Goal: Task Accomplishment & Management: Complete application form

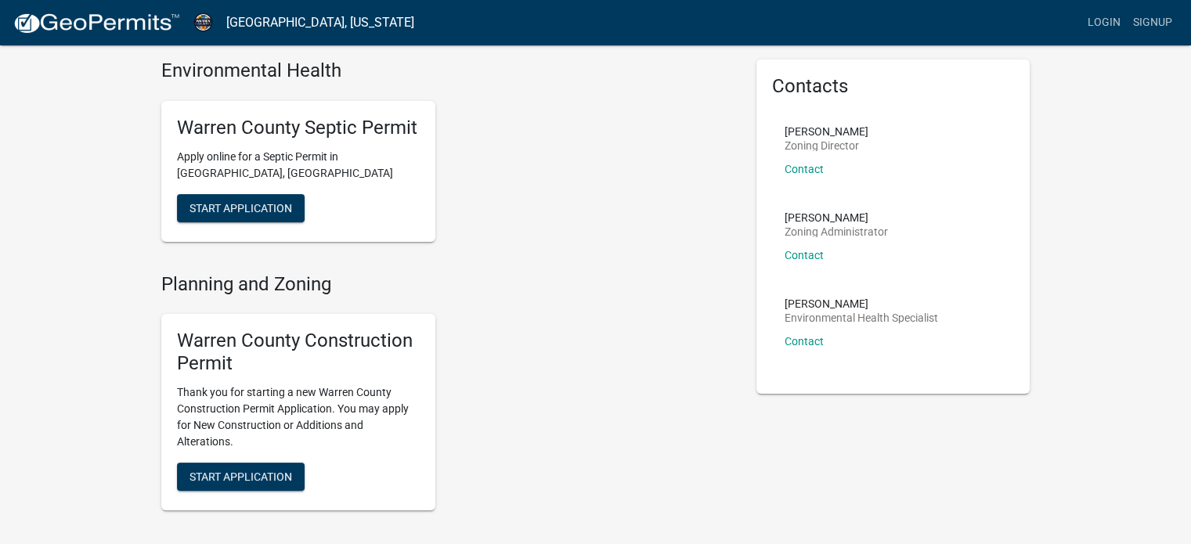
scroll to position [49, 0]
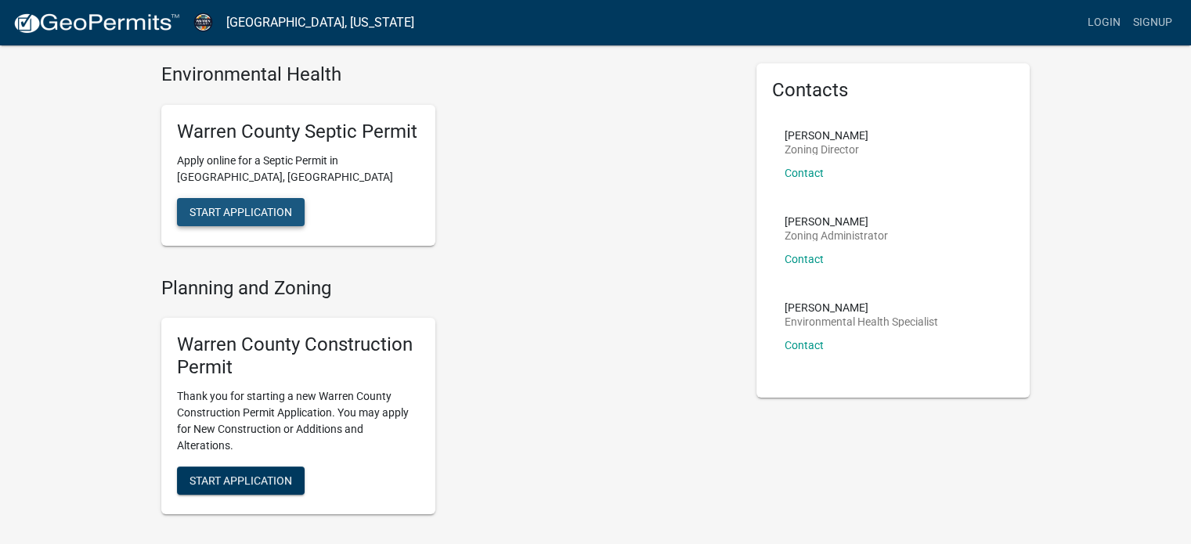
click at [285, 208] on span "Start Application" at bounding box center [241, 211] width 103 height 13
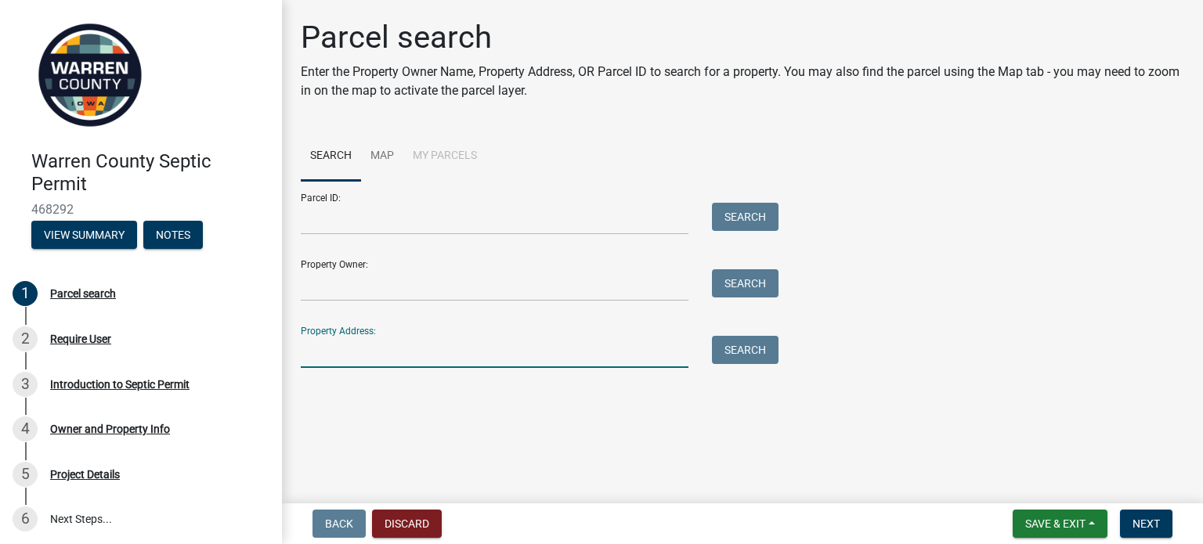
click at [323, 350] on input "Property Address:" at bounding box center [495, 352] width 388 height 32
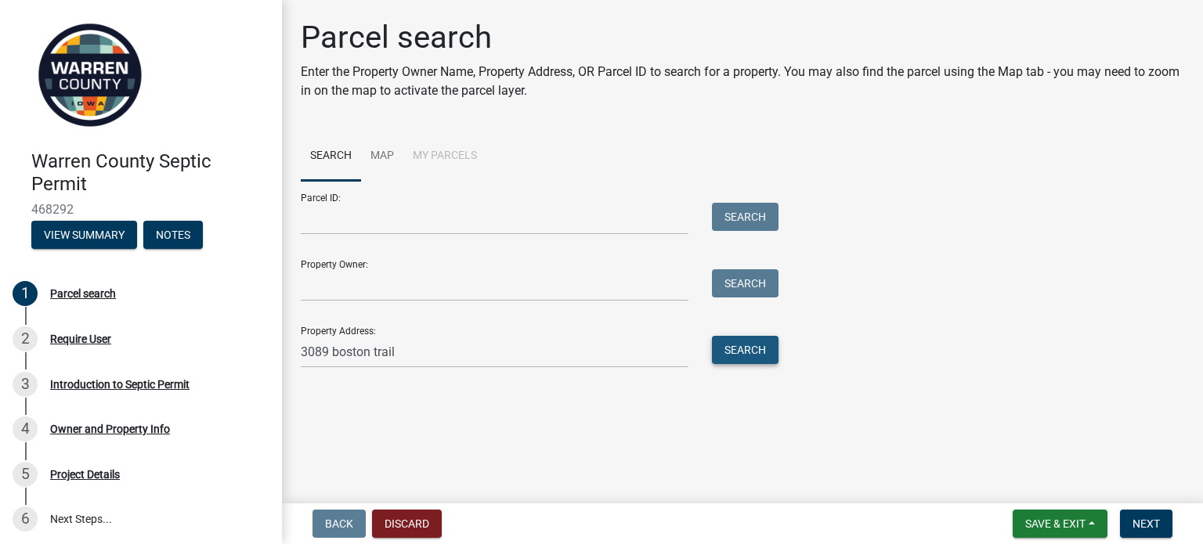
click at [750, 356] on button "Search" at bounding box center [745, 350] width 67 height 28
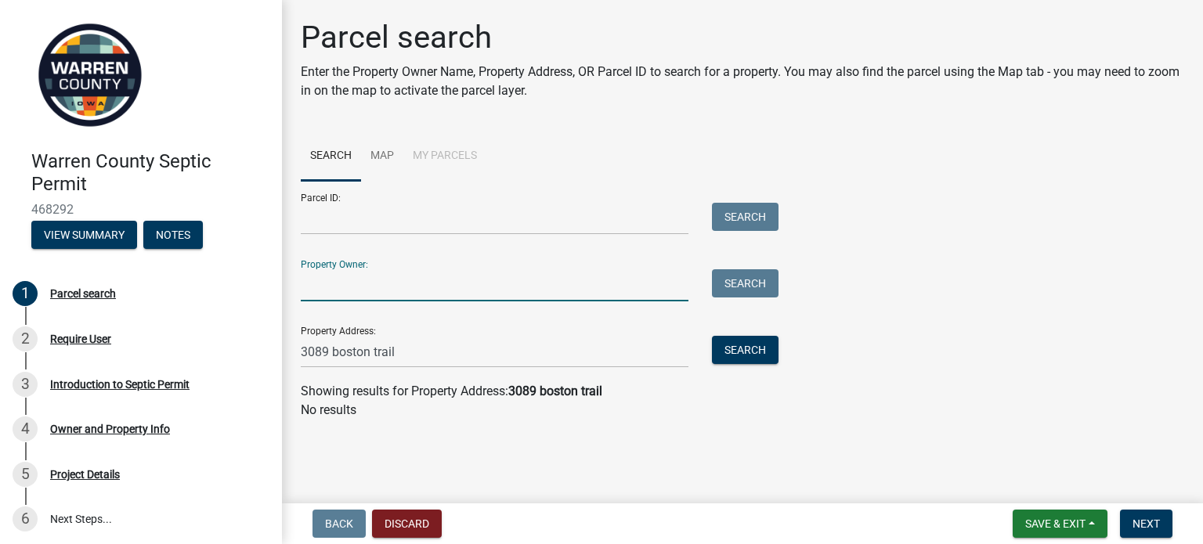
click at [435, 286] on input "Property Owner:" at bounding box center [495, 285] width 388 height 32
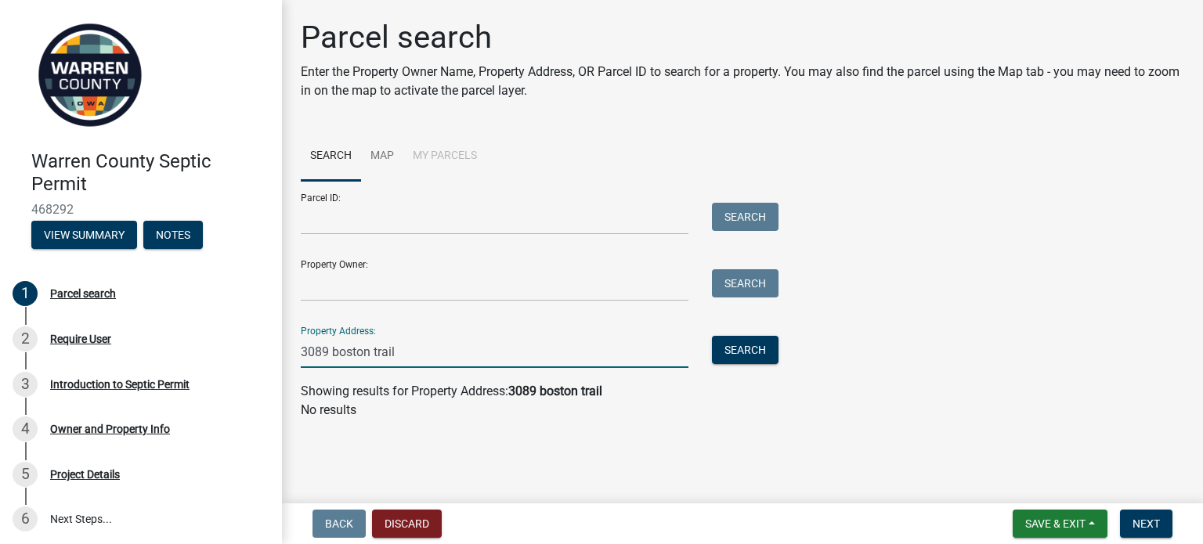
click at [435, 355] on input "3089 boston trail" at bounding box center [495, 352] width 388 height 32
type input "3089 boston trail norwalk"
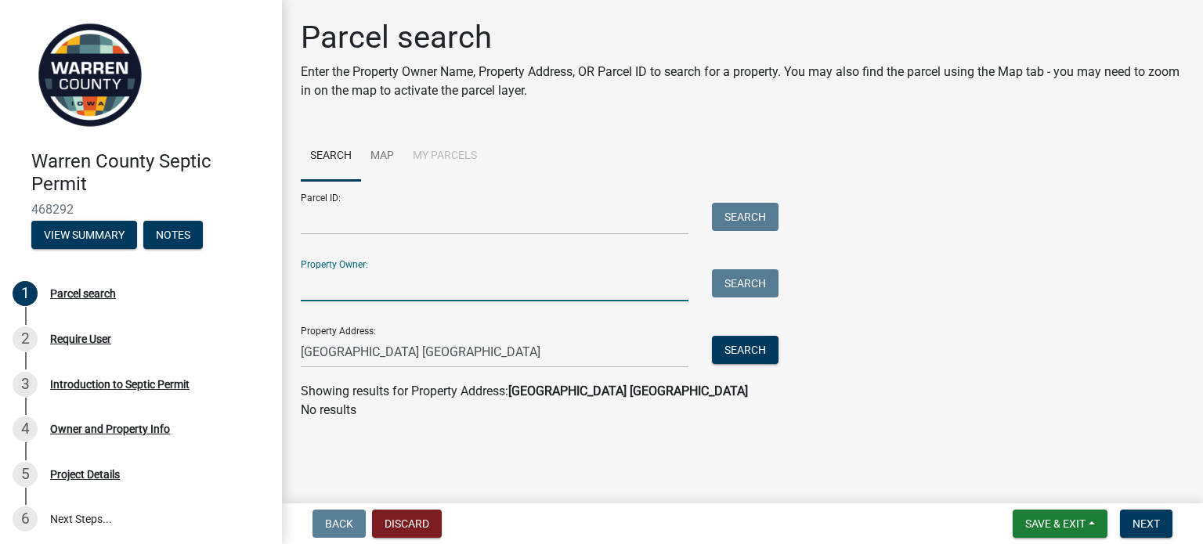
click at [342, 283] on input "Property Owner:" at bounding box center [495, 285] width 388 height 32
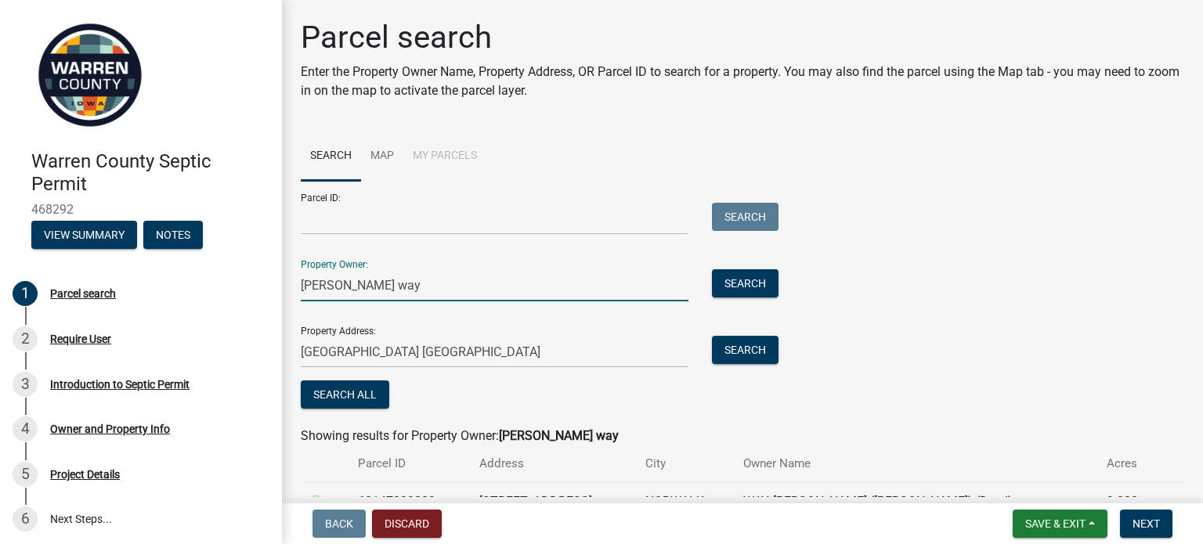
type input "[PERSON_NAME] way"
click at [754, 267] on div "Property Owner: clark way Search" at bounding box center [536, 274] width 470 height 54
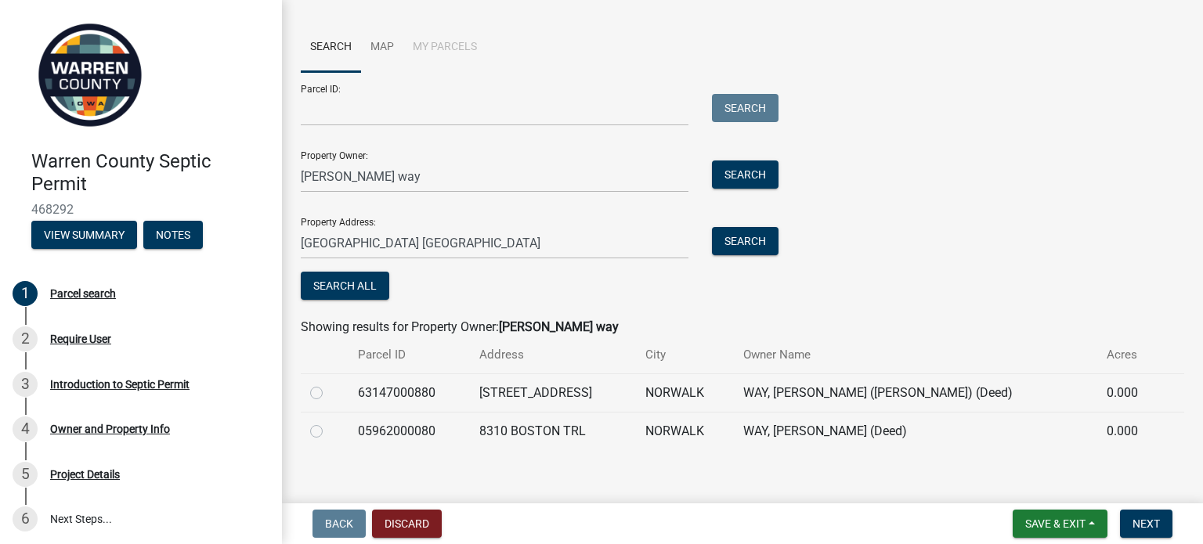
scroll to position [122, 0]
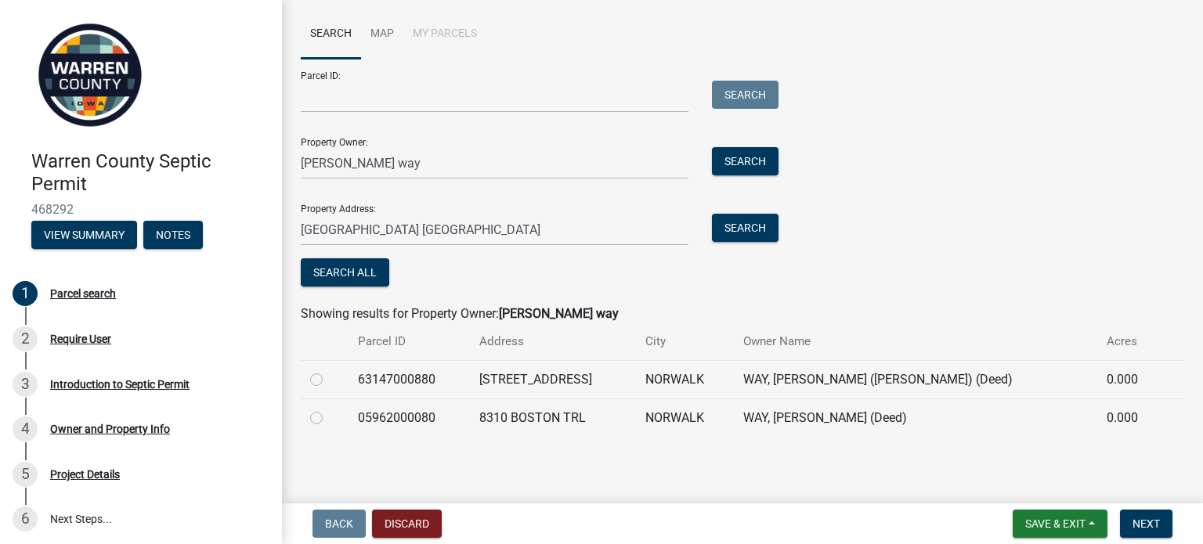
click at [329, 409] on label at bounding box center [329, 409] width 0 height 0
click at [329, 414] on input "radio" at bounding box center [334, 414] width 10 height 10
radio input "true"
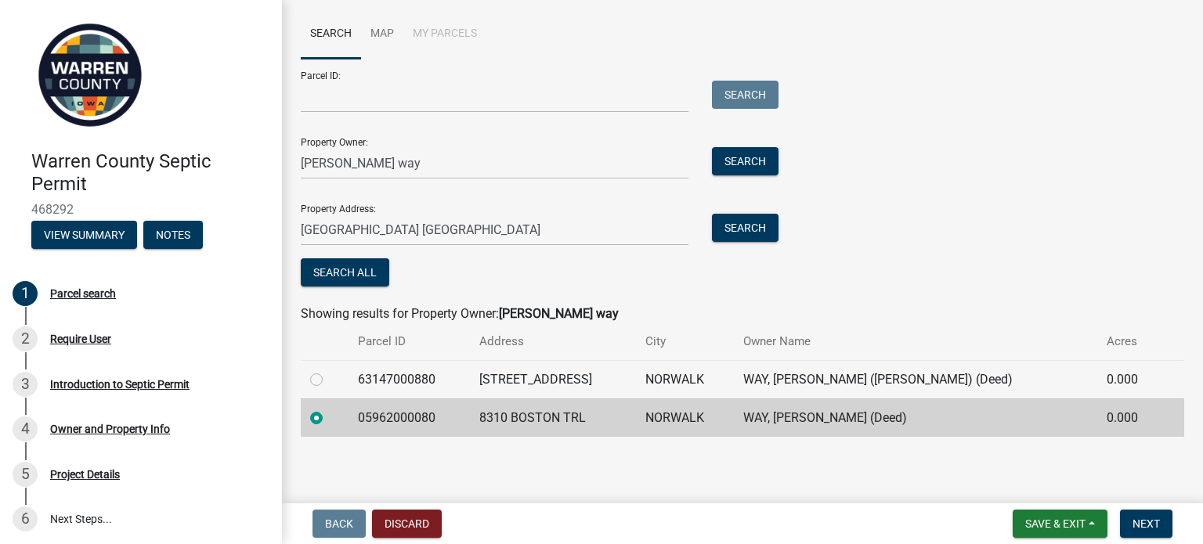
click at [485, 425] on td "8310 BOSTON TRL" at bounding box center [553, 418] width 166 height 38
click at [1154, 521] on span "Next" at bounding box center [1145, 524] width 27 height 13
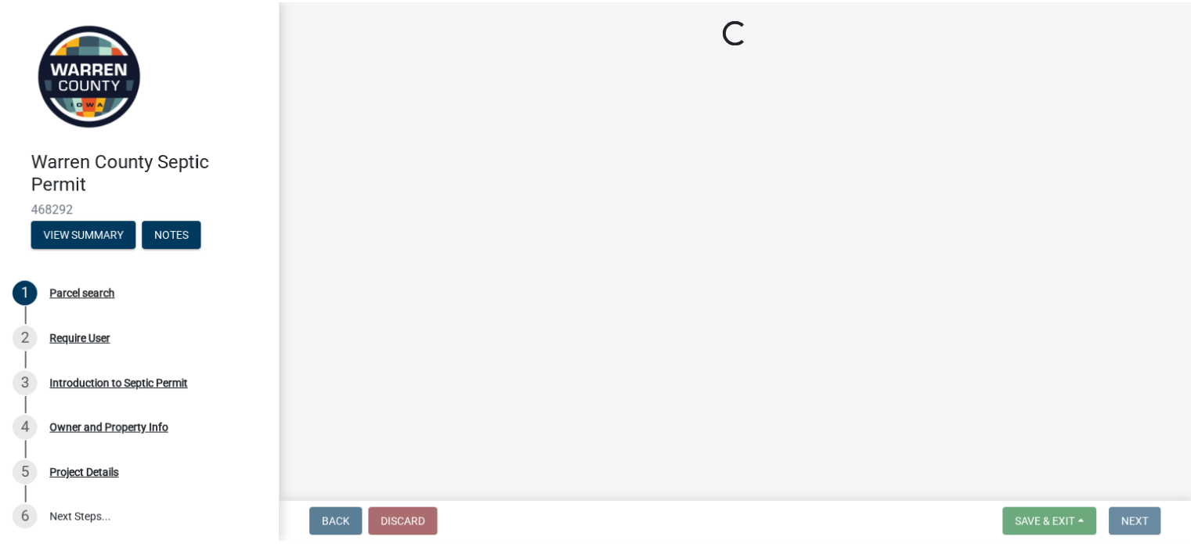
scroll to position [0, 0]
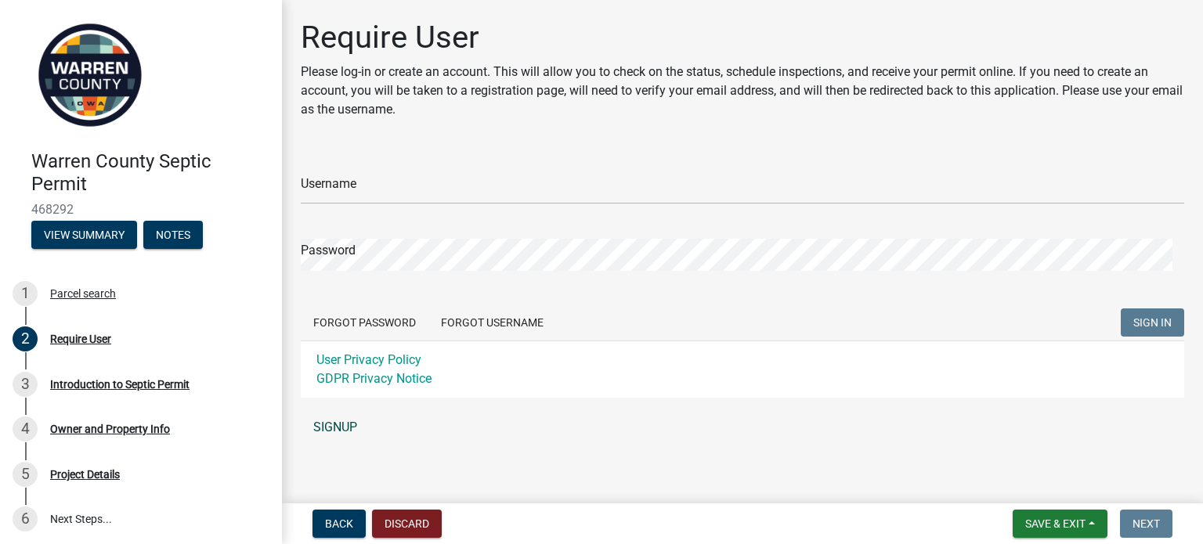
click at [334, 424] on link "SIGNUP" at bounding box center [742, 427] width 883 height 31
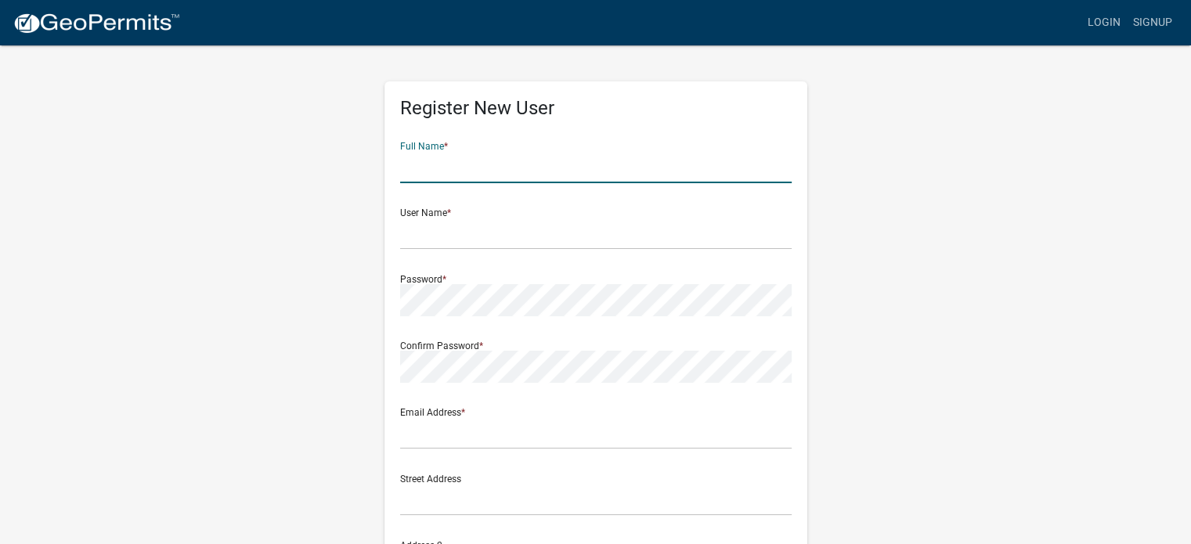
click at [445, 162] on input "text" at bounding box center [596, 167] width 392 height 32
type input "C"
type input "[PERSON_NAME] Way"
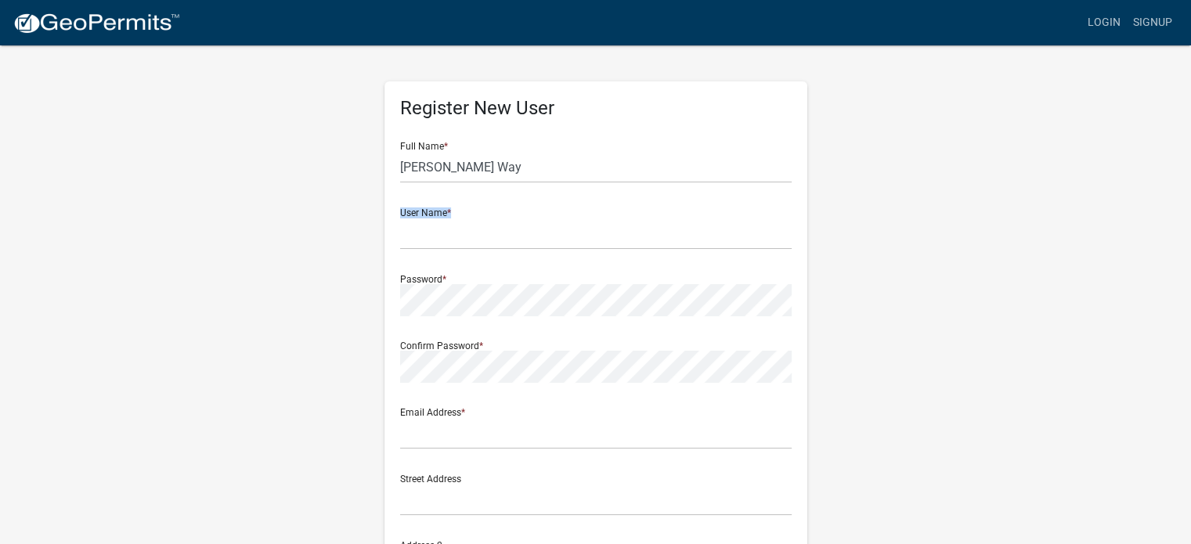
click at [433, 249] on form "Full Name * Clark Way User Name * Password * Confirm Password * Email Address *…" at bounding box center [596, 464] width 392 height 670
click at [433, 249] on input "text" at bounding box center [596, 234] width 392 height 32
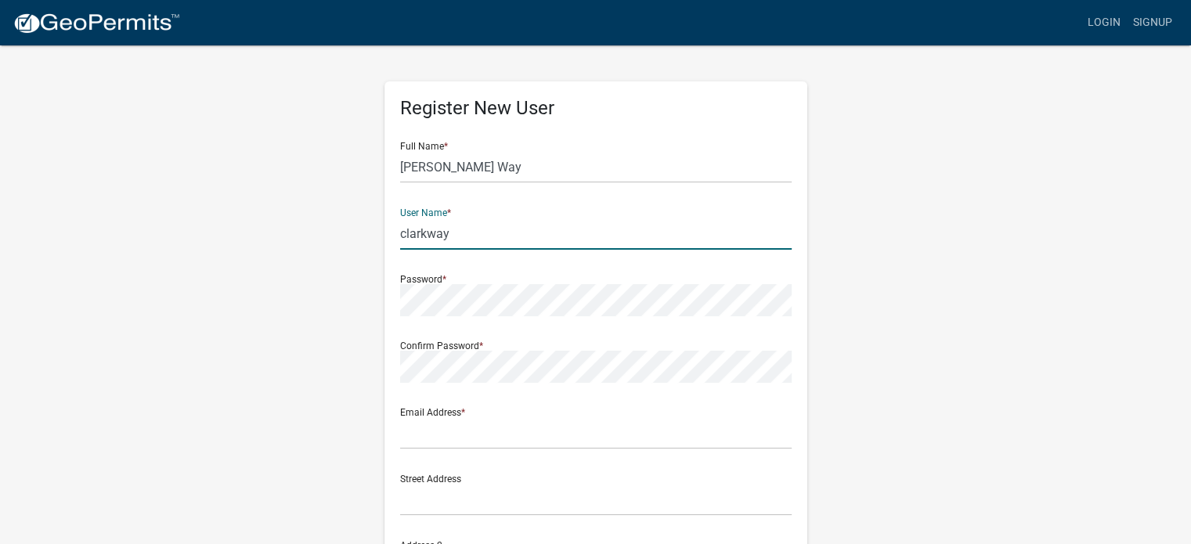
type input "clarkway"
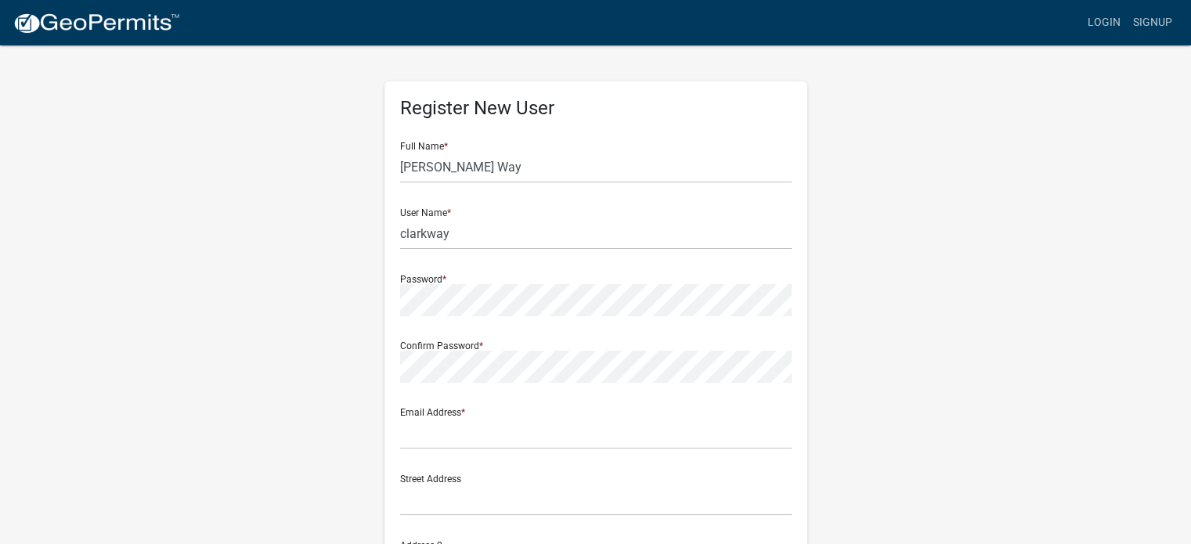
click at [476, 317] on form "Full Name * Clark Way User Name * clarkway Password * Confirm Password * Email …" at bounding box center [596, 464] width 392 height 670
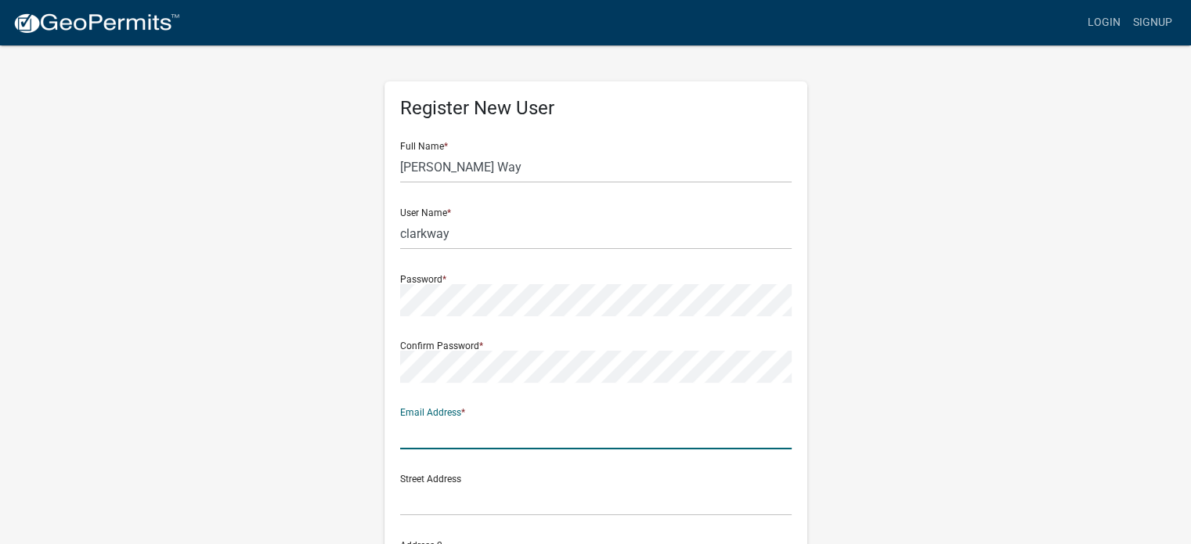
click at [445, 432] on input "text" at bounding box center [596, 433] width 392 height 32
type input "[EMAIL_ADDRESS][DOMAIN_NAME]"
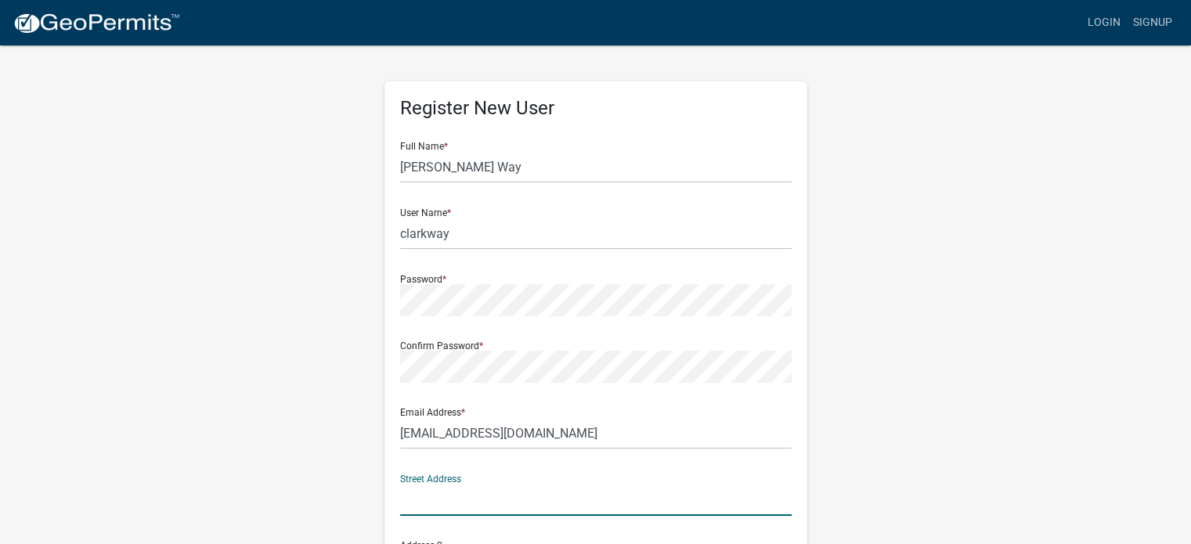
click at [433, 502] on input "text" at bounding box center [596, 500] width 392 height 32
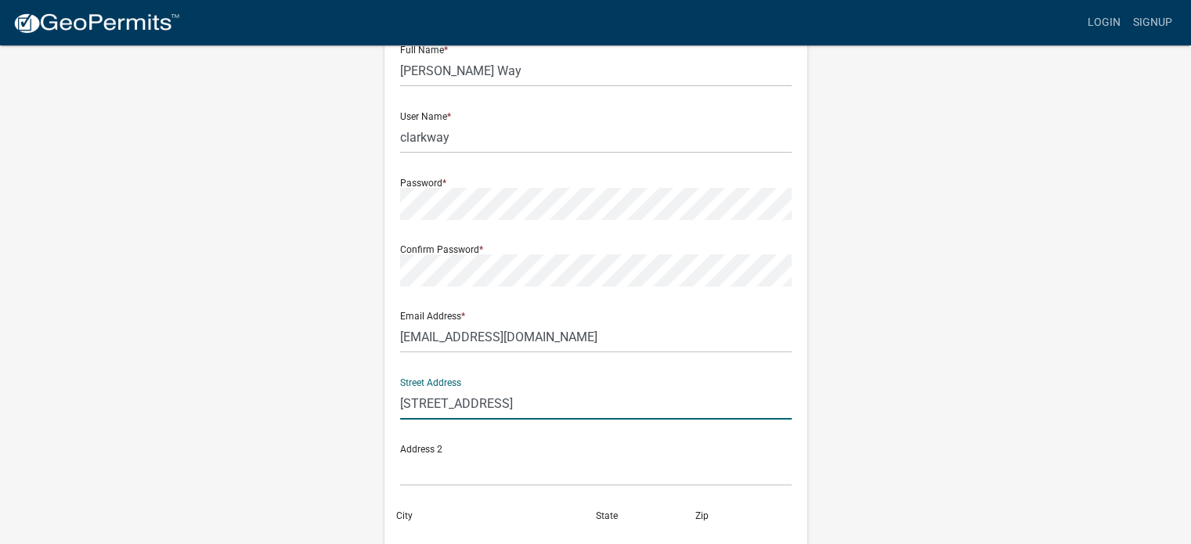
scroll to position [119, 0]
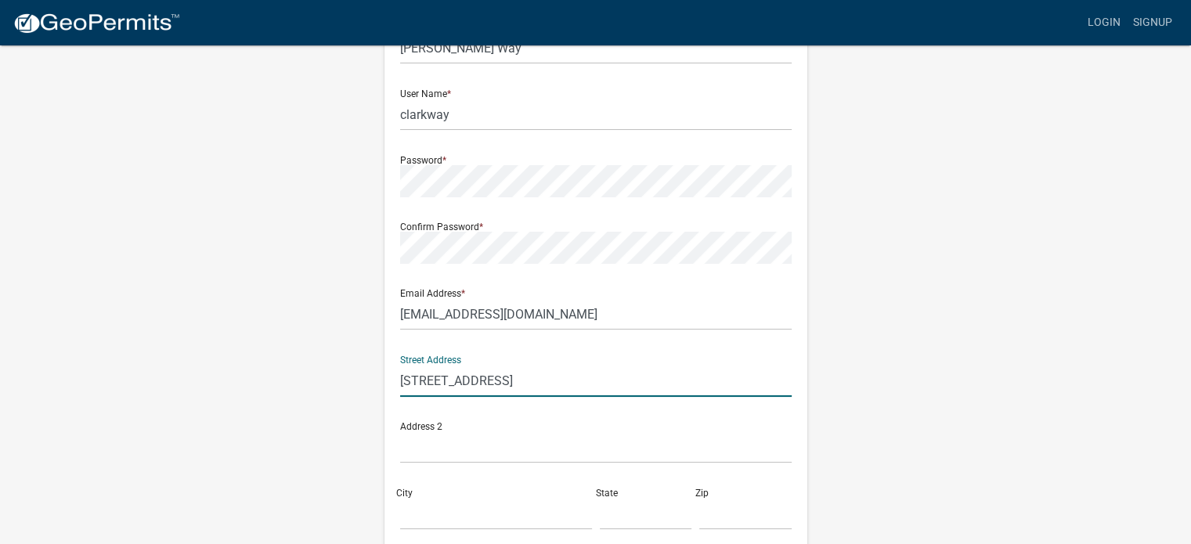
type input "8310 Boston Trail"
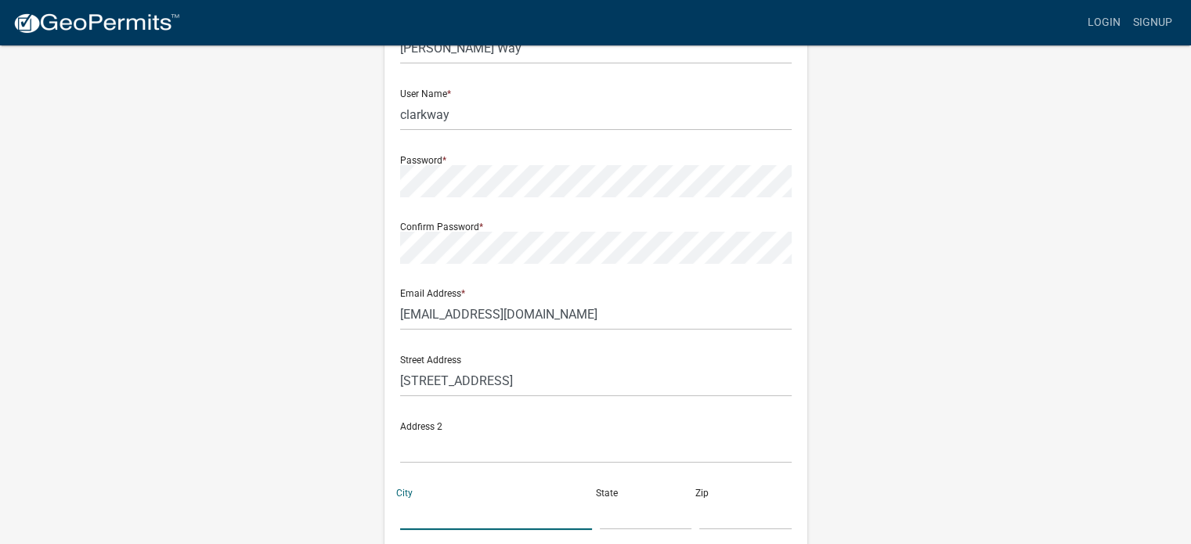
click at [431, 511] on input "City" at bounding box center [496, 514] width 192 height 32
type input "Norwalk"
click at [640, 510] on input "text" at bounding box center [646, 514] width 92 height 32
type input "IA"
click at [724, 515] on input "text" at bounding box center [745, 514] width 92 height 32
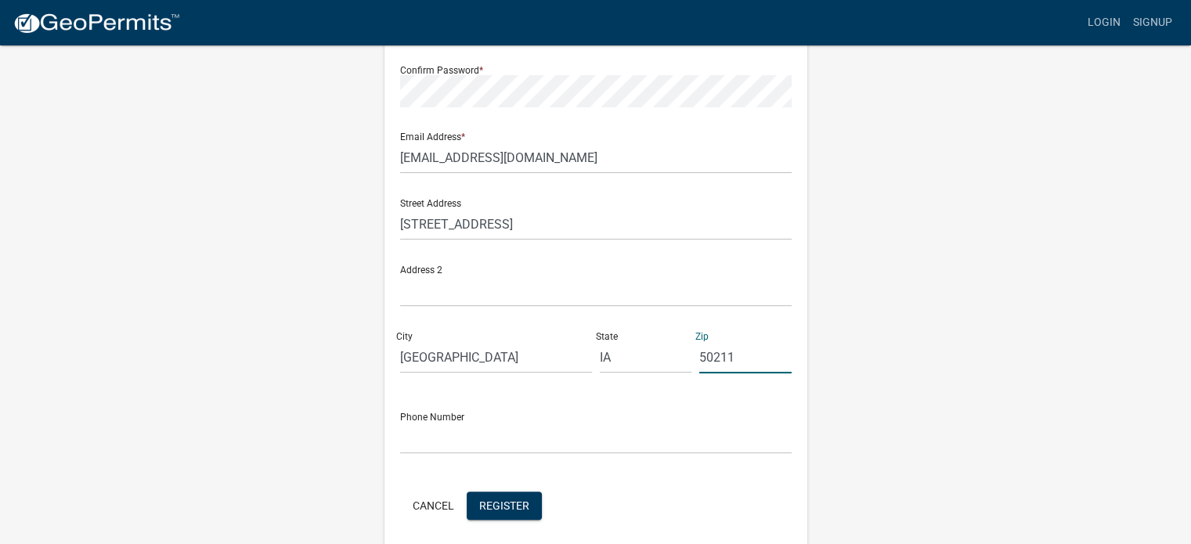
scroll to position [337, 0]
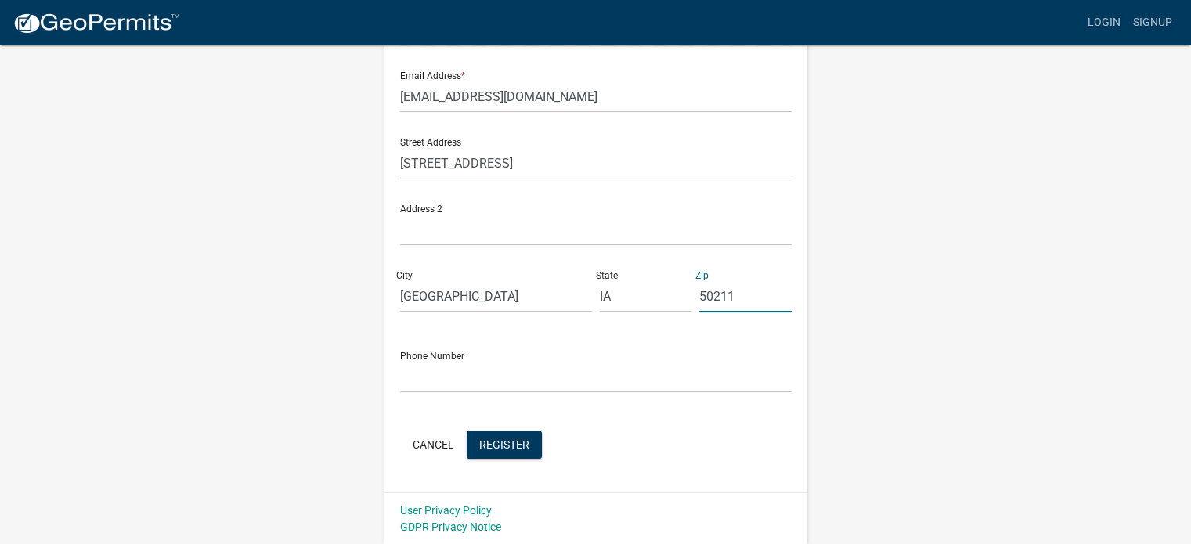
type input "50211"
click at [479, 394] on form "Full Name * Clark Way User Name * clarkway Password * Confirm Password * Email …" at bounding box center [596, 127] width 392 height 670
click at [472, 383] on input "text" at bounding box center [596, 377] width 392 height 32
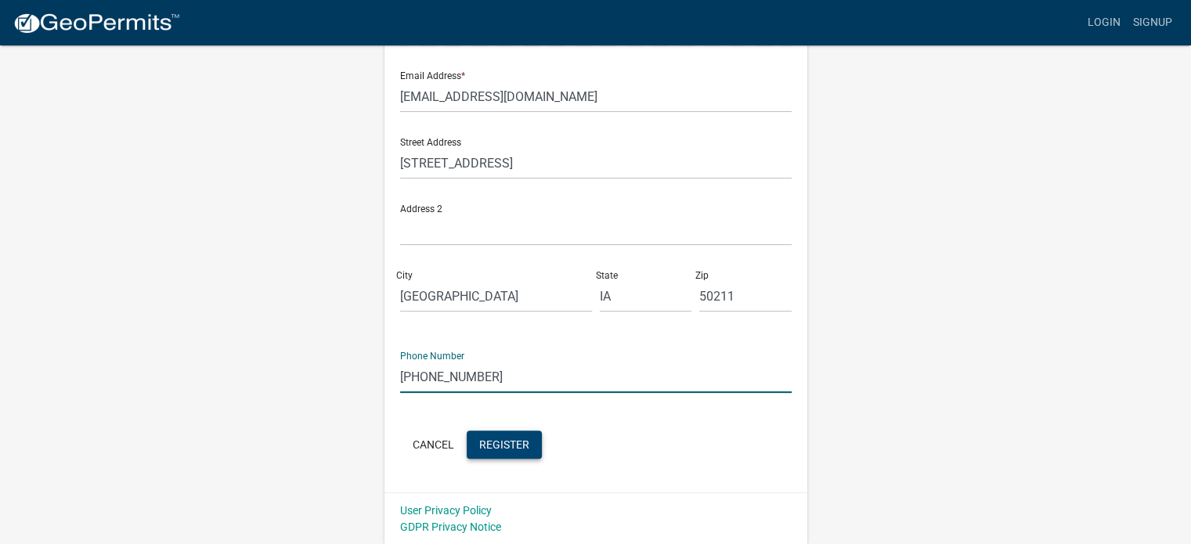
type input "[PHONE_NUMBER]"
click at [512, 439] on span "Register" at bounding box center [504, 444] width 50 height 13
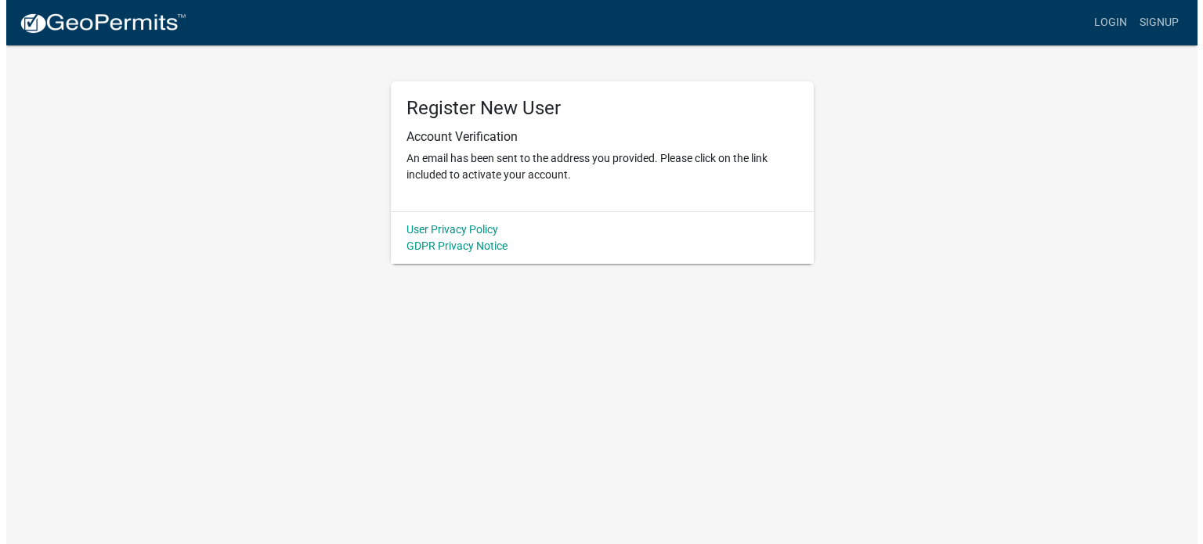
scroll to position [0, 0]
click at [1111, 20] on link "Login" at bounding box center [1115, 23] width 45 height 30
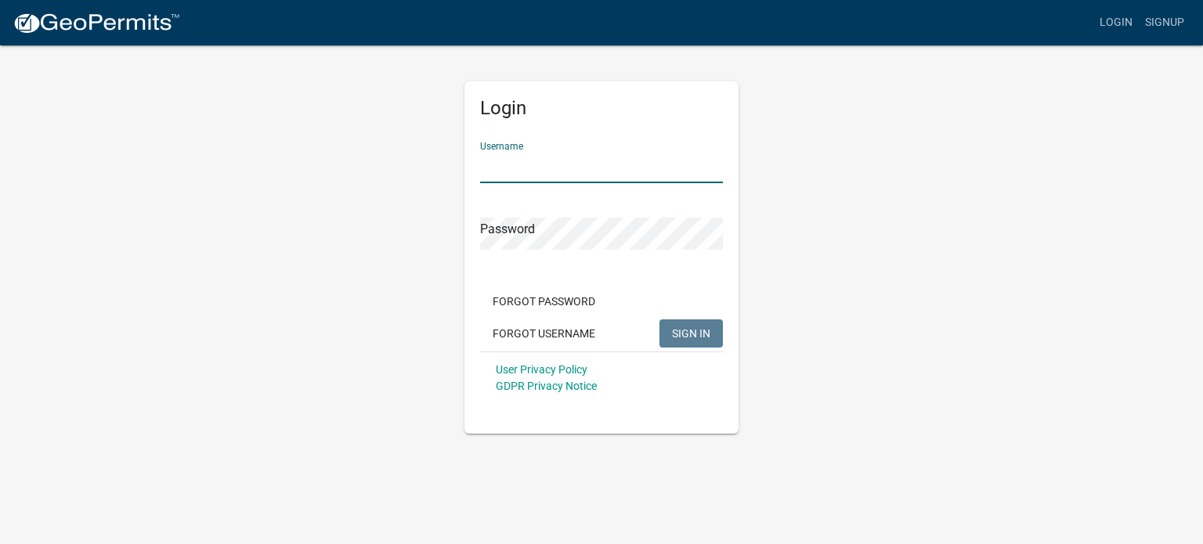
click at [611, 179] on input "Username" at bounding box center [601, 167] width 243 height 32
type input "clarkway"
click at [707, 347] on button "SIGN IN" at bounding box center [690, 334] width 63 height 28
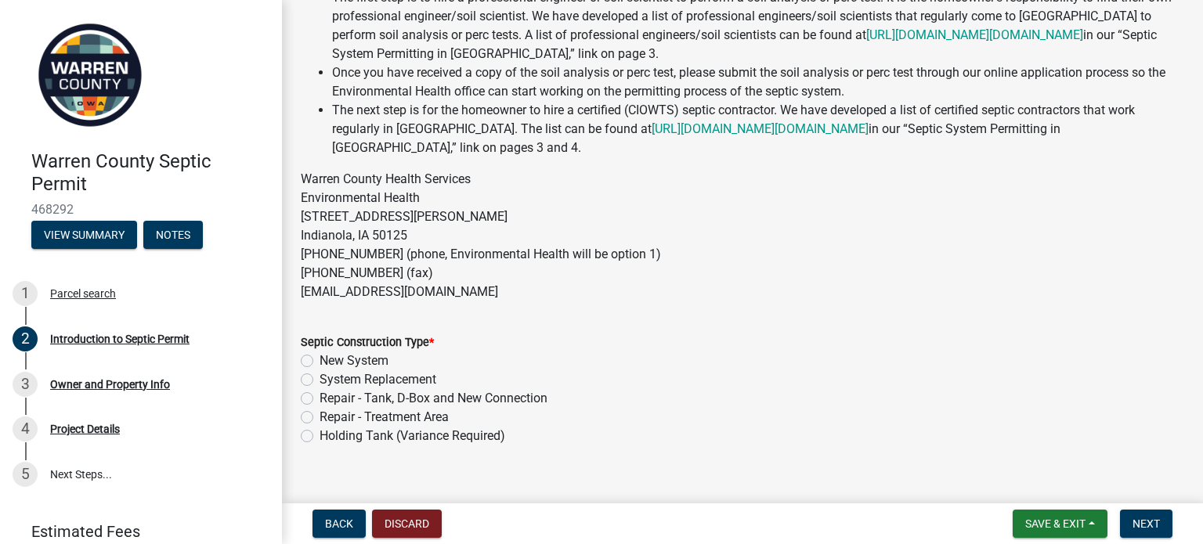
scroll to position [351, 0]
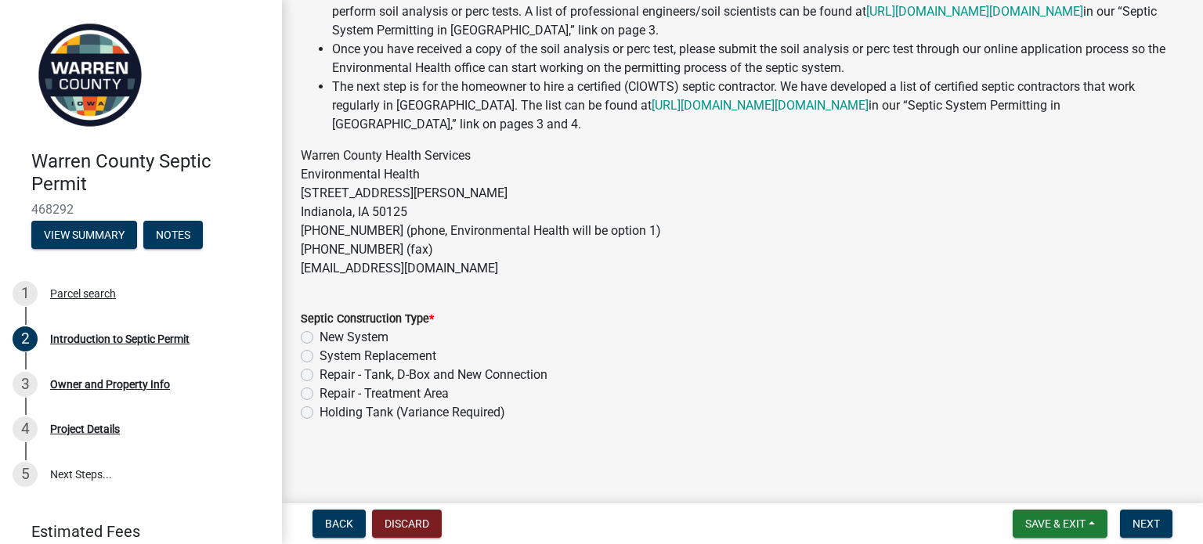
click at [320, 341] on label "New System" at bounding box center [354, 337] width 69 height 19
click at [320, 338] on input "New System" at bounding box center [325, 333] width 10 height 10
radio input "true"
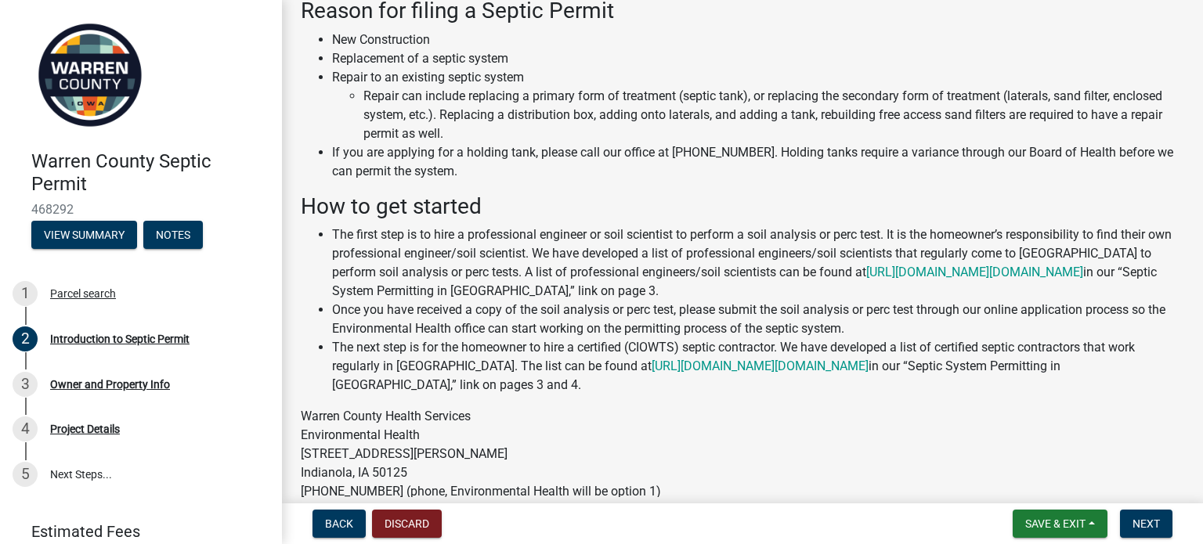
scroll to position [91, 0]
click at [1147, 518] on span "Next" at bounding box center [1145, 524] width 27 height 13
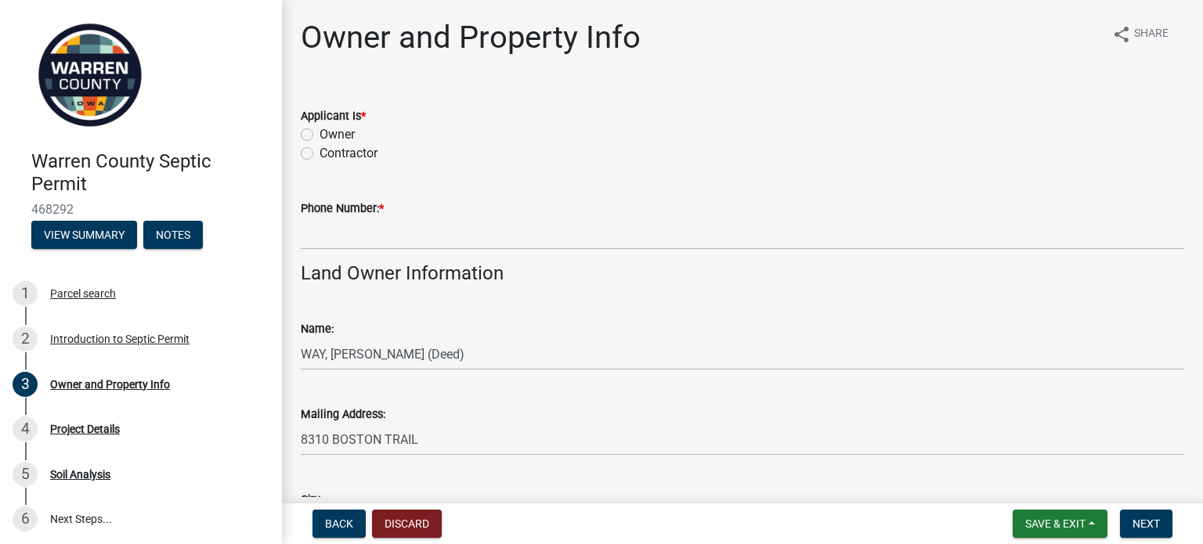
click at [320, 131] on label "Owner" at bounding box center [337, 134] width 35 height 19
click at [320, 131] on input "Owner" at bounding box center [325, 130] width 10 height 10
radio input "true"
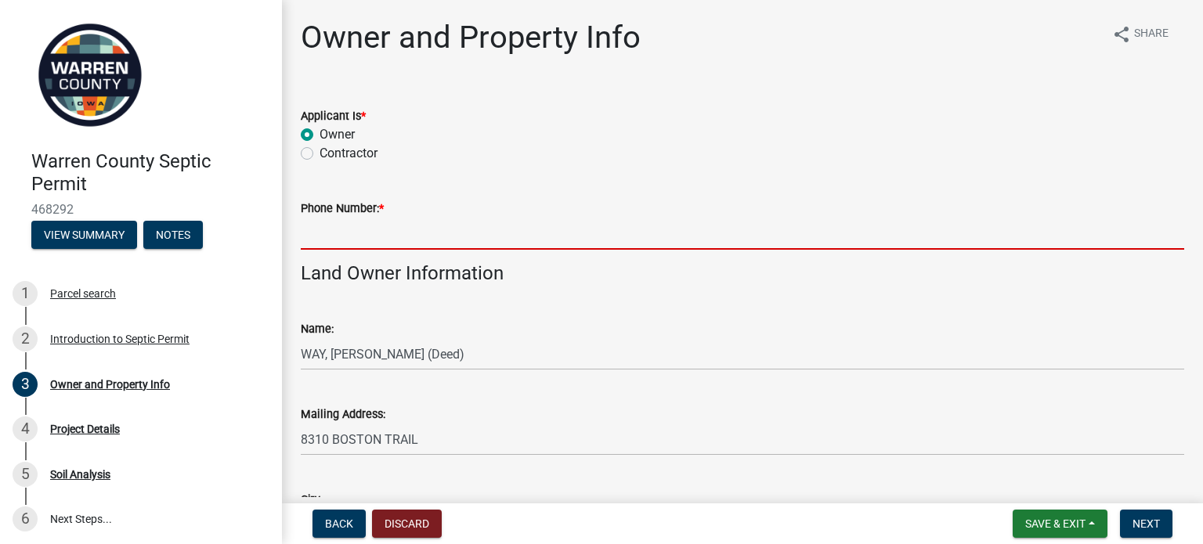
click at [319, 240] on input "Phone Number: *" at bounding box center [742, 234] width 883 height 32
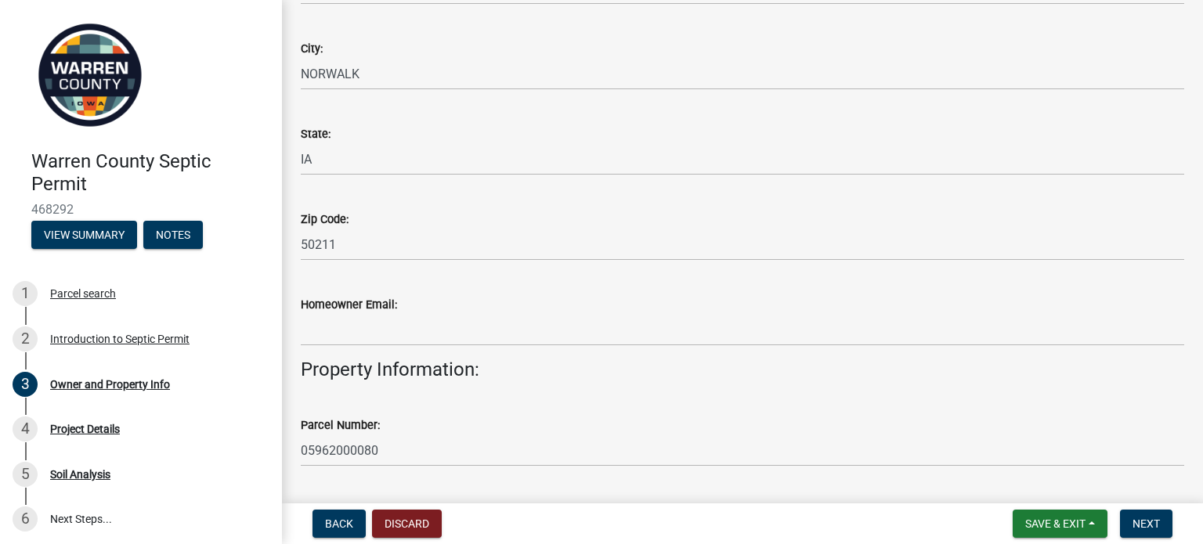
scroll to position [454, 0]
type input "[PHONE_NUMBER]"
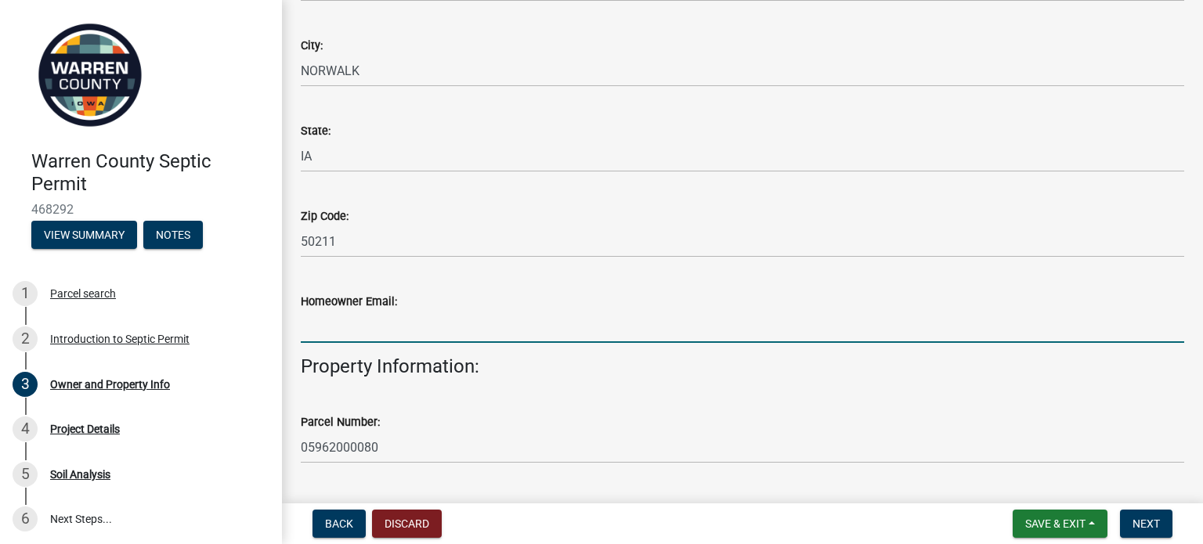
click at [363, 320] on input "Homeowner Email:" at bounding box center [742, 327] width 883 height 32
type input "[EMAIL_ADDRESS][DOMAIN_NAME]"
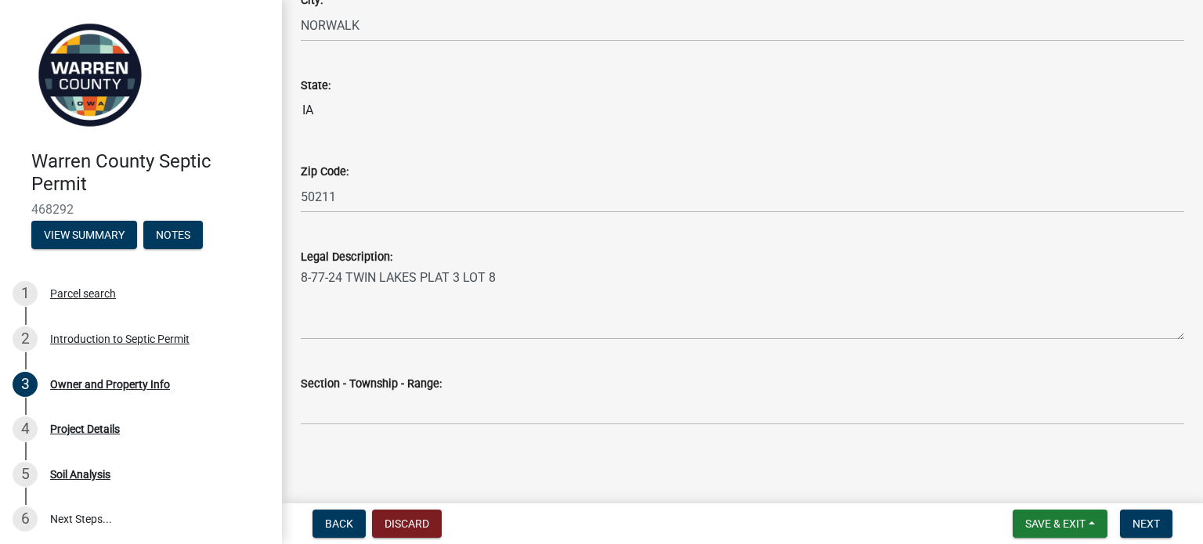
scroll to position [1048, 0]
click at [1147, 518] on span "Next" at bounding box center [1145, 524] width 27 height 13
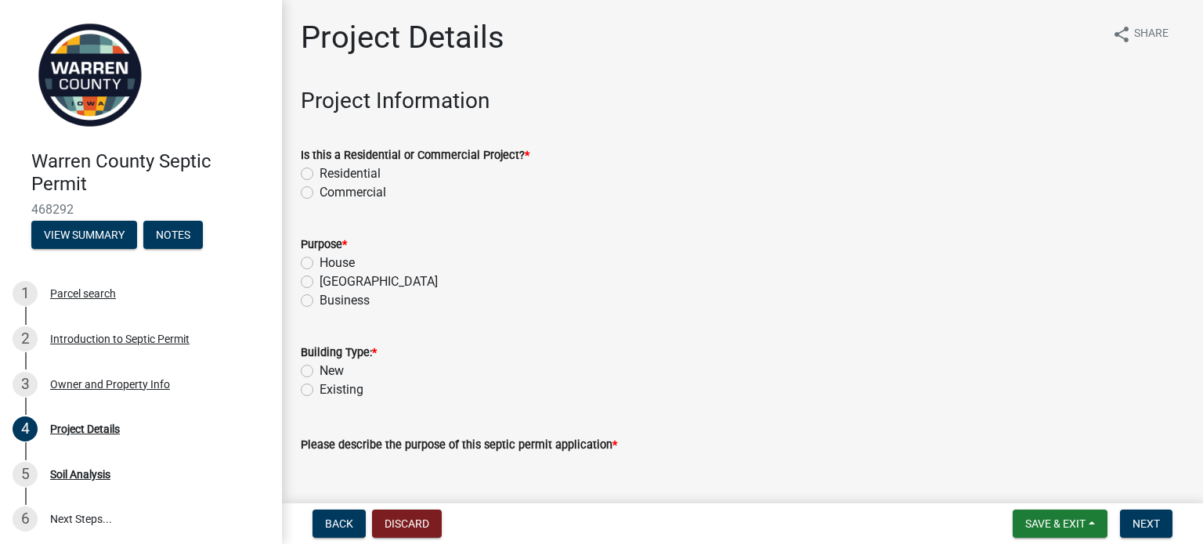
click at [320, 171] on label "Residential" at bounding box center [350, 173] width 61 height 19
click at [320, 171] on input "Residential" at bounding box center [325, 169] width 10 height 10
radio input "true"
click at [320, 260] on label "House" at bounding box center [337, 263] width 35 height 19
click at [320, 260] on input "House" at bounding box center [325, 259] width 10 height 10
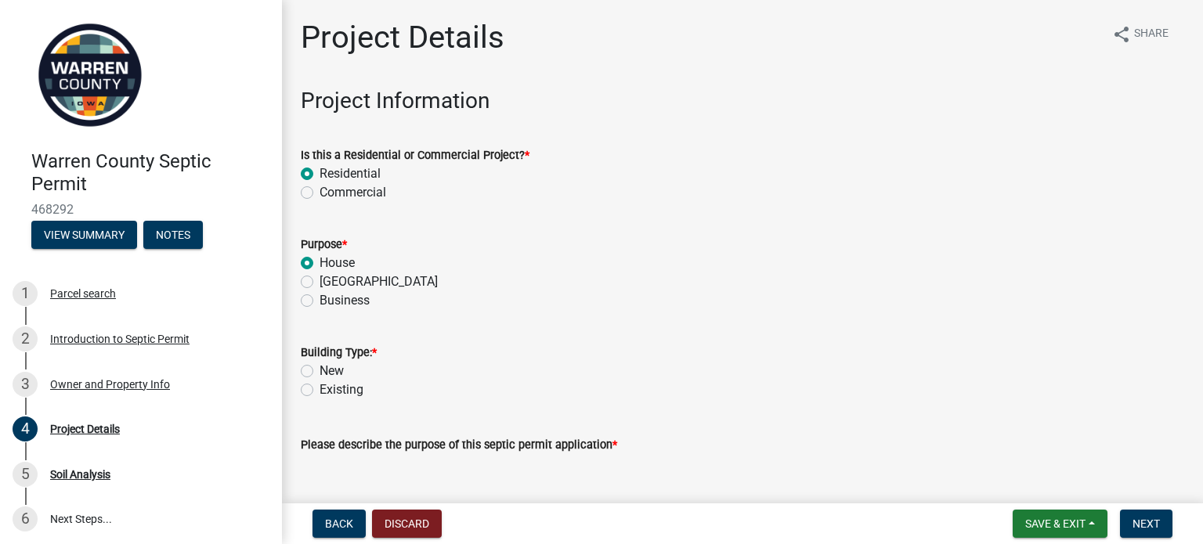
radio input "true"
click at [320, 366] on label "New" at bounding box center [332, 371] width 24 height 19
click at [320, 366] on input "New" at bounding box center [325, 367] width 10 height 10
radio input "true"
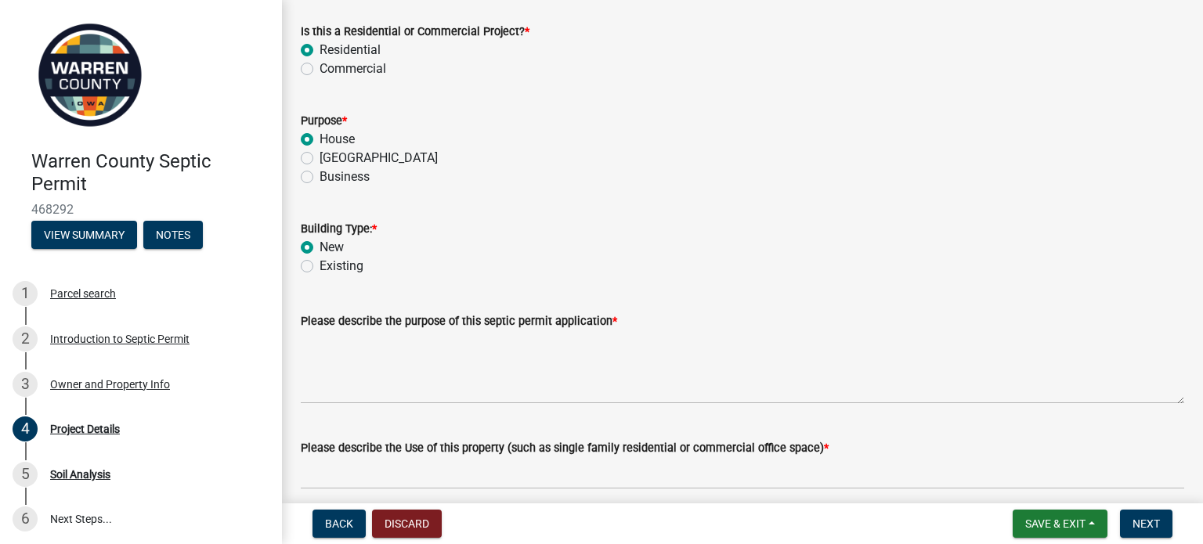
scroll to position [125, 0]
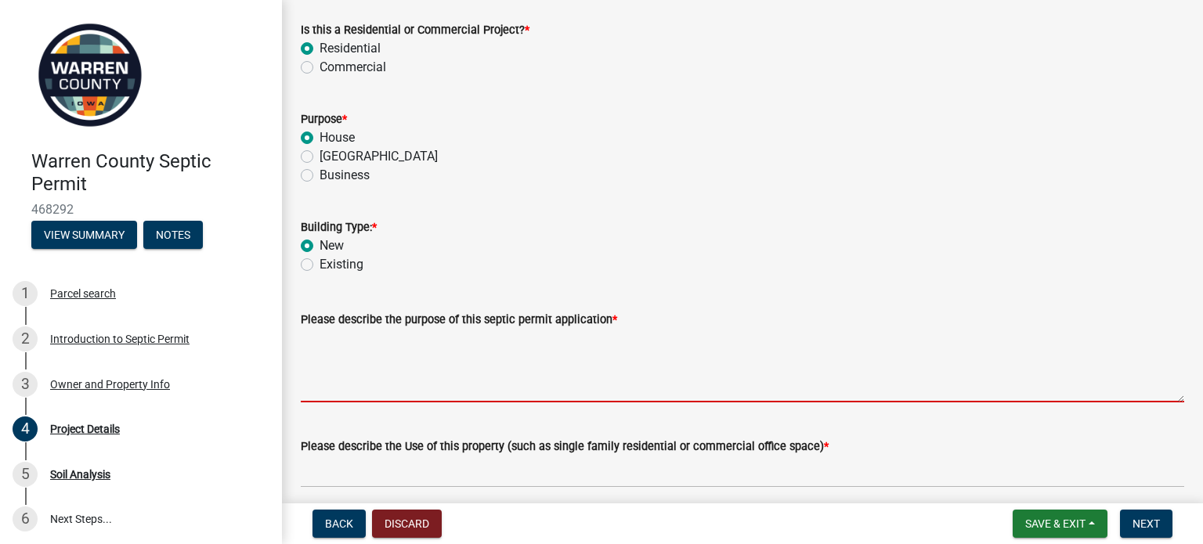
click at [461, 329] on textarea "Please describe the purpose of this septic permit application *" at bounding box center [742, 366] width 883 height 74
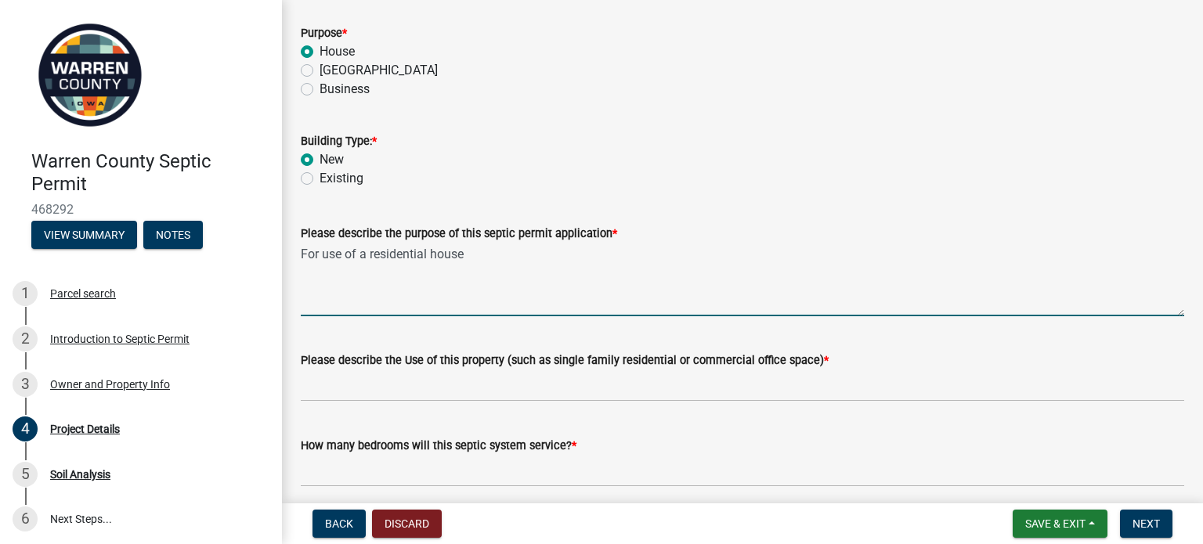
scroll to position [213, 0]
type textarea "For use of a residential house"
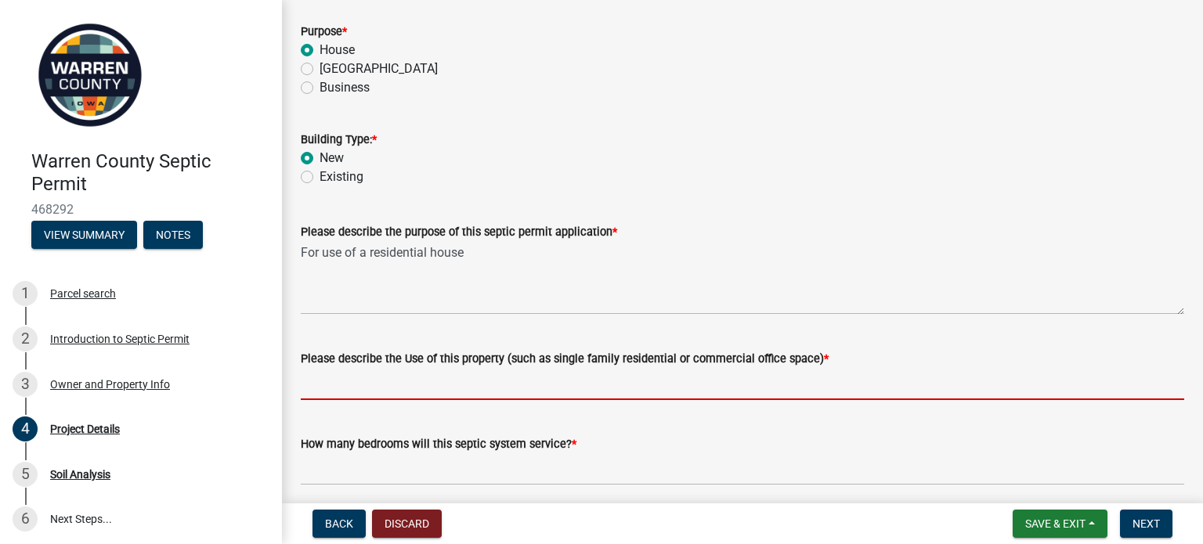
click at [391, 385] on input "Please describe the Use of this property (such as single family residential or …" at bounding box center [742, 384] width 883 height 32
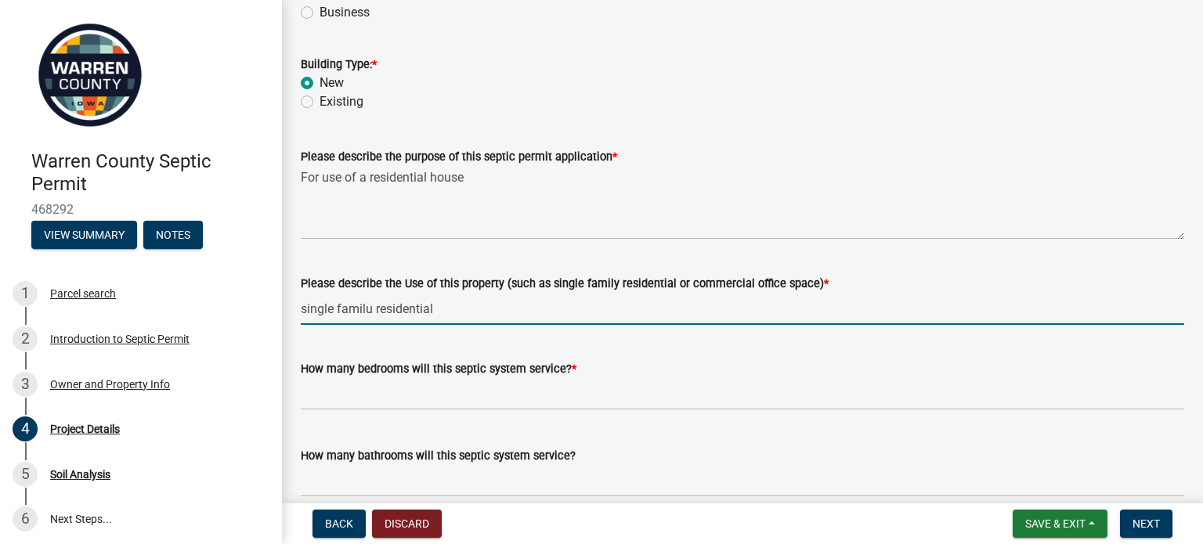
scroll to position [288, 0]
type input "single familu residential"
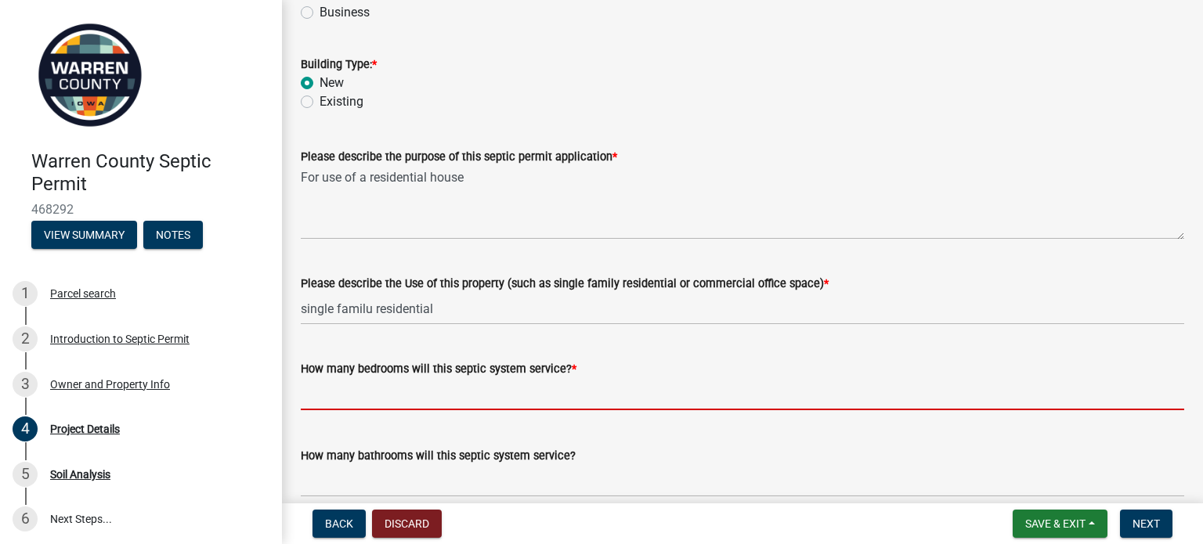
click at [387, 388] on input "text" at bounding box center [742, 394] width 883 height 32
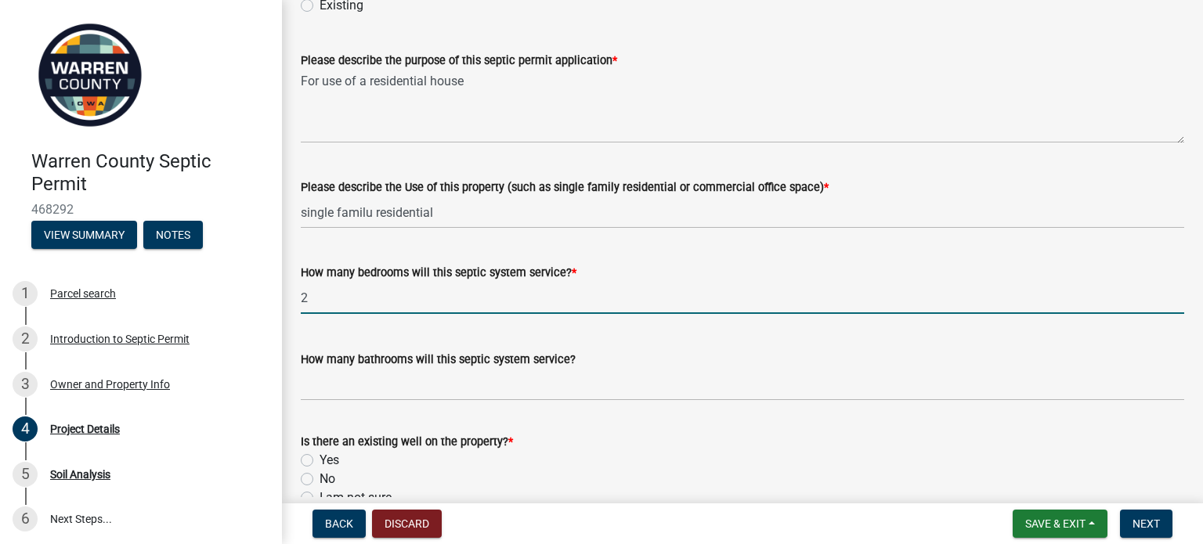
scroll to position [385, 0]
type input "2"
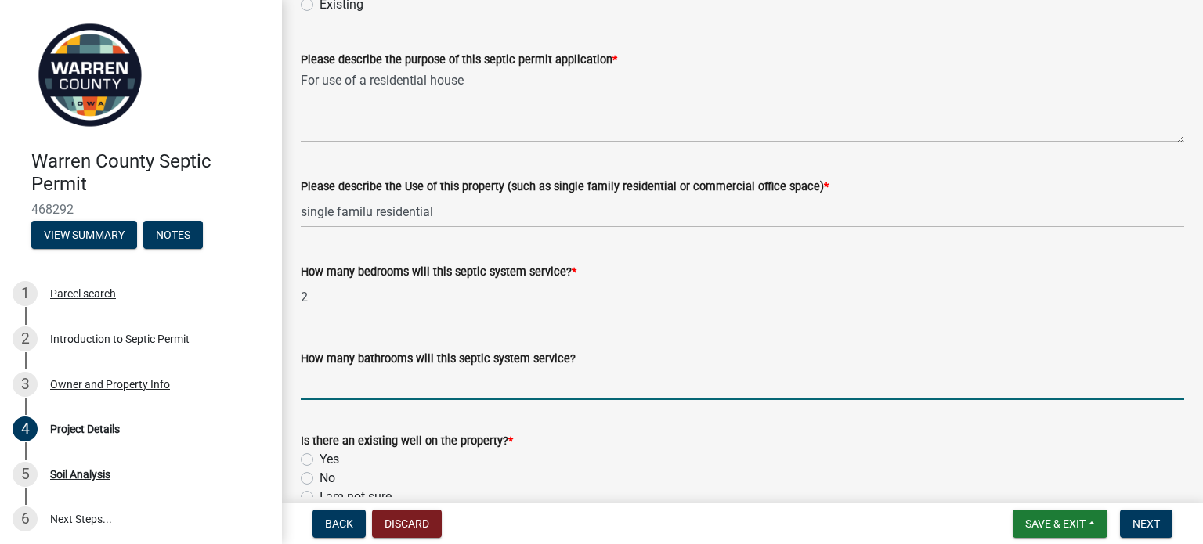
click at [381, 388] on input "How many bathrooms will this septic system service?" at bounding box center [742, 384] width 883 height 32
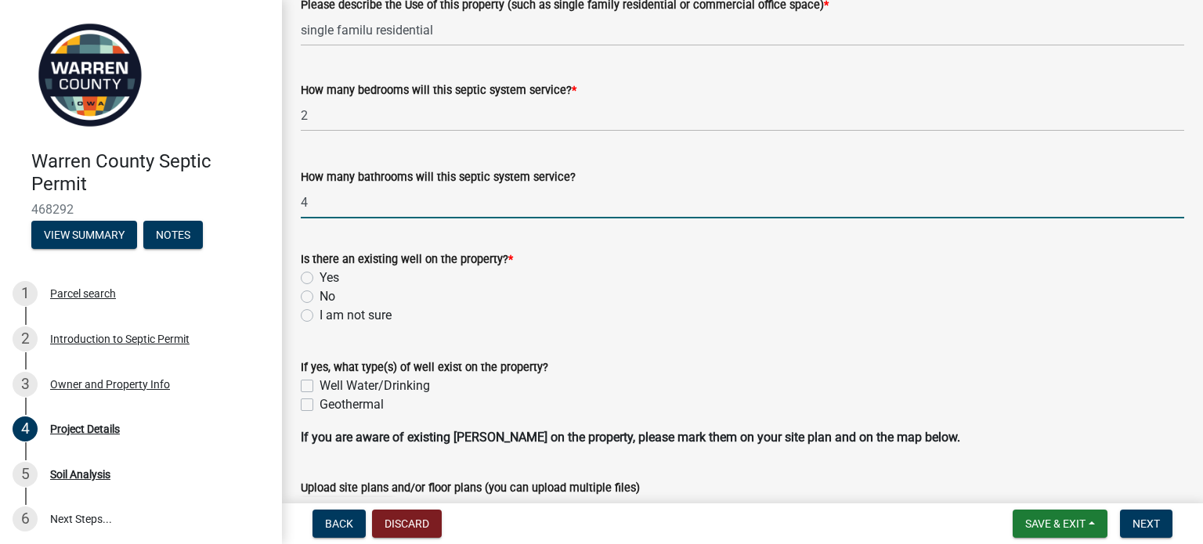
scroll to position [570, 0]
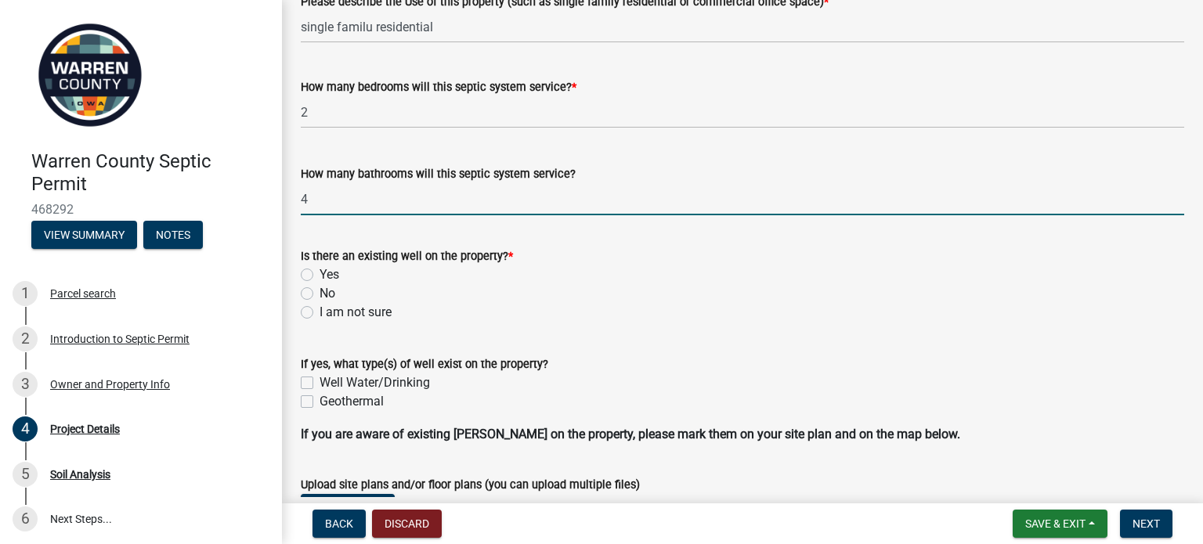
type input "4"
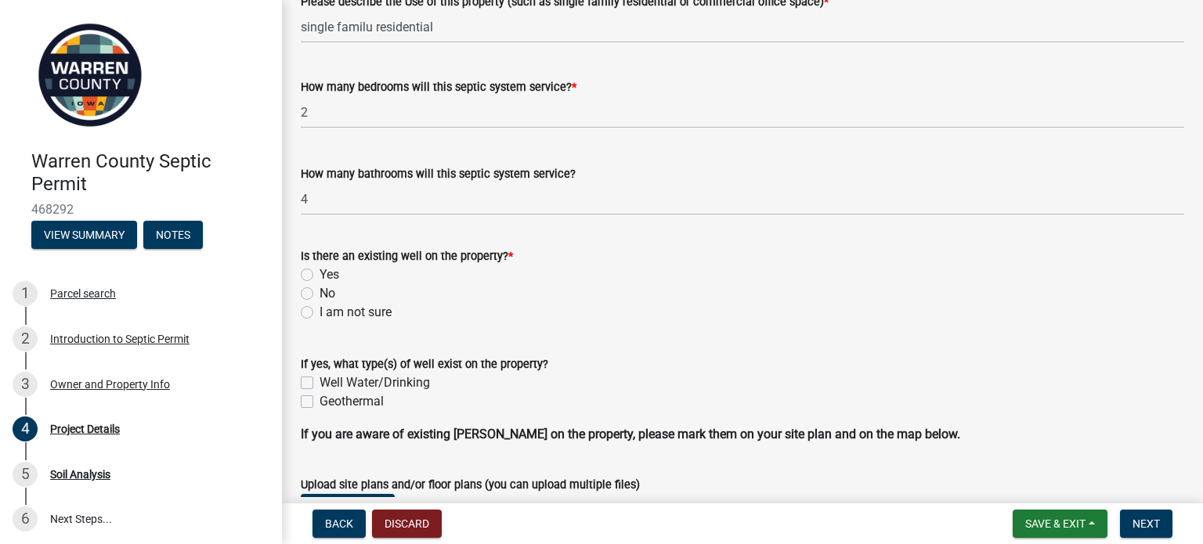
click at [320, 289] on label "No" at bounding box center [328, 293] width 16 height 19
click at [320, 289] on input "No" at bounding box center [325, 289] width 10 height 10
radio input "true"
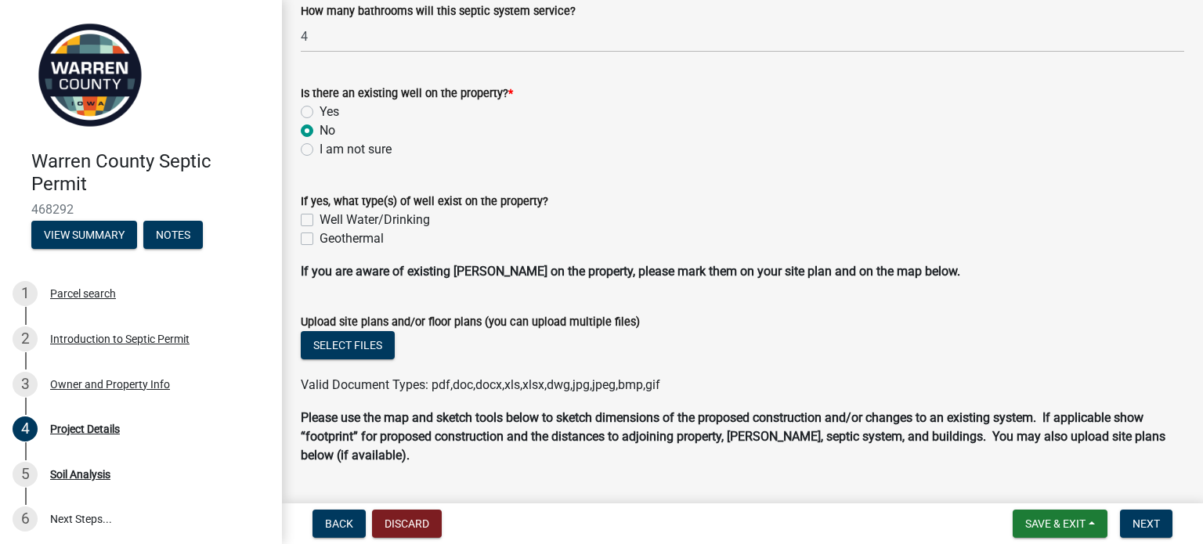
scroll to position [733, 0]
click at [384, 345] on button "Select files" at bounding box center [348, 345] width 94 height 28
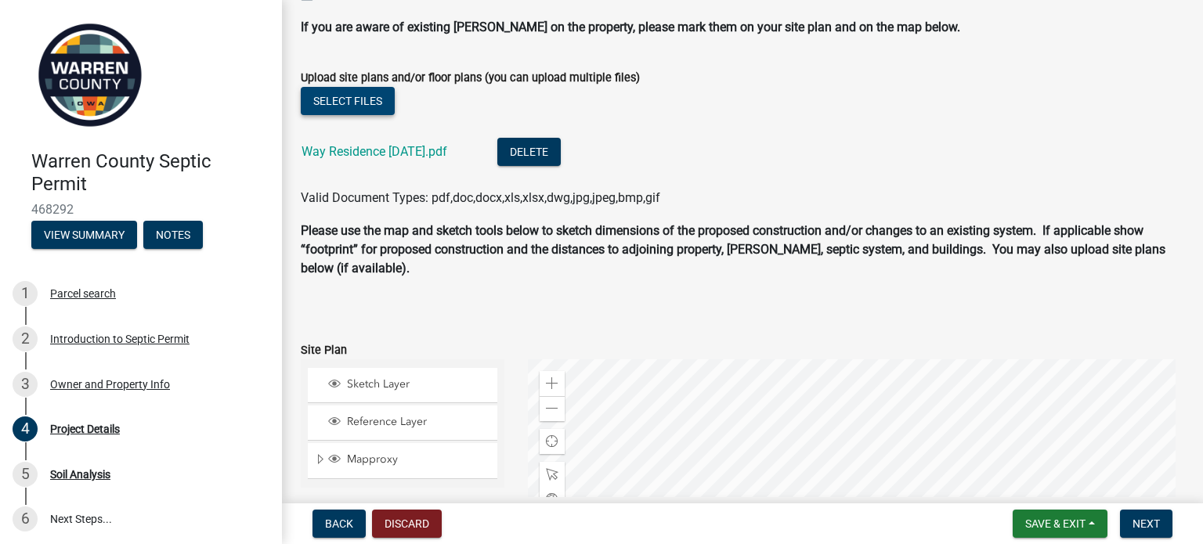
scroll to position [977, 0]
click at [377, 106] on button "Select files" at bounding box center [348, 101] width 94 height 28
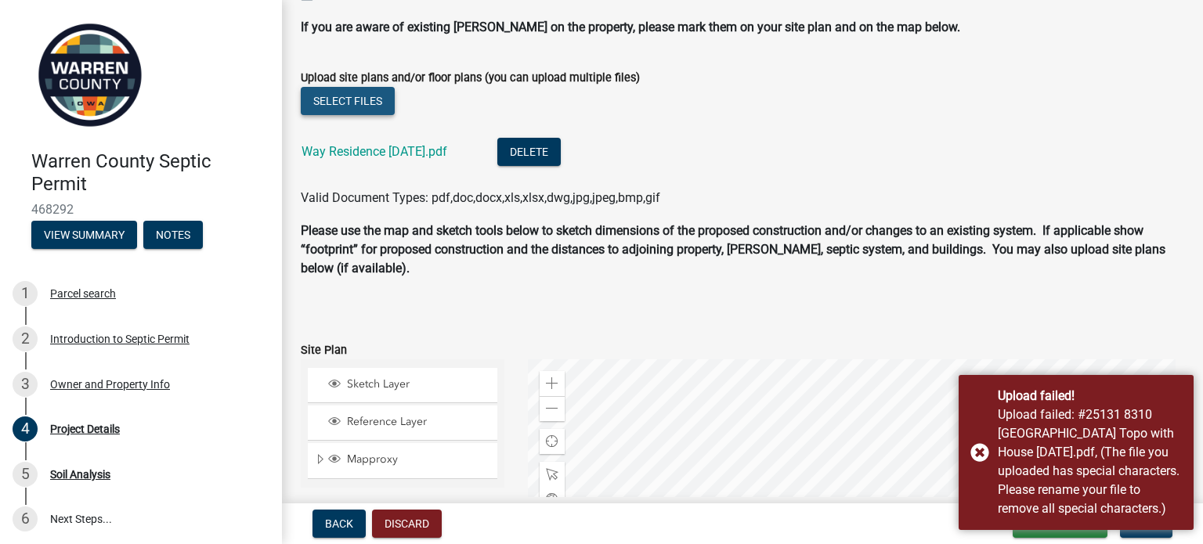
click at [372, 96] on button "Select files" at bounding box center [348, 101] width 94 height 28
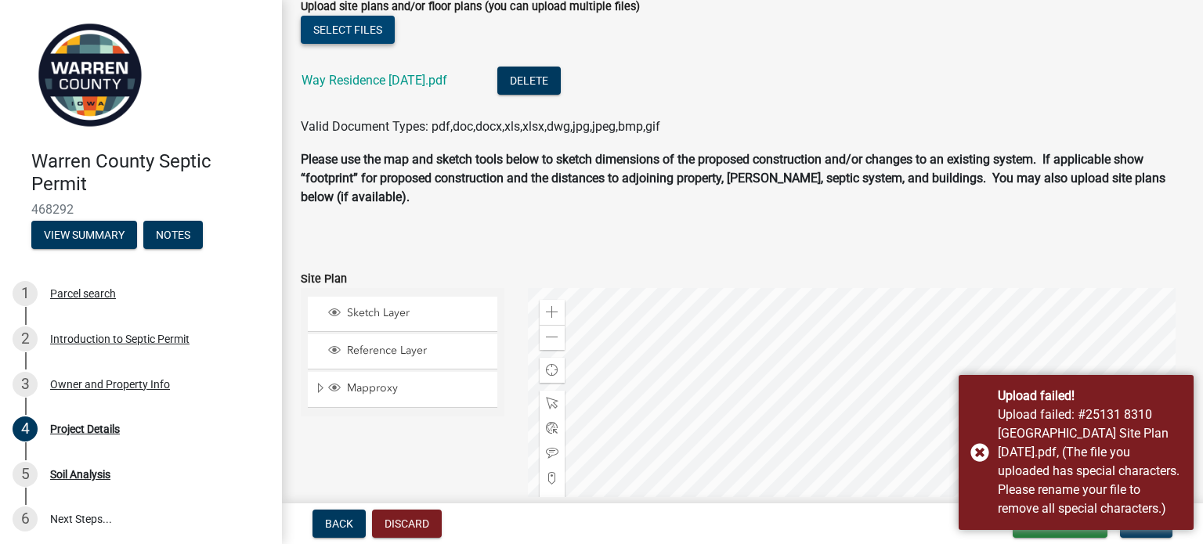
scroll to position [1049, 0]
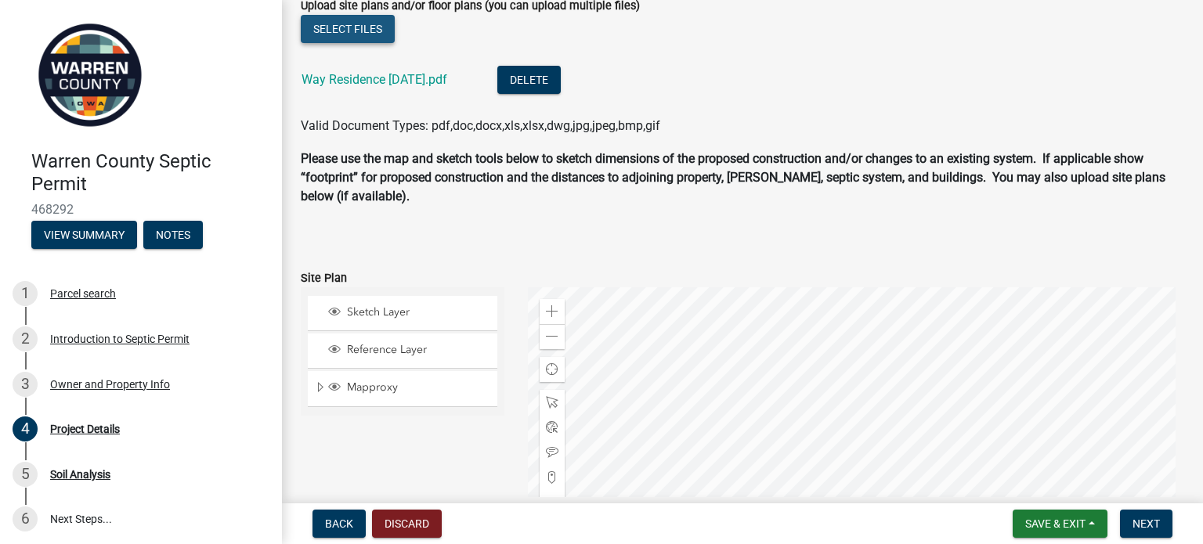
click at [386, 23] on button "Select files" at bounding box center [348, 29] width 94 height 28
click at [364, 23] on button "Select files" at bounding box center [348, 29] width 94 height 28
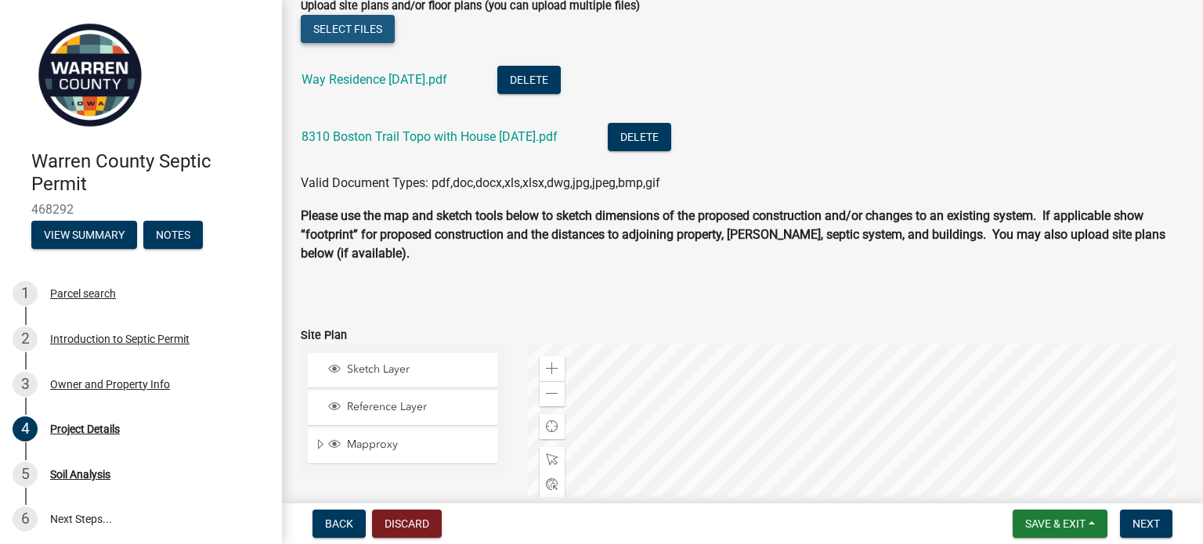
click at [370, 26] on button "Select files" at bounding box center [348, 29] width 94 height 28
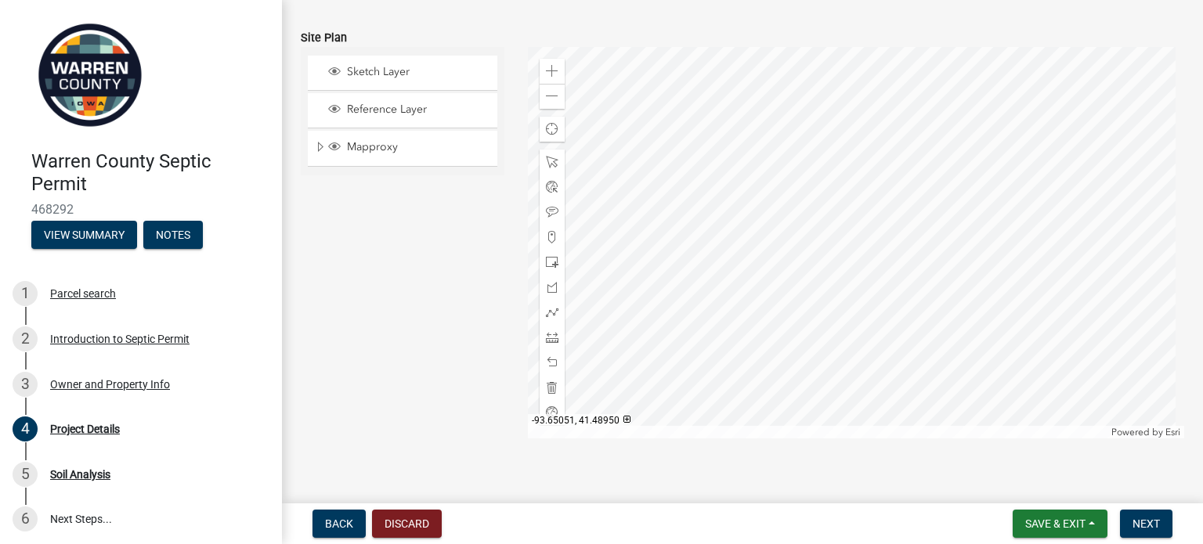
scroll to position [1420, 0]
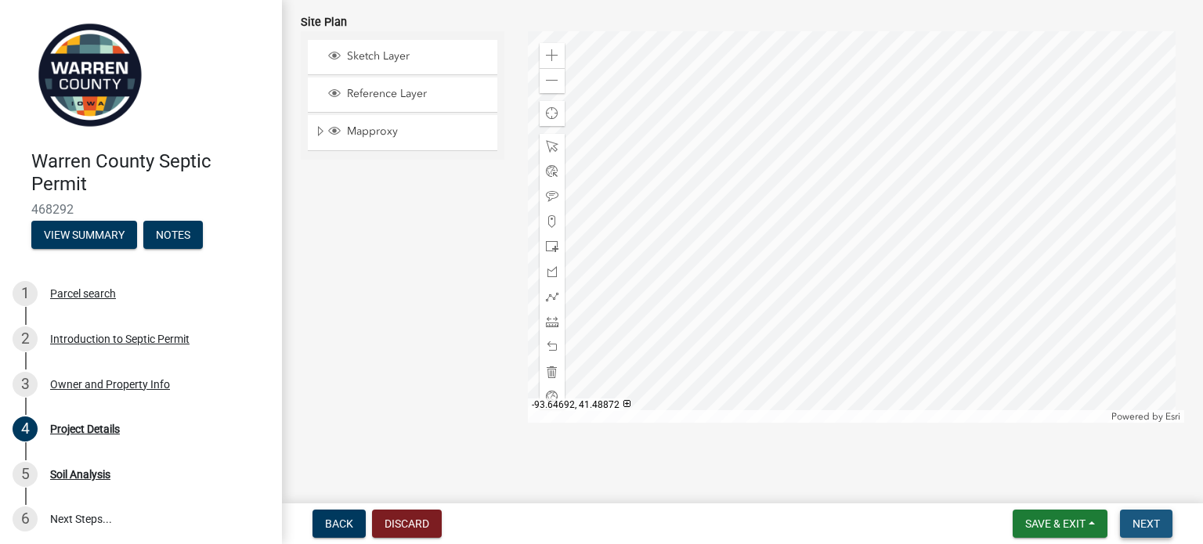
click at [1150, 515] on button "Next" at bounding box center [1146, 524] width 52 height 28
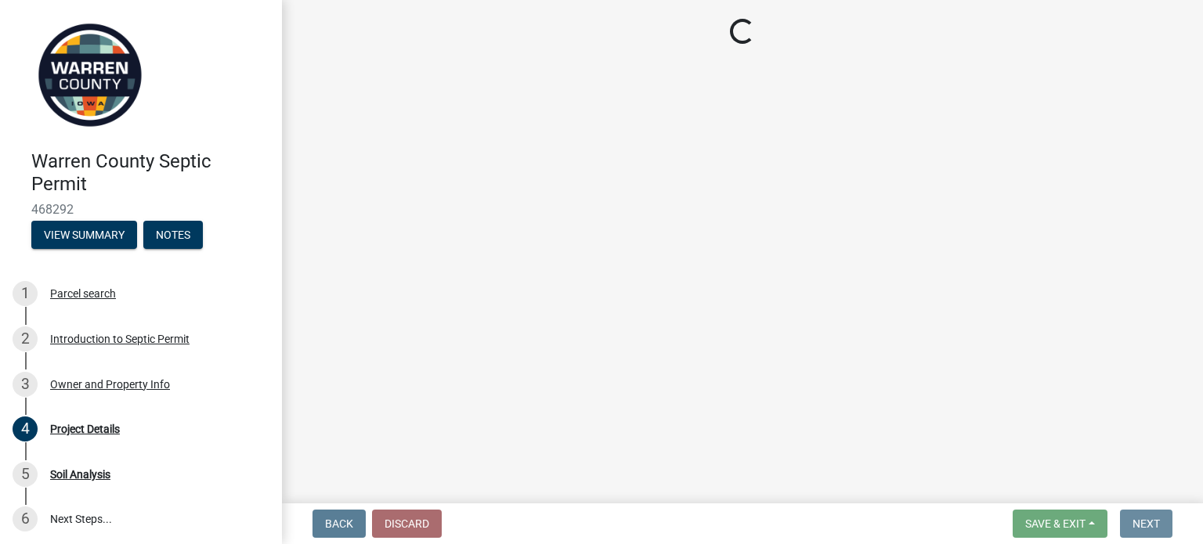
scroll to position [0, 0]
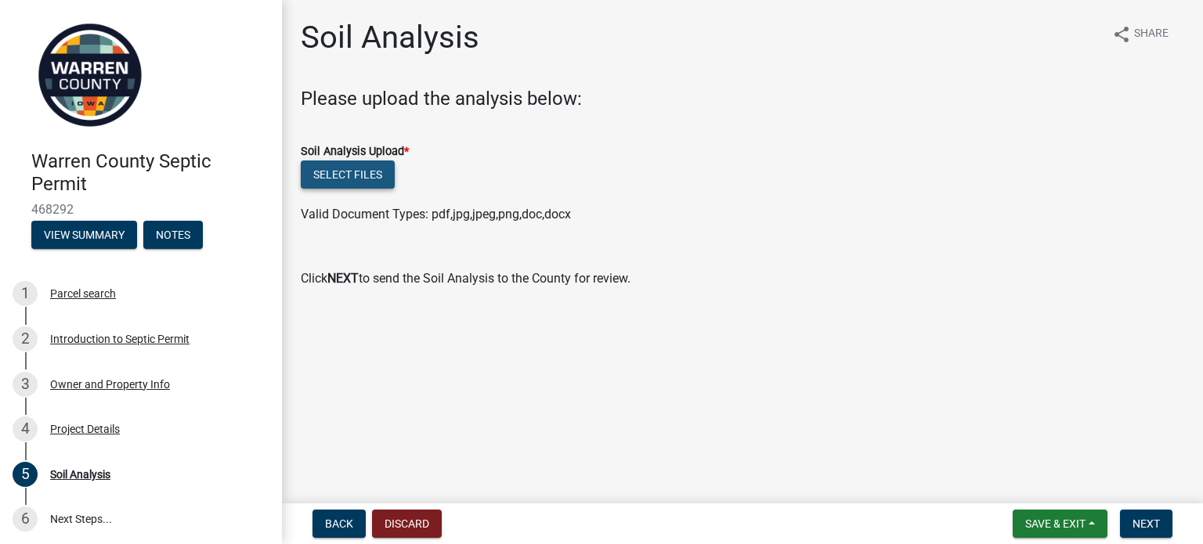
click at [370, 172] on button "Select files" at bounding box center [348, 175] width 94 height 28
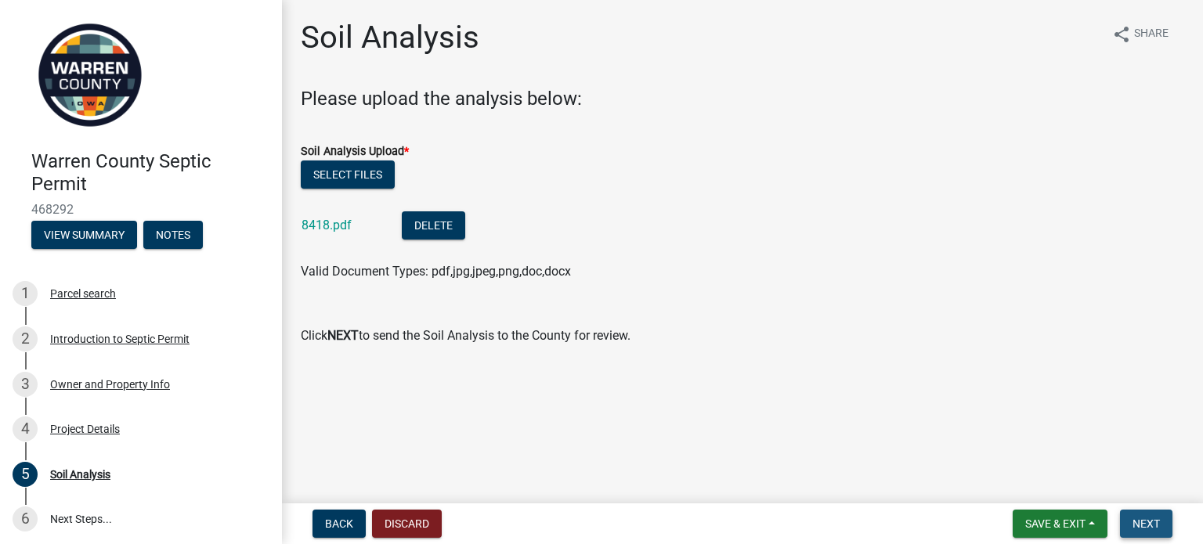
click at [1147, 522] on span "Next" at bounding box center [1145, 524] width 27 height 13
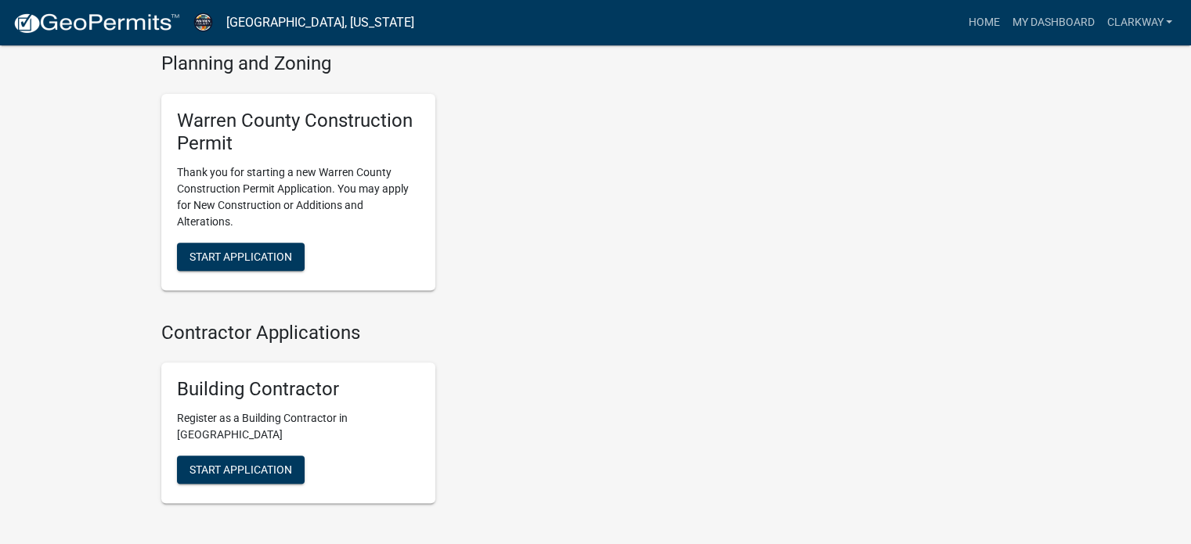
scroll to position [551, 0]
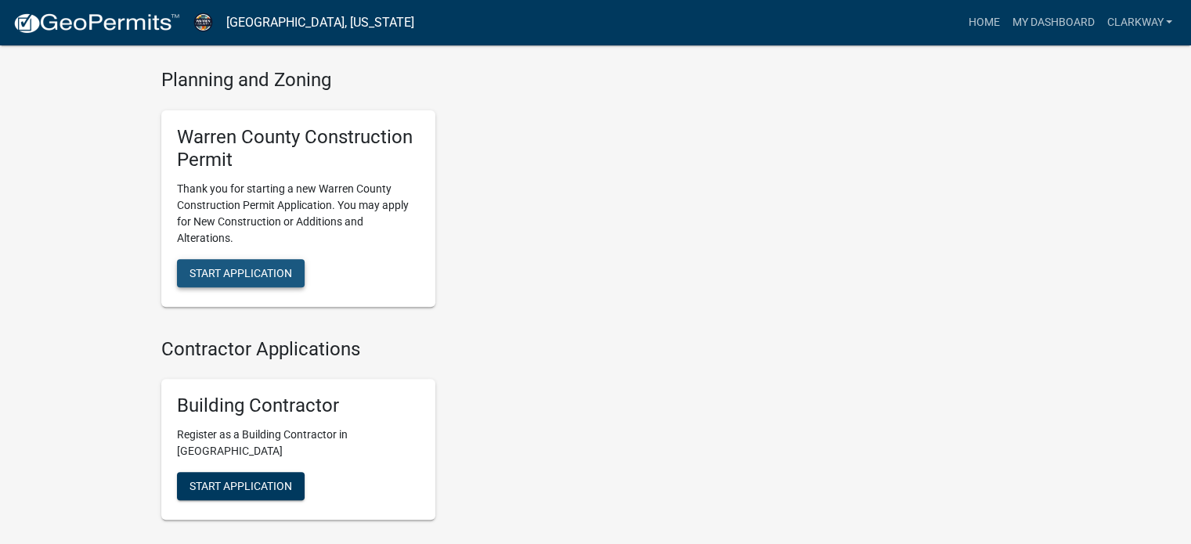
click at [244, 271] on span "Start Application" at bounding box center [241, 272] width 103 height 13
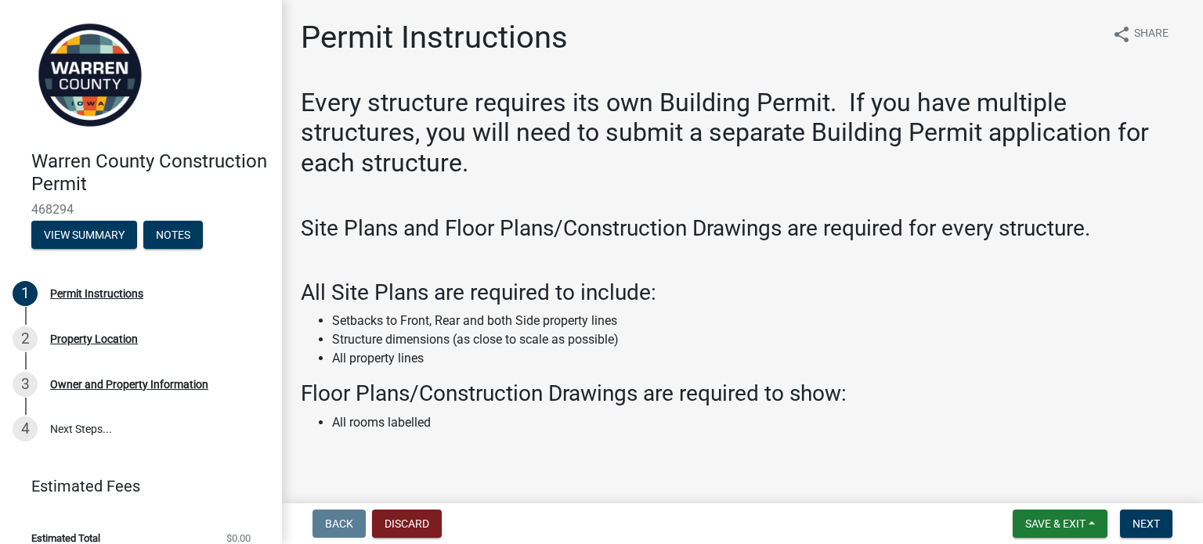
scroll to position [40, 0]
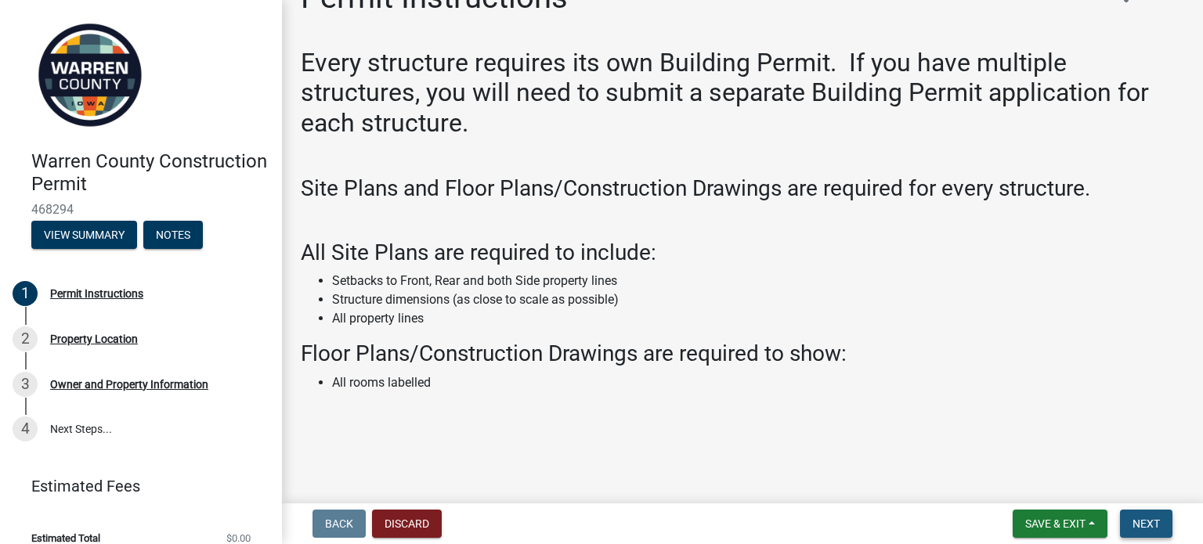
click at [1144, 525] on span "Next" at bounding box center [1145, 524] width 27 height 13
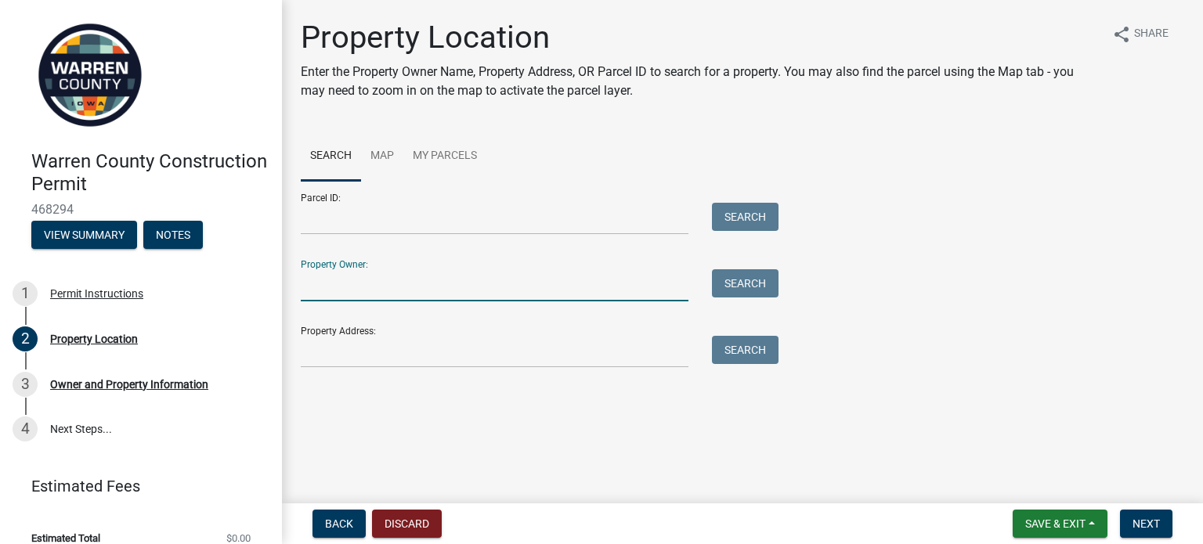
click at [400, 288] on input "Property Owner:" at bounding box center [495, 285] width 388 height 32
type input "[PERSON_NAME] way"
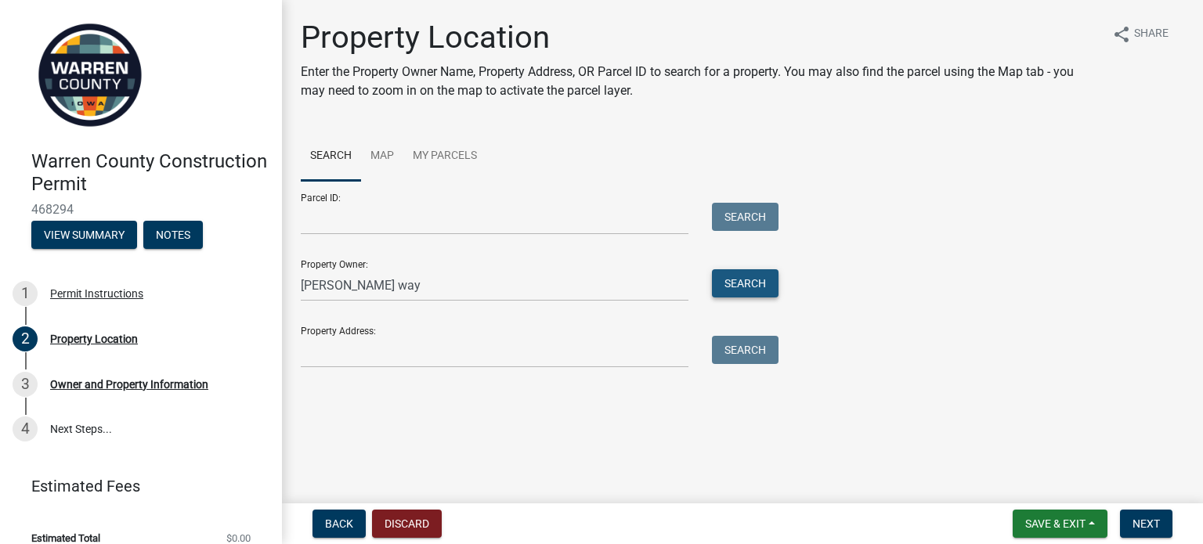
click at [755, 272] on button "Search" at bounding box center [745, 283] width 67 height 28
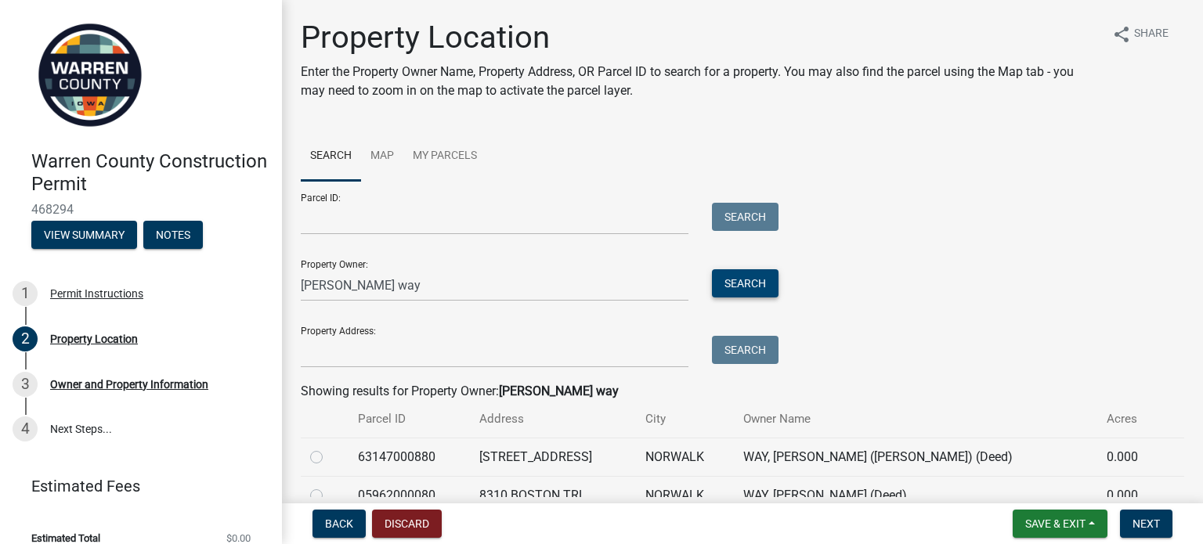
scroll to position [78, 0]
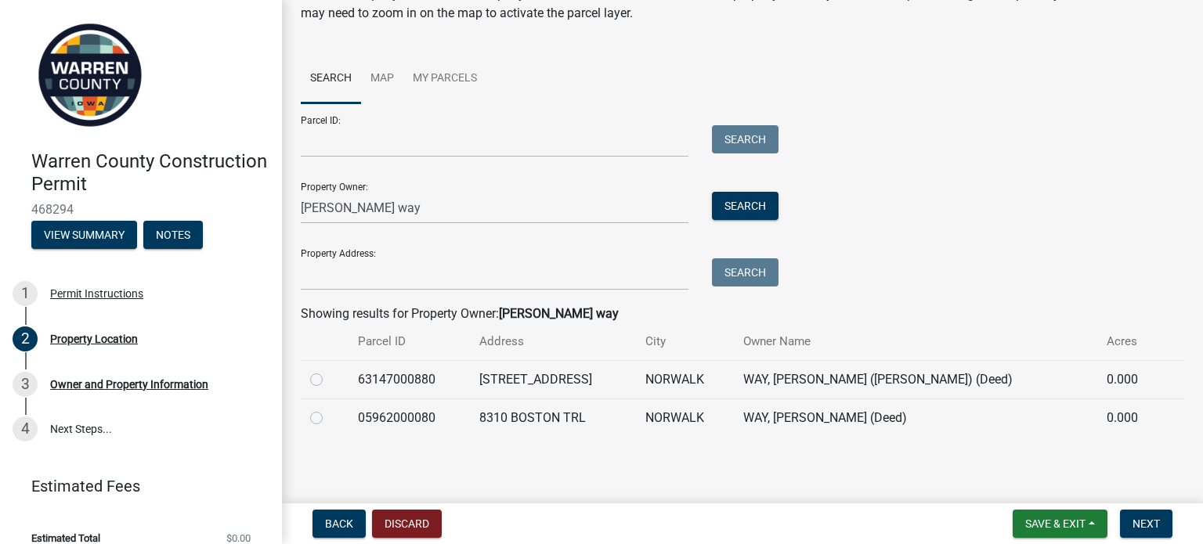
click at [329, 409] on label at bounding box center [329, 409] width 0 height 0
click at [329, 416] on input "radio" at bounding box center [334, 414] width 10 height 10
radio input "true"
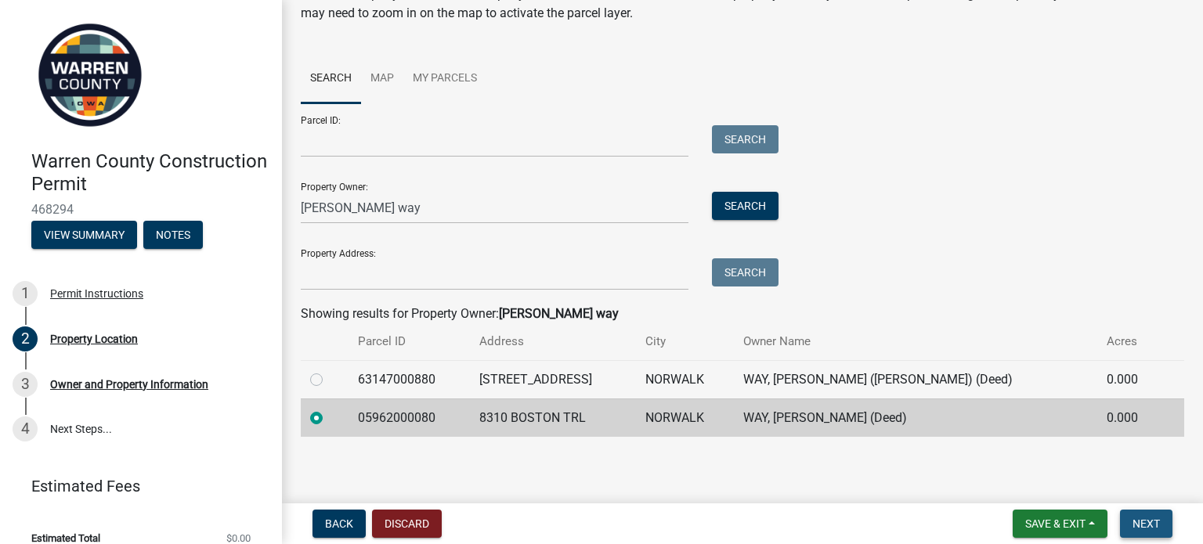
click at [1156, 522] on span "Next" at bounding box center [1145, 524] width 27 height 13
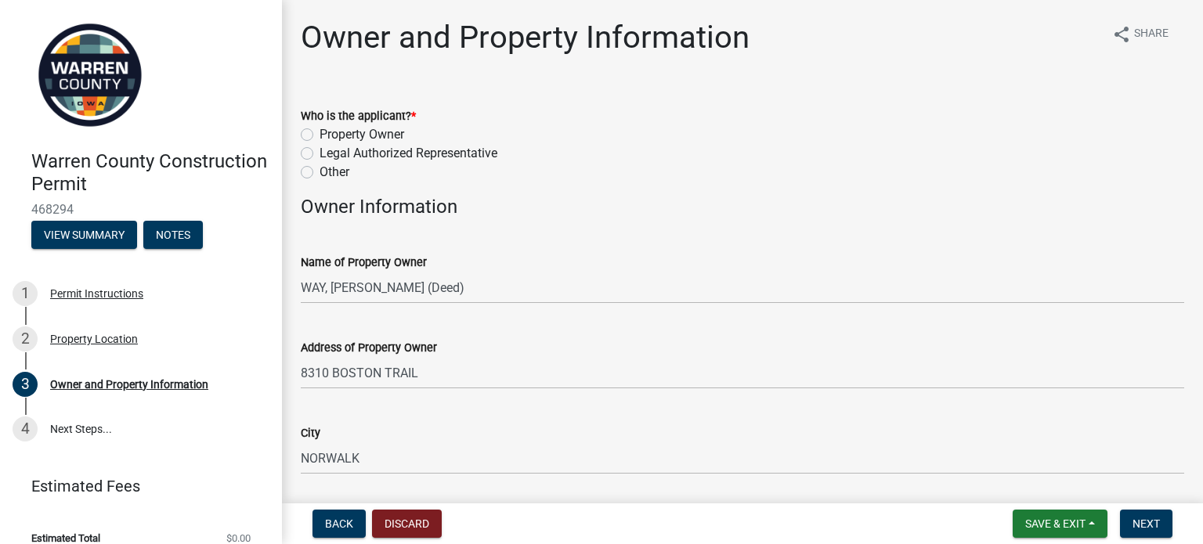
click at [320, 134] on label "Property Owner" at bounding box center [362, 134] width 85 height 19
click at [320, 134] on input "Property Owner" at bounding box center [325, 130] width 10 height 10
radio input "true"
click at [1139, 522] on span "Next" at bounding box center [1145, 524] width 27 height 13
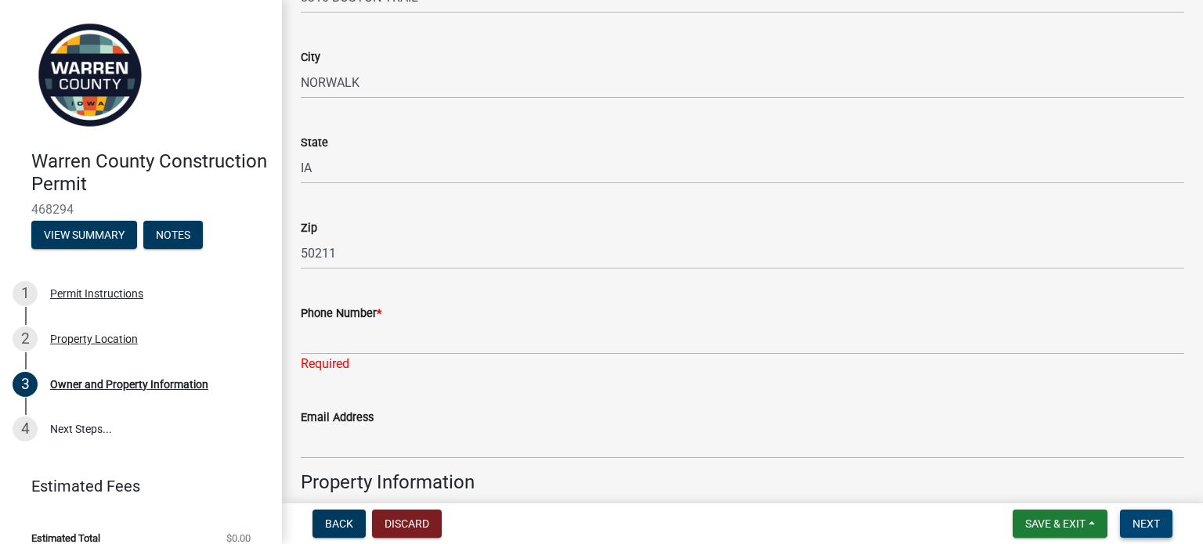
scroll to position [377, 0]
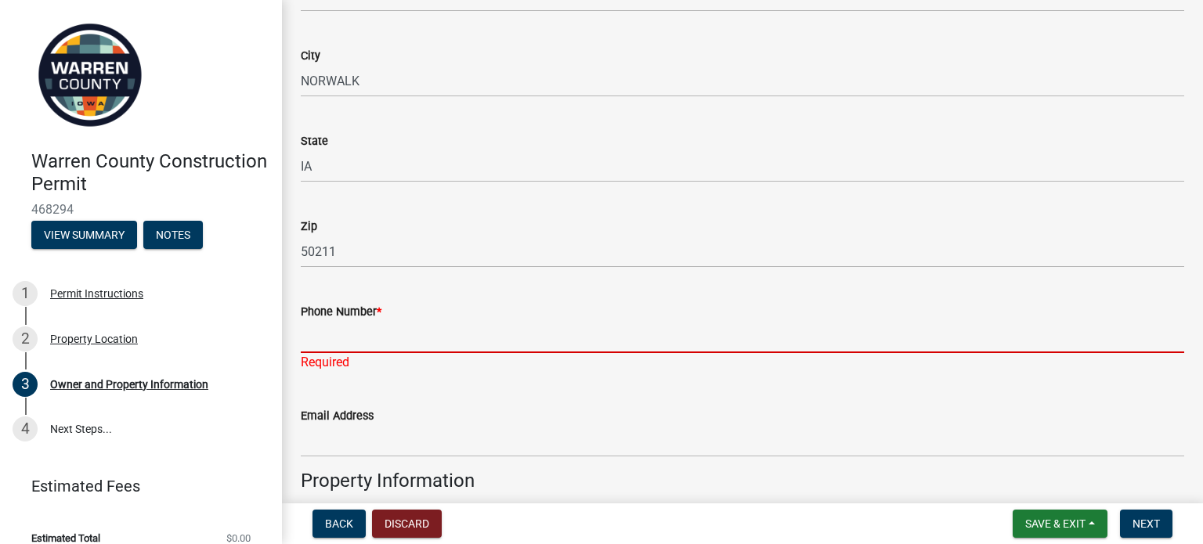
click at [450, 328] on input "Phone Number *" at bounding box center [742, 337] width 883 height 32
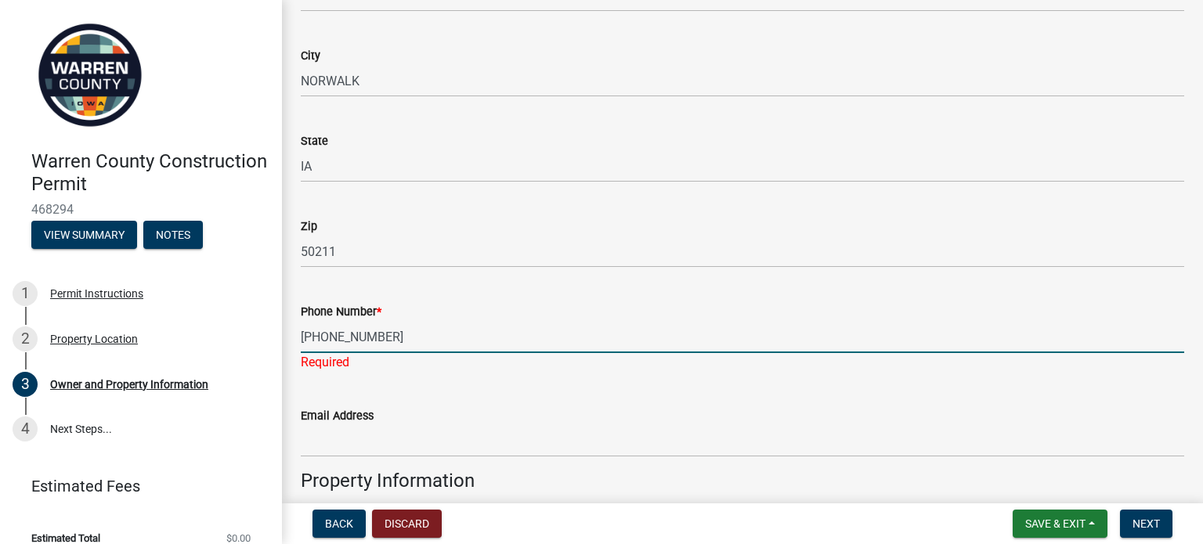
type input "[PHONE_NUMBER]"
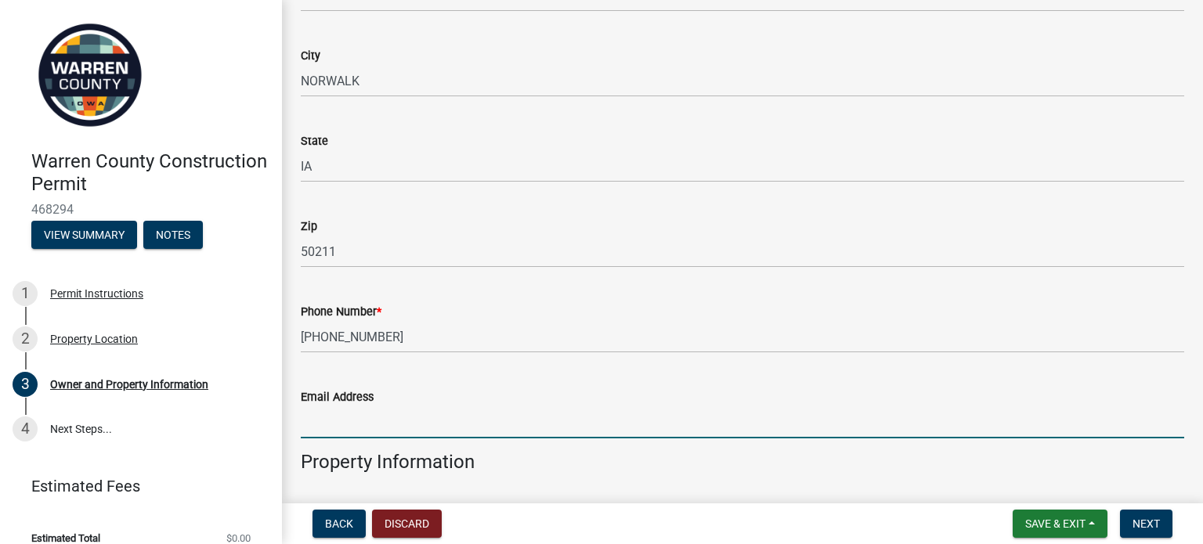
click at [377, 437] on input "Email Address" at bounding box center [742, 422] width 883 height 32
type input "[EMAIL_ADDRESS][DOMAIN_NAME]"
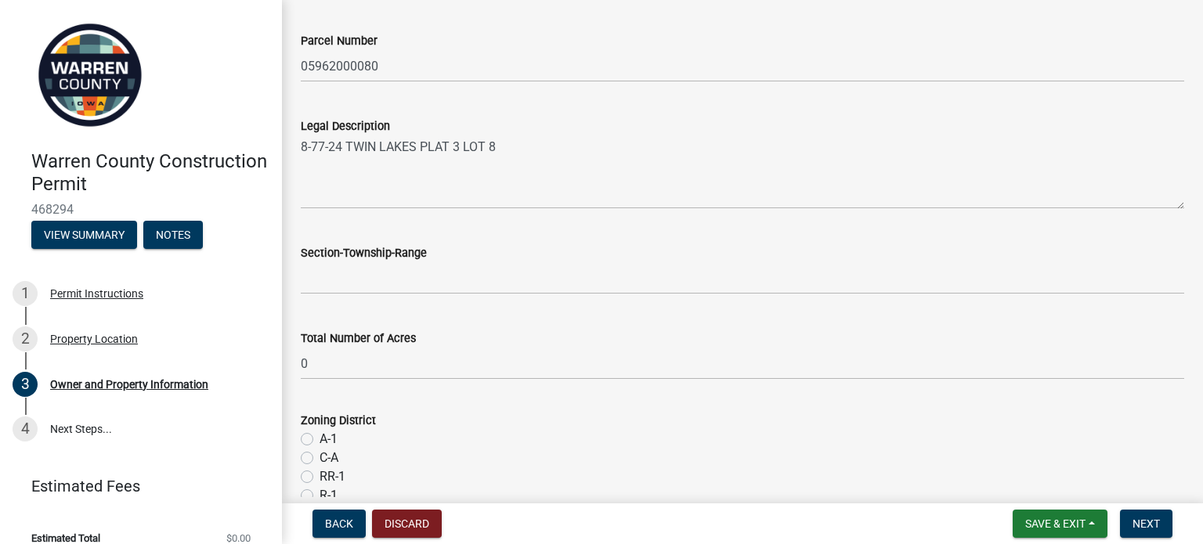
scroll to position [940, 0]
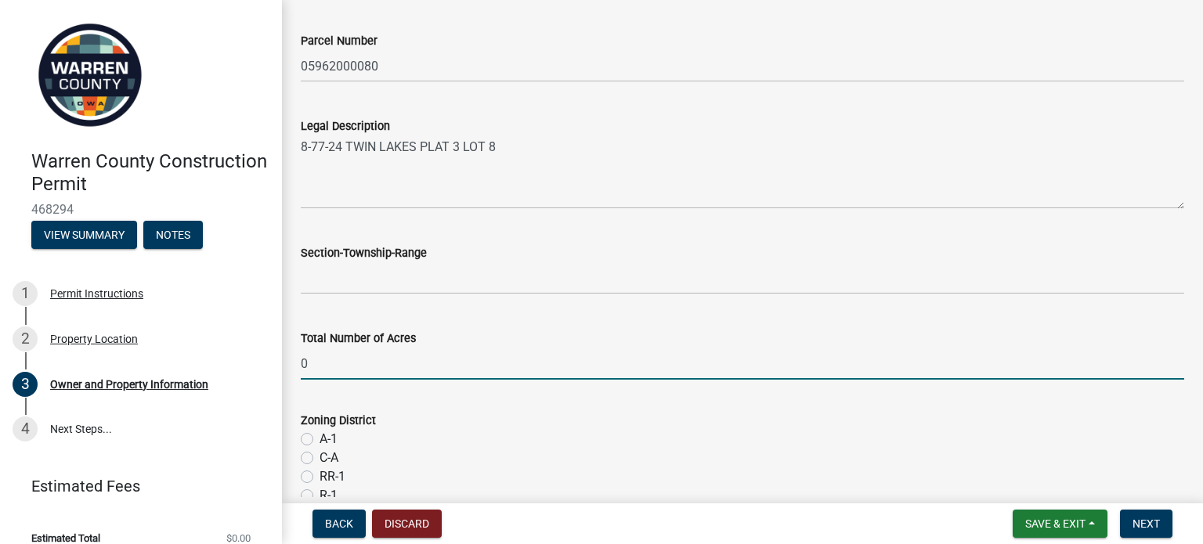
click at [349, 366] on input "0" at bounding box center [742, 364] width 883 height 32
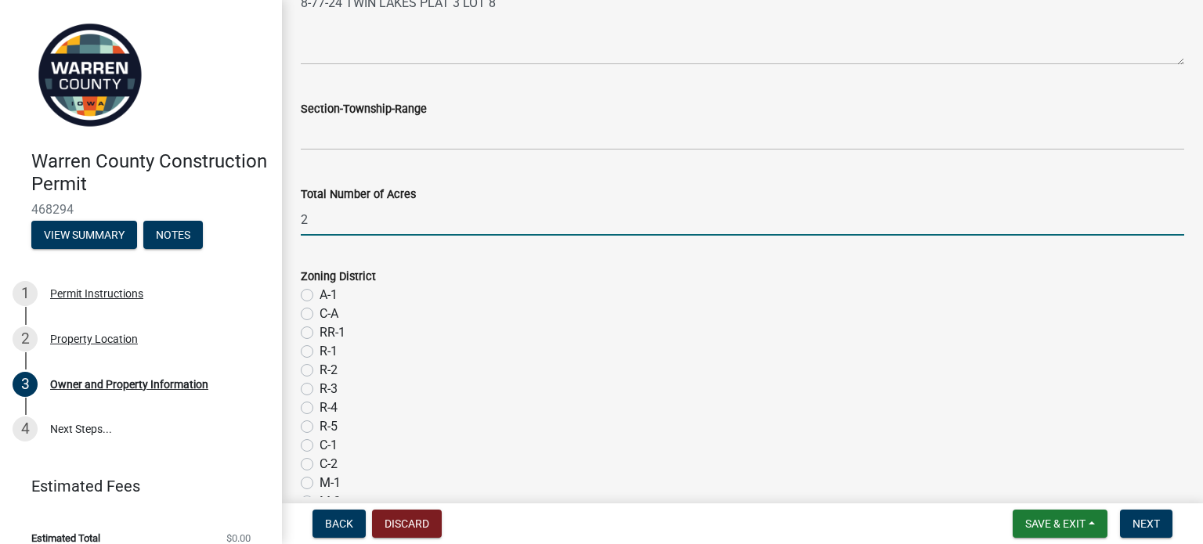
scroll to position [1200, 0]
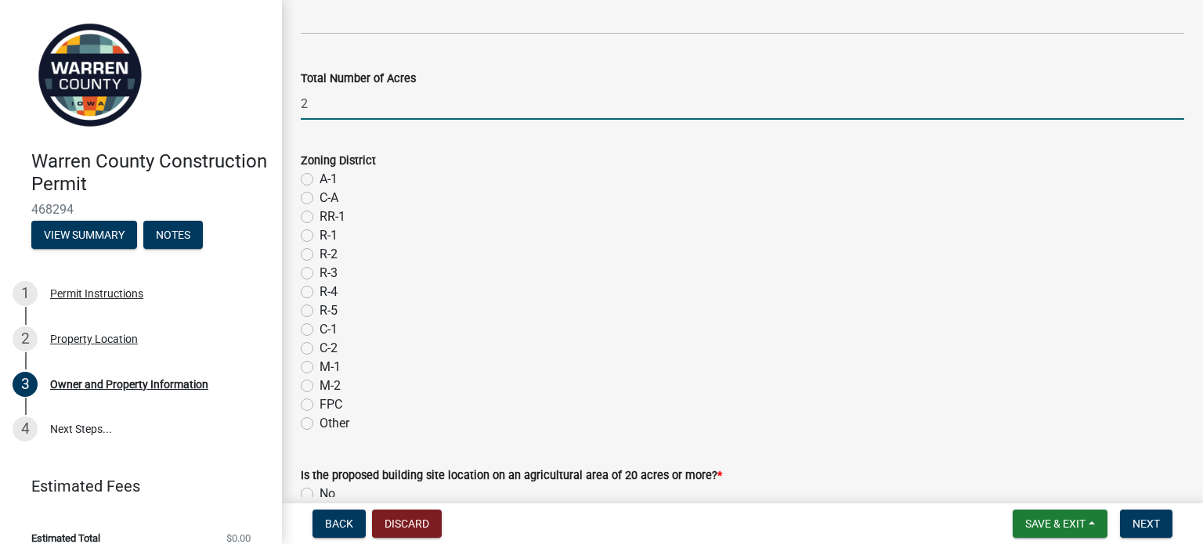
type input "2"
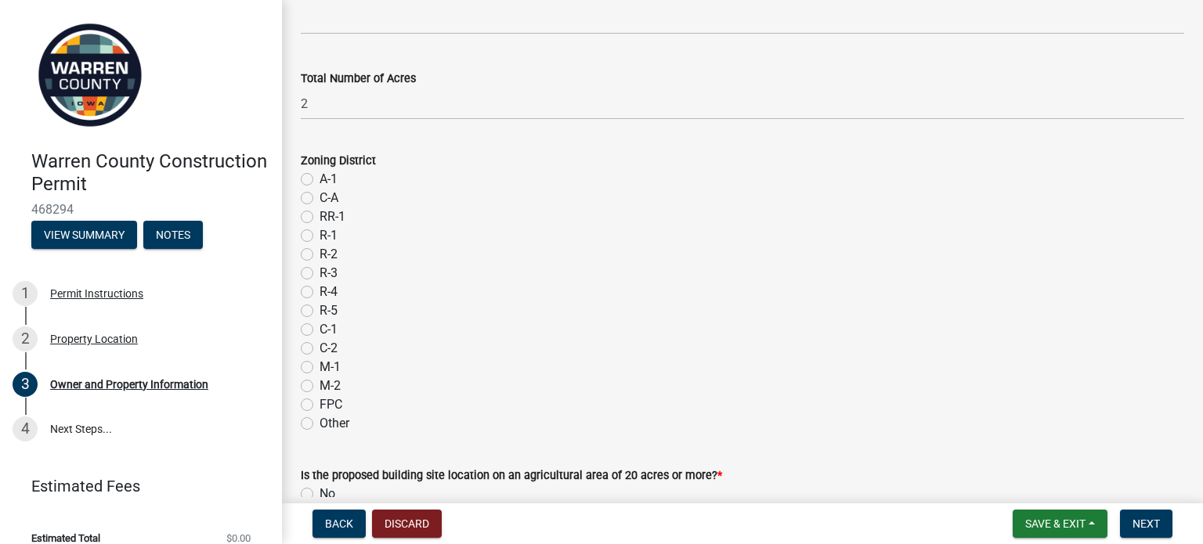
click at [320, 232] on label "R-1" at bounding box center [329, 235] width 18 height 19
click at [320, 232] on input "R-1" at bounding box center [325, 231] width 10 height 10
radio input "true"
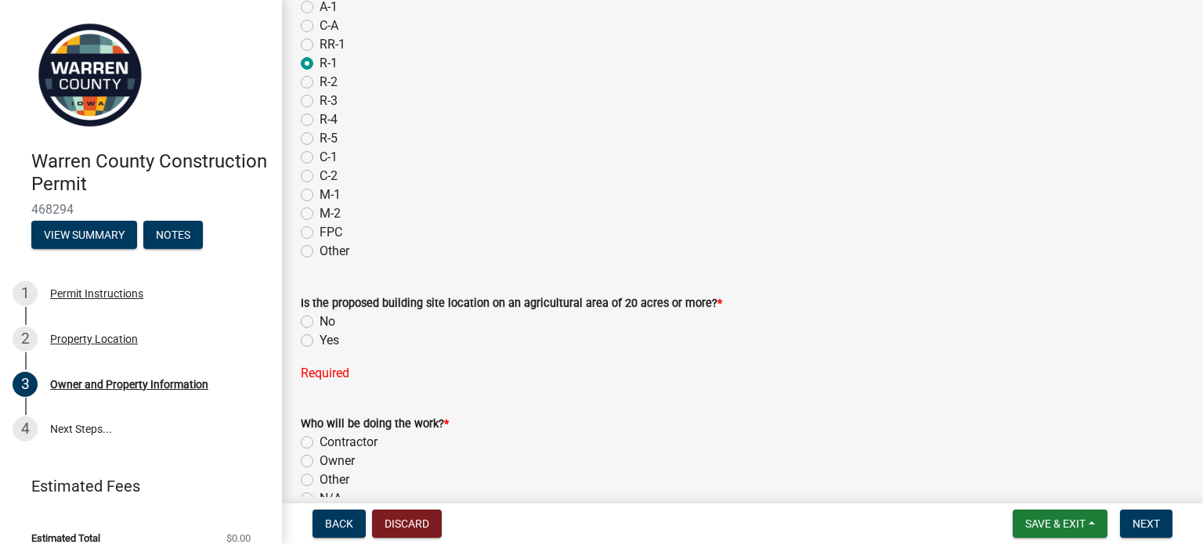
scroll to position [1372, 0]
click at [320, 316] on label "No" at bounding box center [328, 321] width 16 height 19
click at [320, 316] on input "No" at bounding box center [325, 317] width 10 height 10
radio input "true"
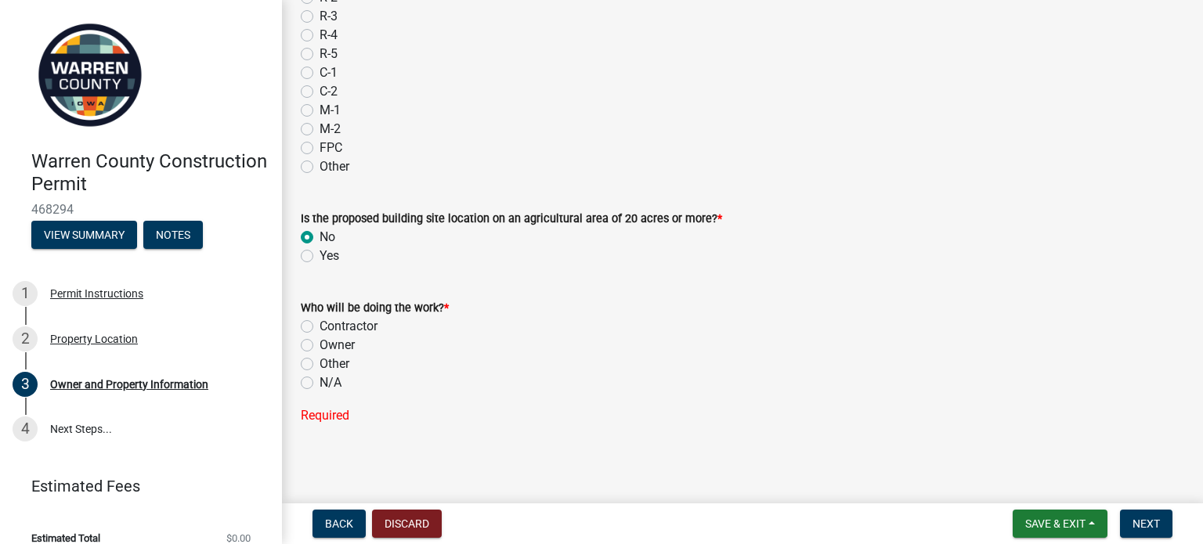
scroll to position [1457, 0]
click at [320, 342] on label "Owner" at bounding box center [337, 345] width 35 height 19
click at [320, 342] on input "Owner" at bounding box center [325, 341] width 10 height 10
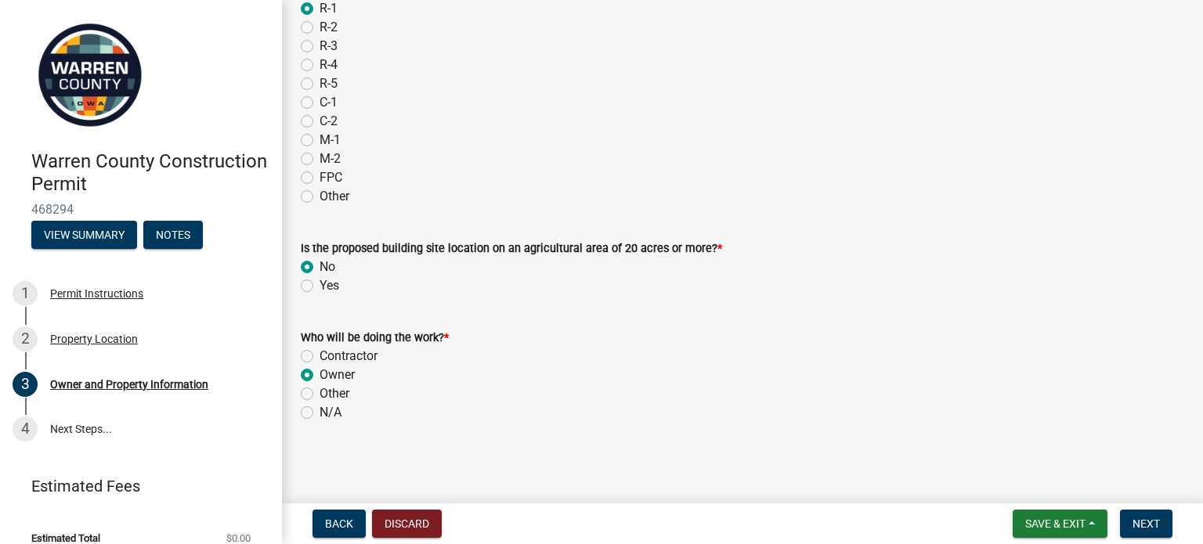
radio input "true"
click at [1136, 518] on span "Next" at bounding box center [1145, 524] width 27 height 13
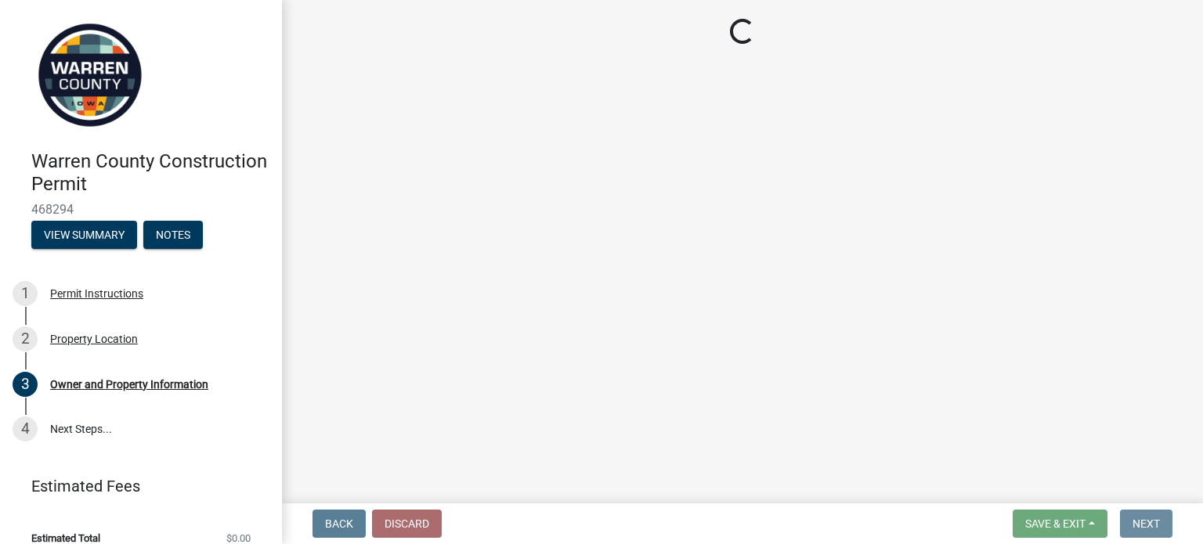
scroll to position [0, 0]
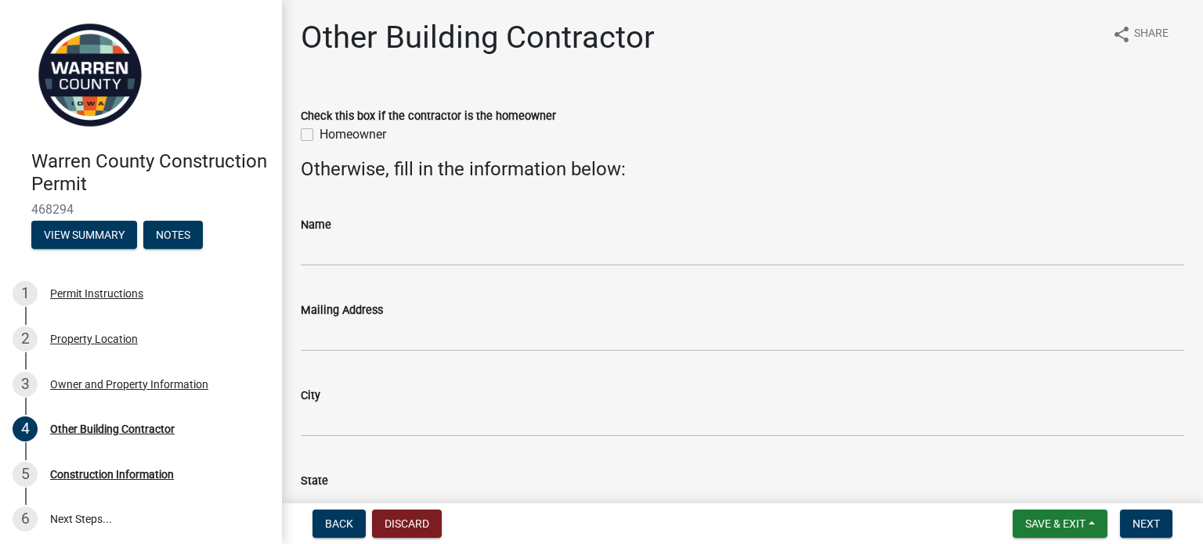
click at [320, 135] on label "Homeowner" at bounding box center [353, 134] width 67 height 19
click at [320, 135] on input "Homeowner" at bounding box center [325, 130] width 10 height 10
checkbox input "true"
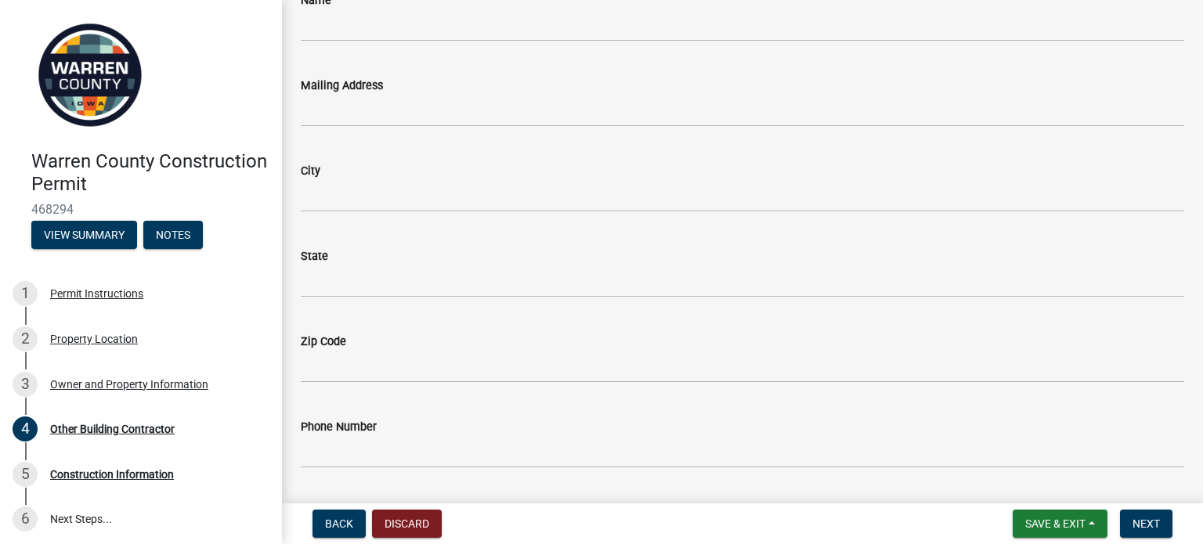
scroll to position [354, 0]
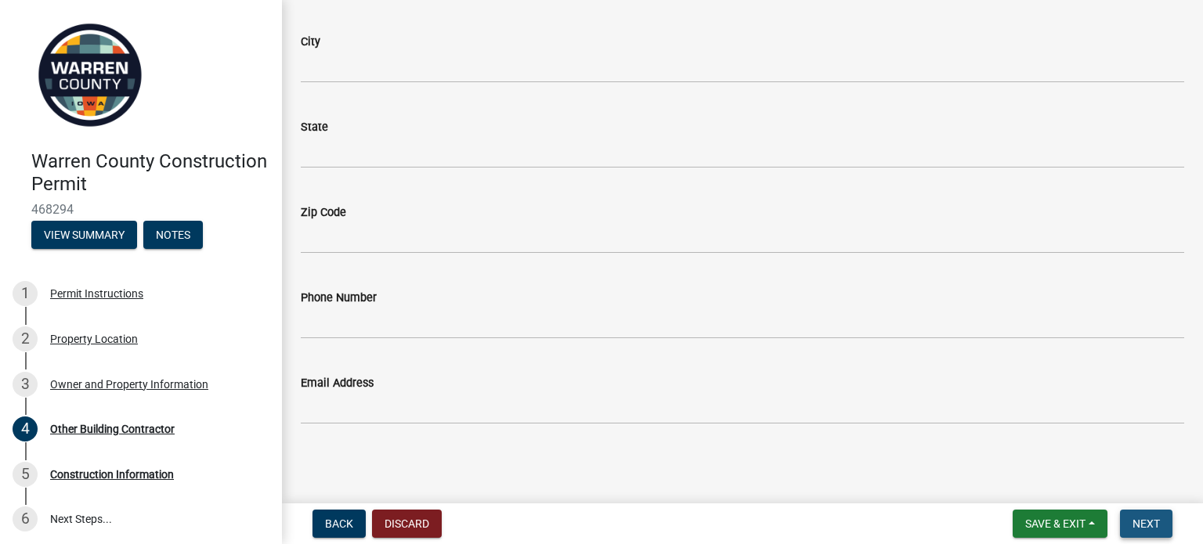
click at [1138, 522] on span "Next" at bounding box center [1145, 524] width 27 height 13
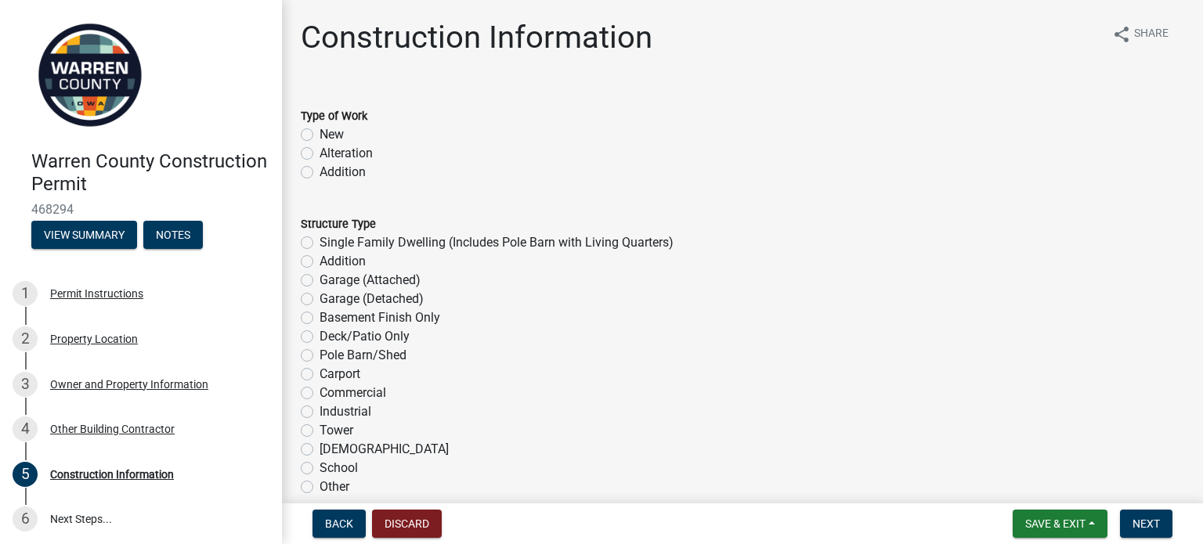
click at [320, 134] on label "New" at bounding box center [332, 134] width 24 height 19
click at [320, 134] on input "New" at bounding box center [325, 130] width 10 height 10
radio input "true"
click at [320, 244] on label "Single Family Dwelling (Includes Pole Barn with Living Quarters)" at bounding box center [497, 242] width 354 height 19
click at [320, 244] on input "Single Family Dwelling (Includes Pole Barn with Living Quarters)" at bounding box center [325, 238] width 10 height 10
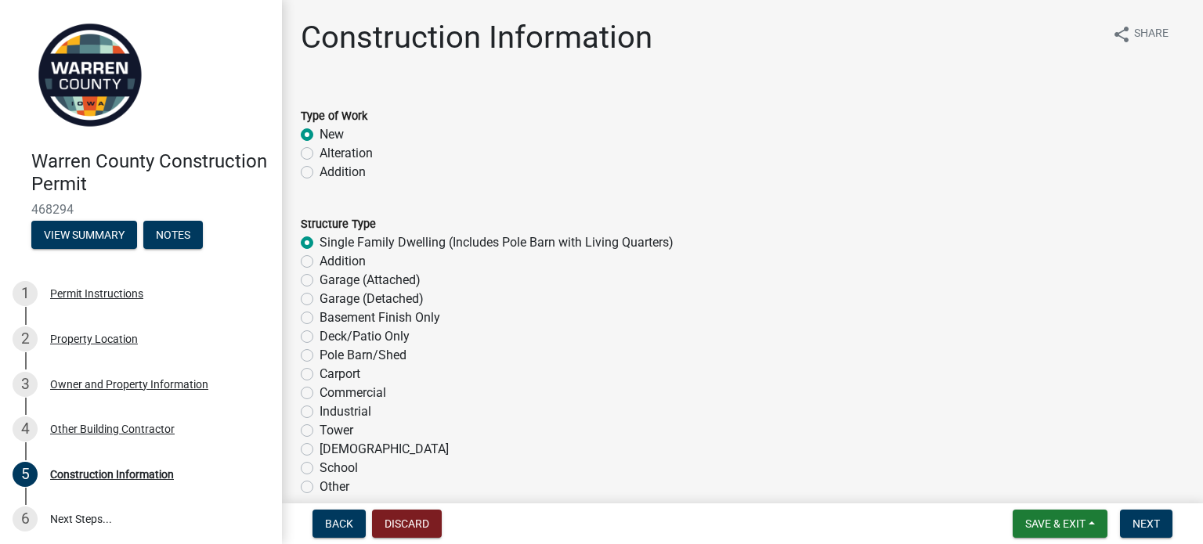
radio input "true"
click at [1143, 522] on span "Next" at bounding box center [1145, 524] width 27 height 13
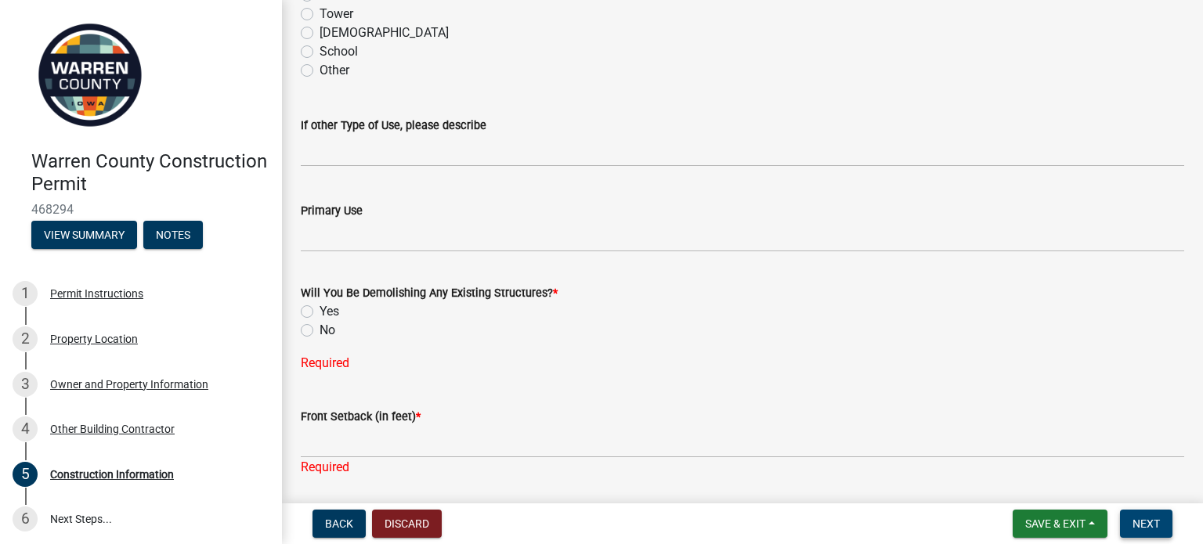
scroll to position [417, 0]
click at [320, 332] on label "No" at bounding box center [328, 330] width 16 height 19
click at [320, 331] on input "No" at bounding box center [325, 326] width 10 height 10
radio input "true"
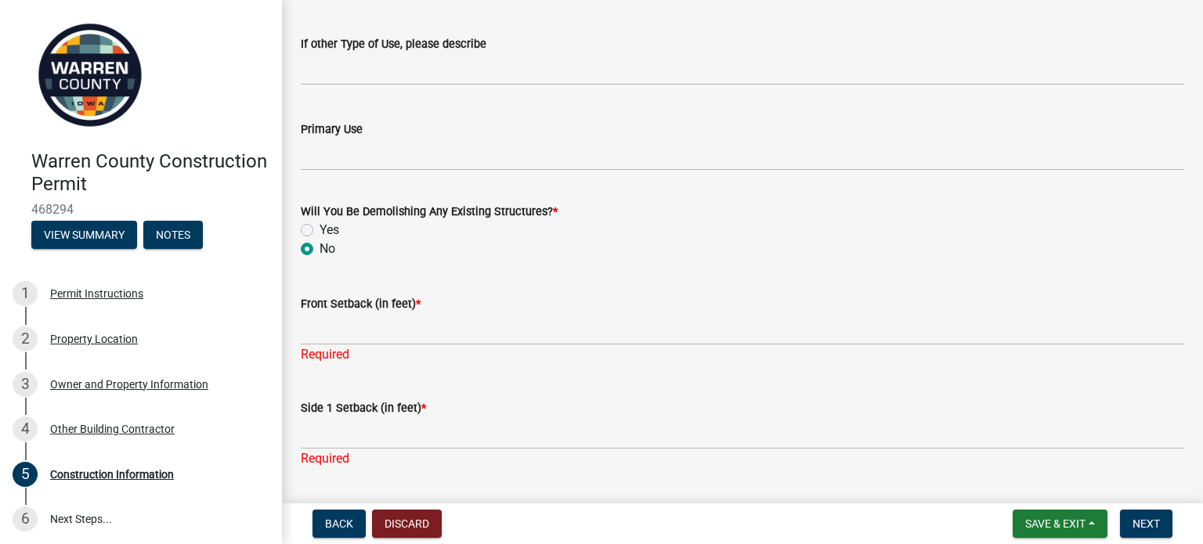
scroll to position [500, 0]
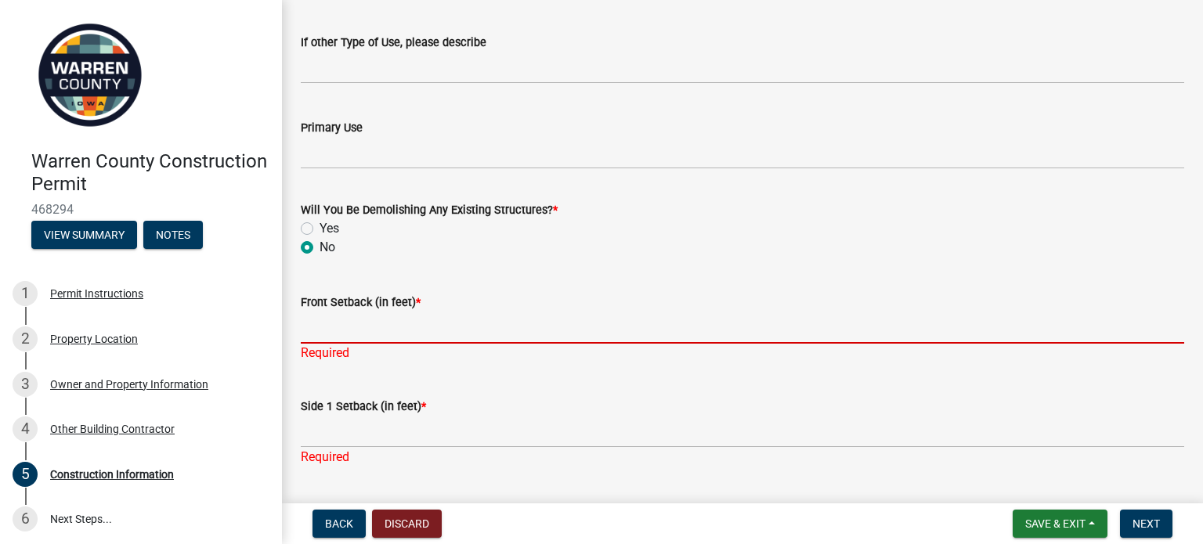
click at [367, 329] on input "Front Setback (in feet) *" at bounding box center [742, 328] width 883 height 32
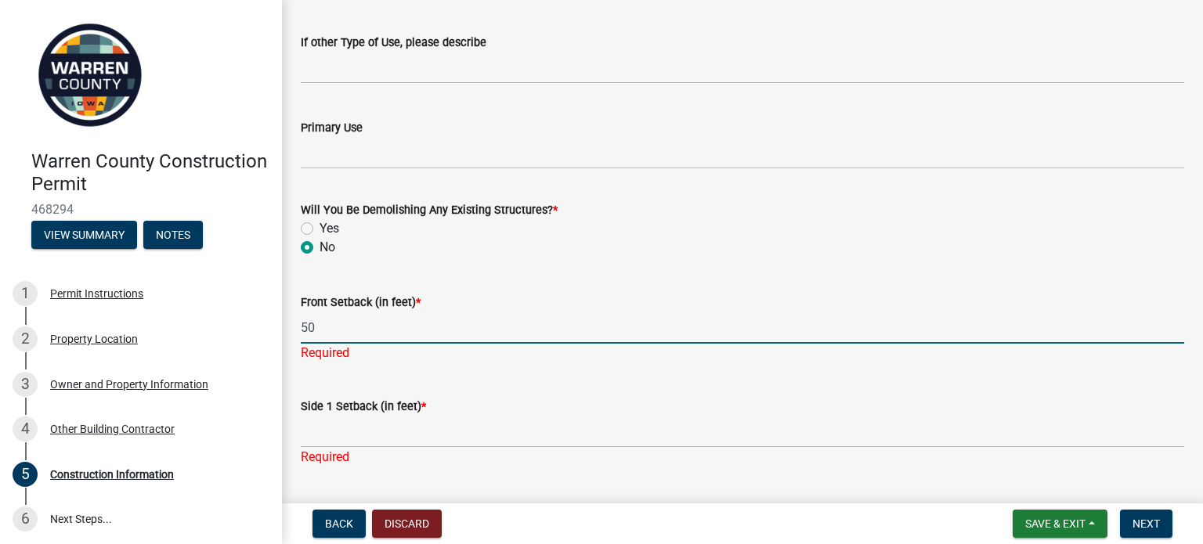
type input "50"
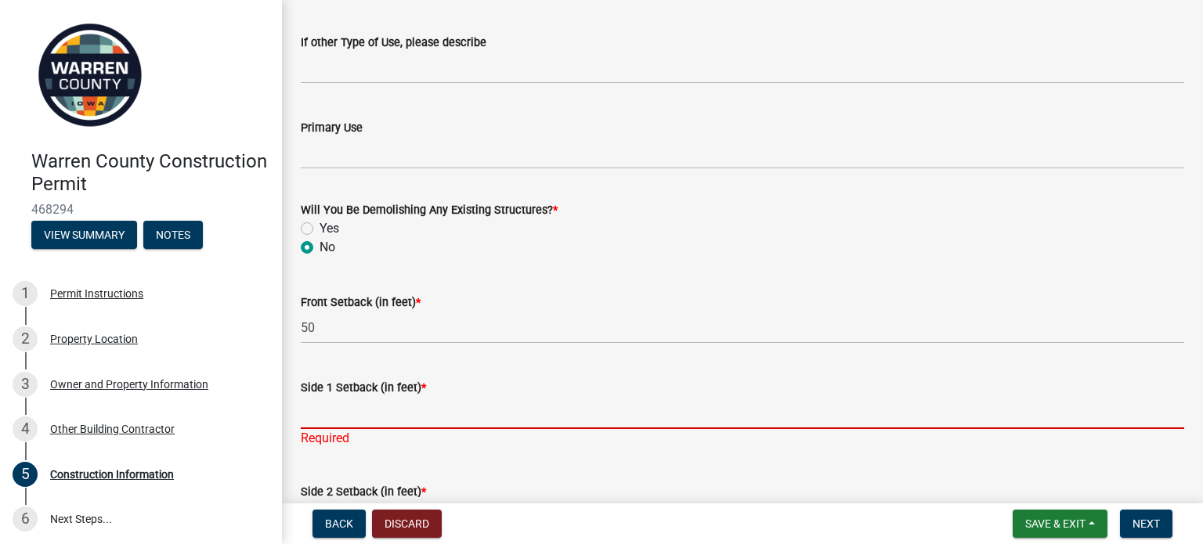
click at [316, 432] on div "Side 1 Setback (in feet) * Required" at bounding box center [742, 402] width 883 height 92
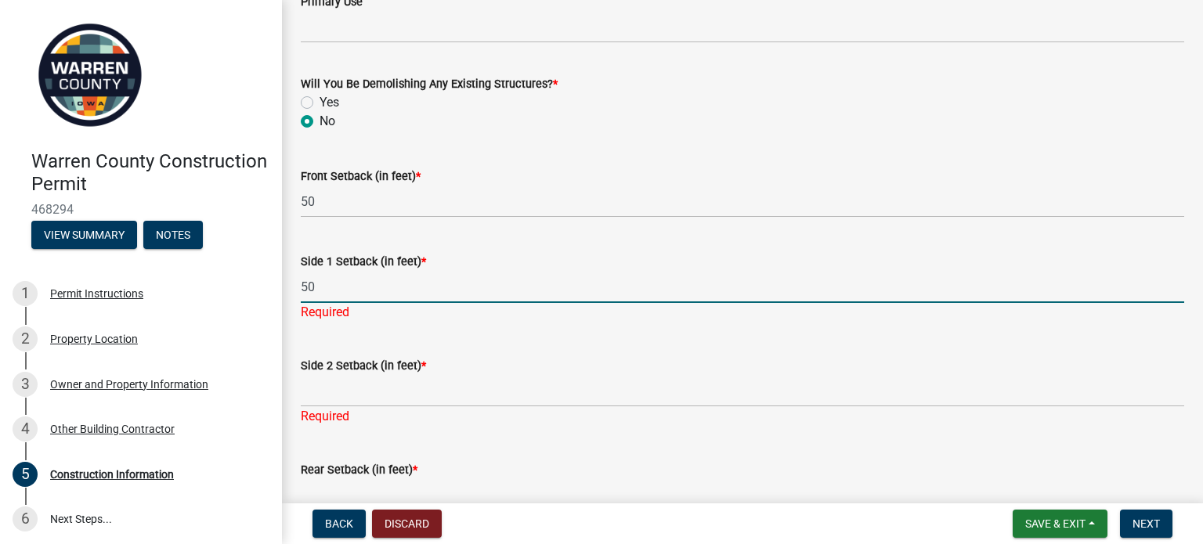
scroll to position [627, 0]
type input "50"
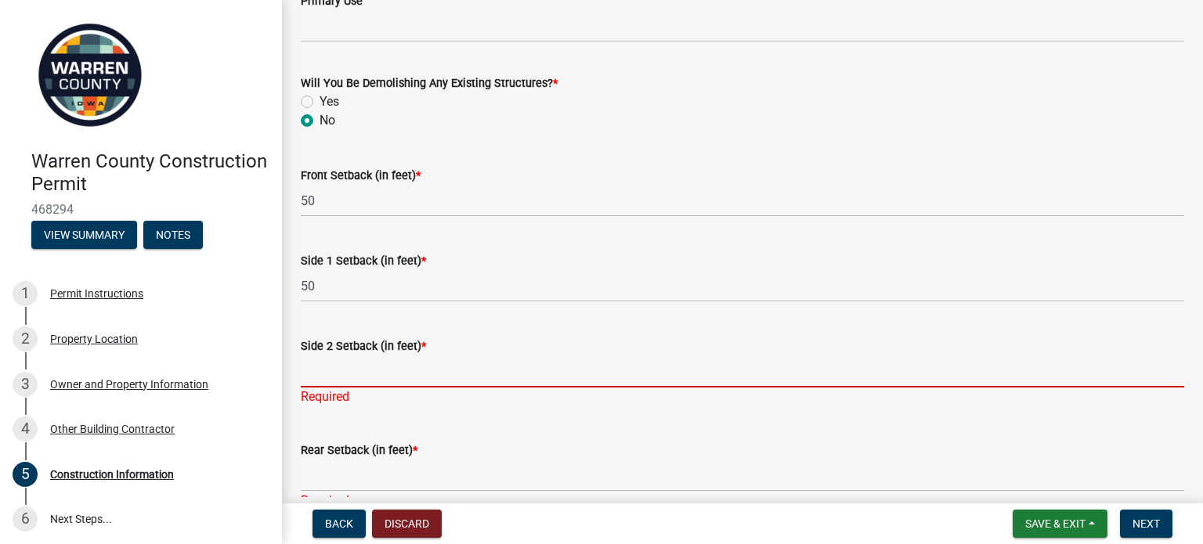
click at [327, 392] on div "Side 2 Setback (in feet) * Required" at bounding box center [742, 361] width 883 height 92
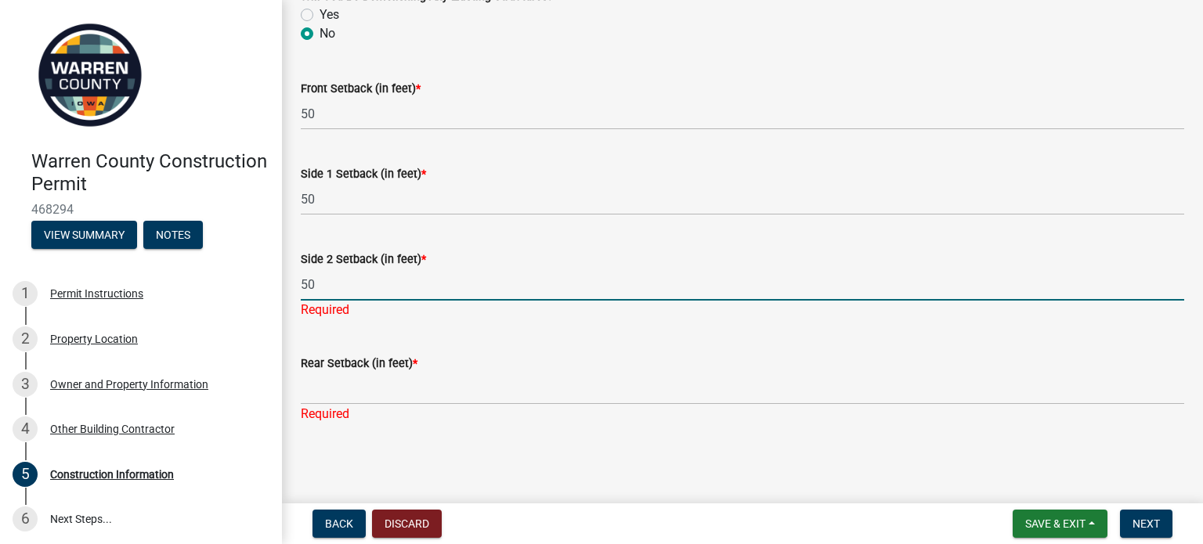
type input "50"
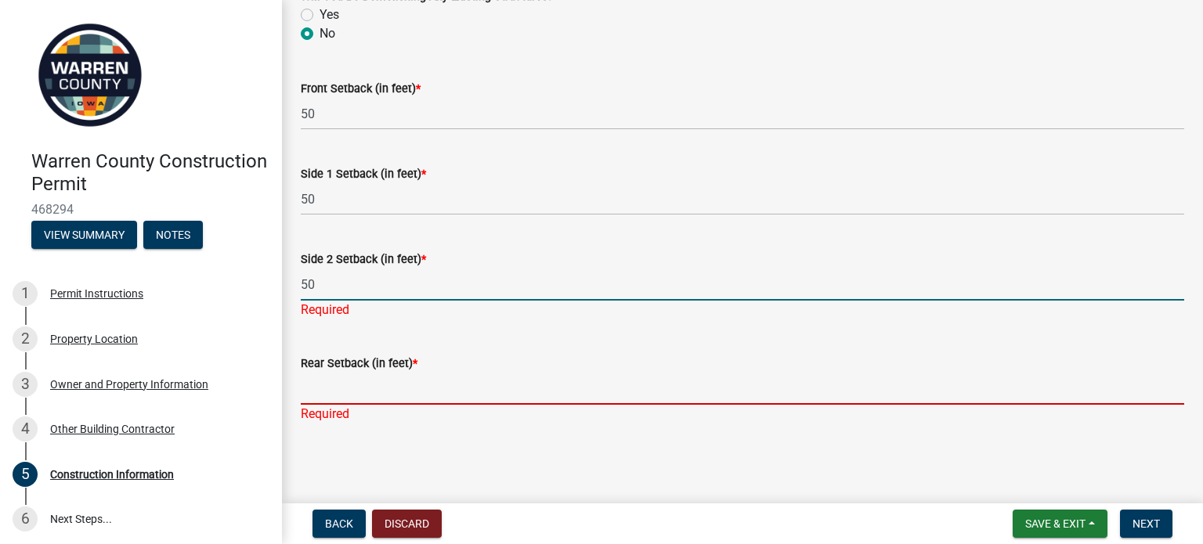
scroll to position [695, 0]
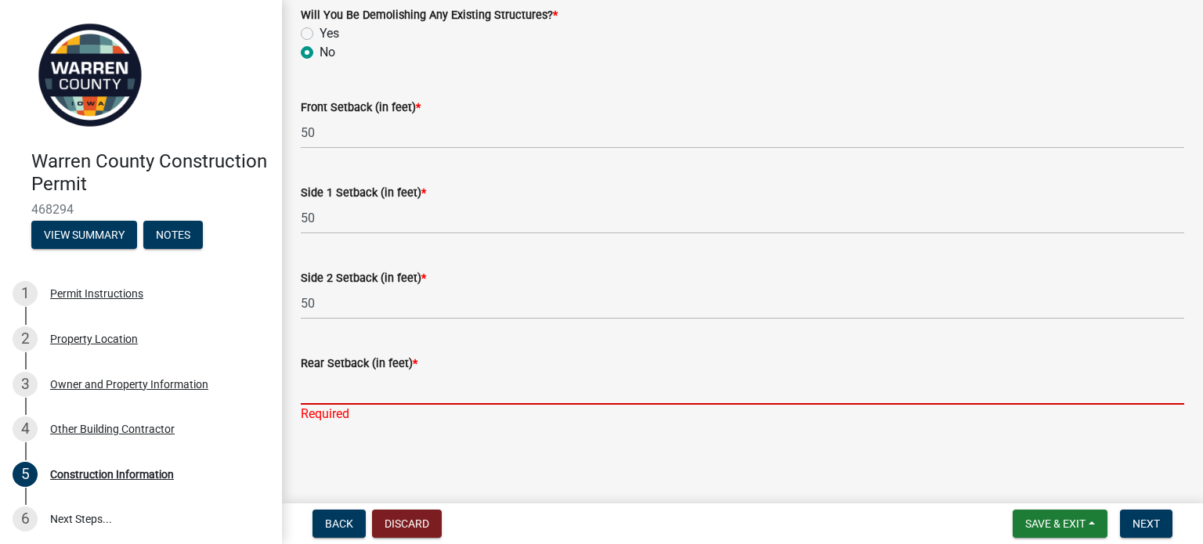
click at [327, 392] on input "Rear Setback (in feet) *" at bounding box center [742, 389] width 883 height 32
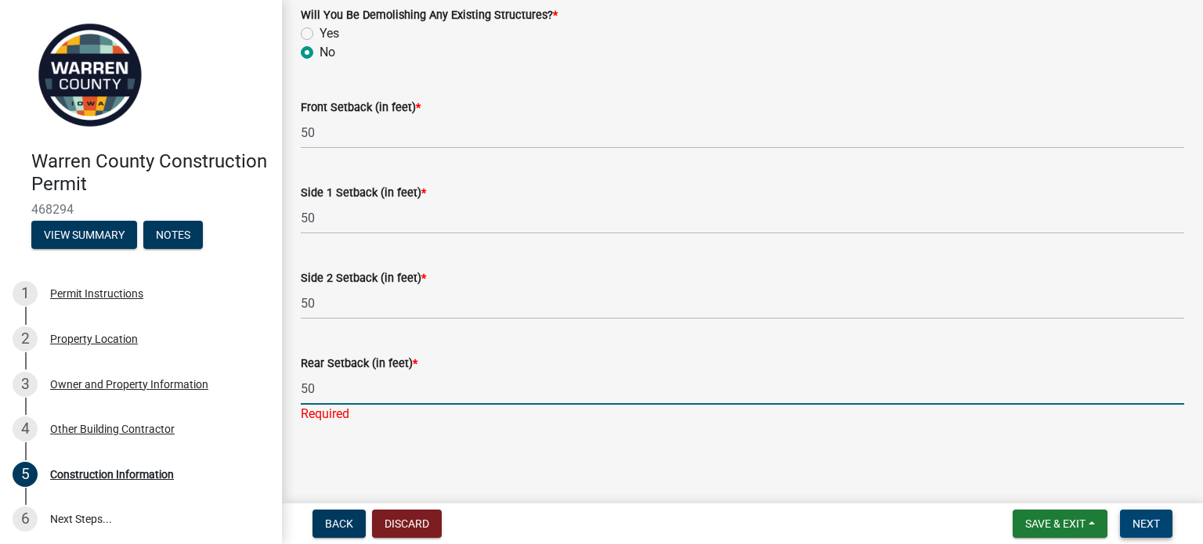
type input "50"
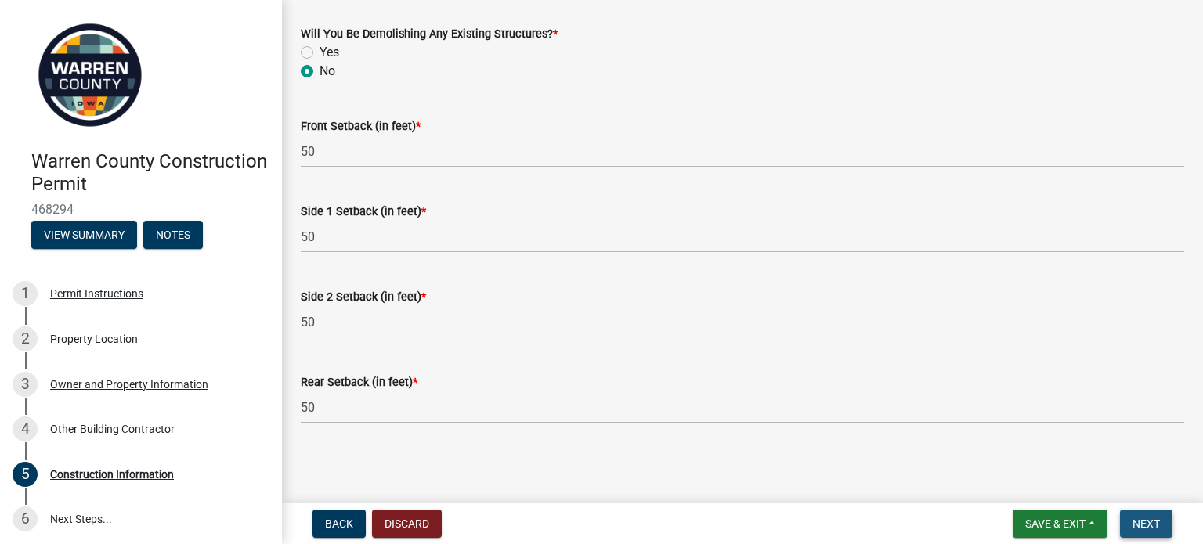
click at [1160, 516] on button "Next" at bounding box center [1146, 524] width 52 height 28
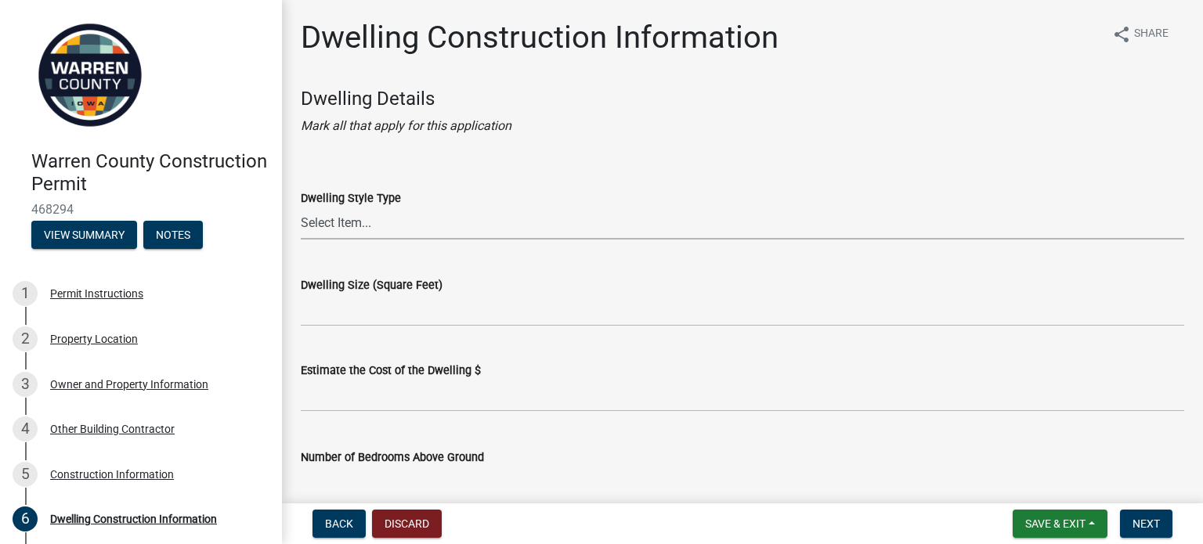
click at [395, 225] on select "Select Item... 1 Story Frame 1 Story Brick 1 1/2 Story Frame 1 1/2 Story Brick …" at bounding box center [742, 224] width 883 height 32
click at [301, 208] on select "Select Item... 1 Story Frame 1 Story Brick 1 1/2 Story Frame 1 1/2 Story Brick …" at bounding box center [742, 224] width 883 height 32
select select "6be2891c-b014-4eb5-8316-9de7191813e4"
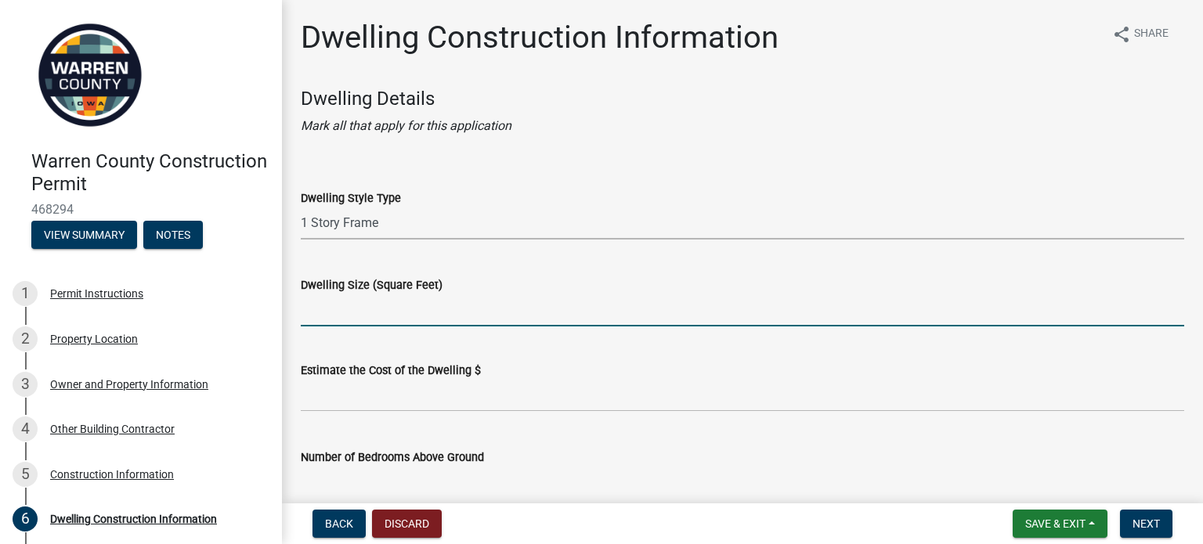
click at [367, 312] on input "Dwelling Size (Square Feet)" at bounding box center [742, 310] width 883 height 32
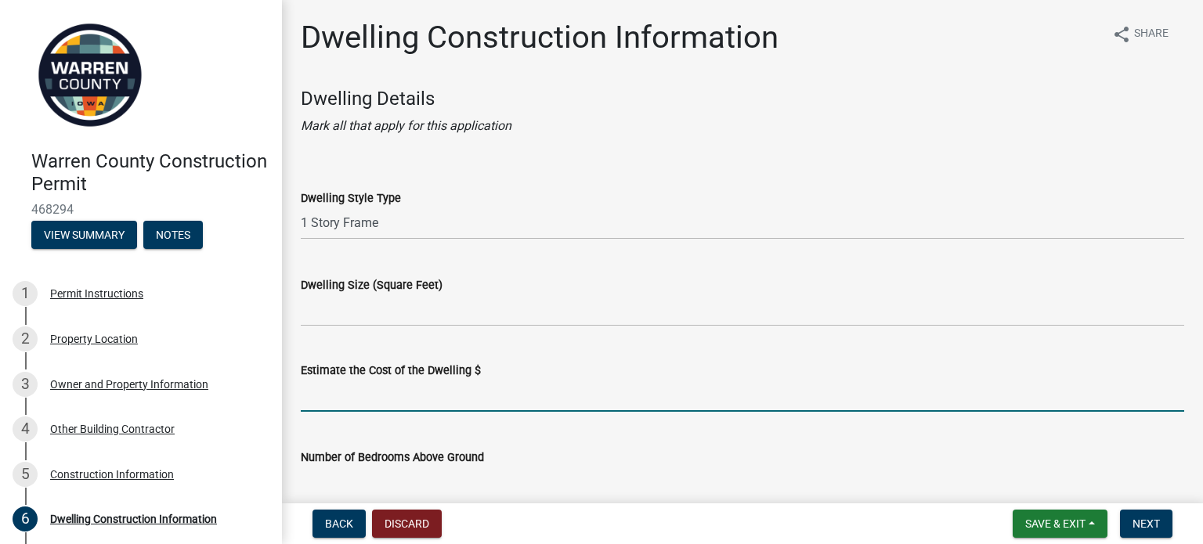
click at [363, 388] on input "text" at bounding box center [742, 396] width 883 height 32
type input "8"
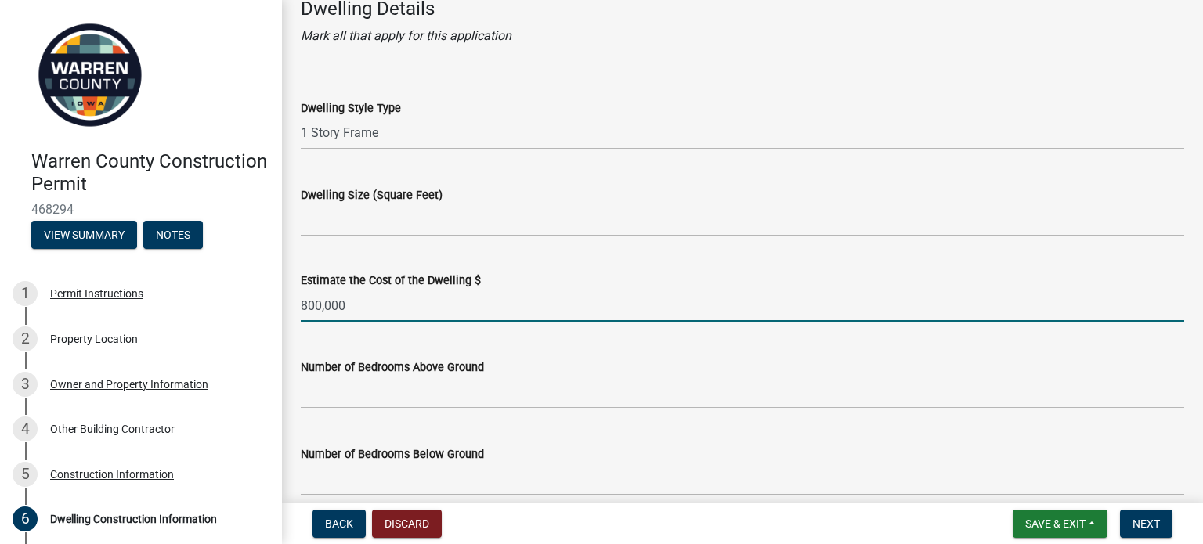
scroll to position [91, 0]
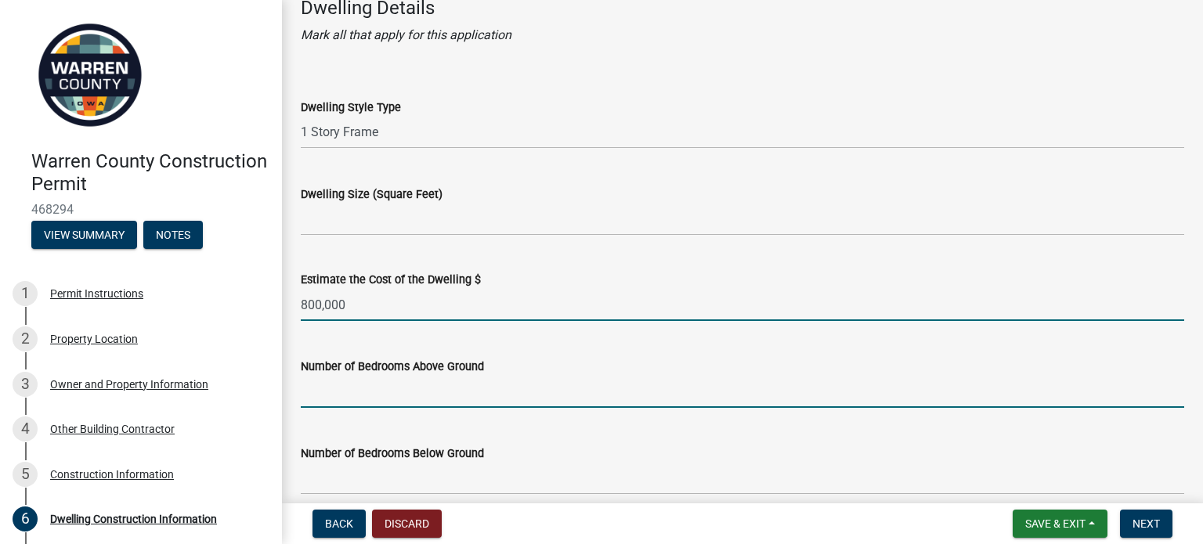
type input "800000"
click at [363, 388] on input "text" at bounding box center [742, 392] width 883 height 32
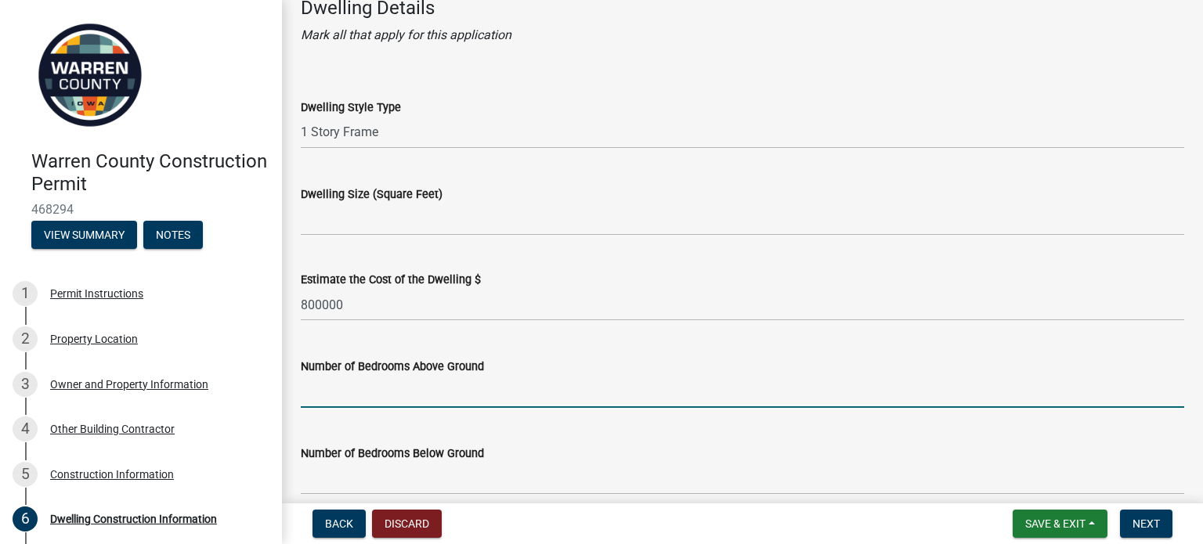
click at [363, 388] on input "text" at bounding box center [742, 392] width 883 height 32
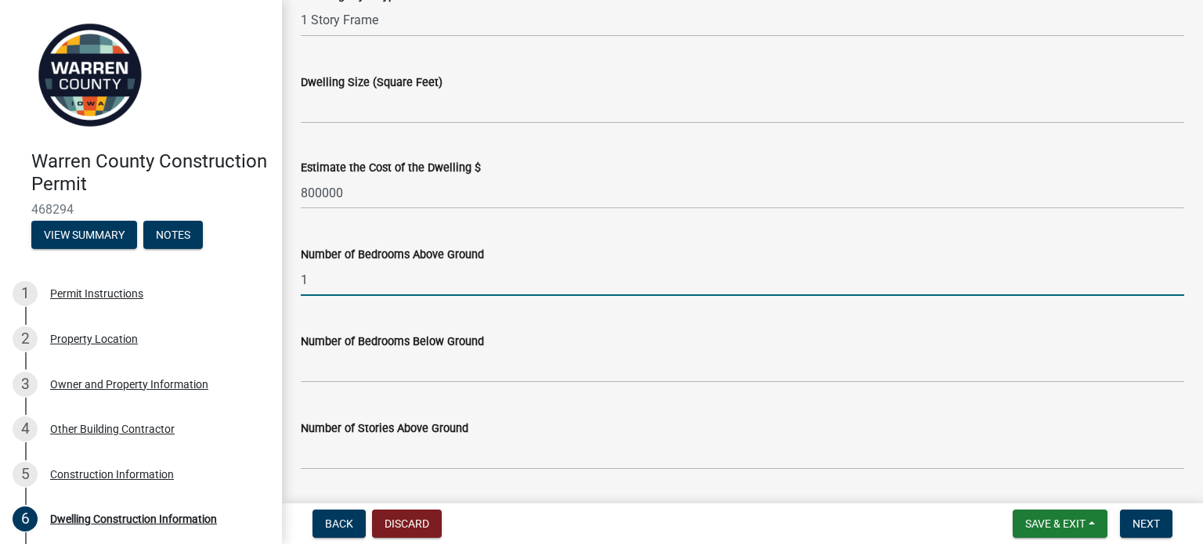
scroll to position [204, 0]
type input "1"
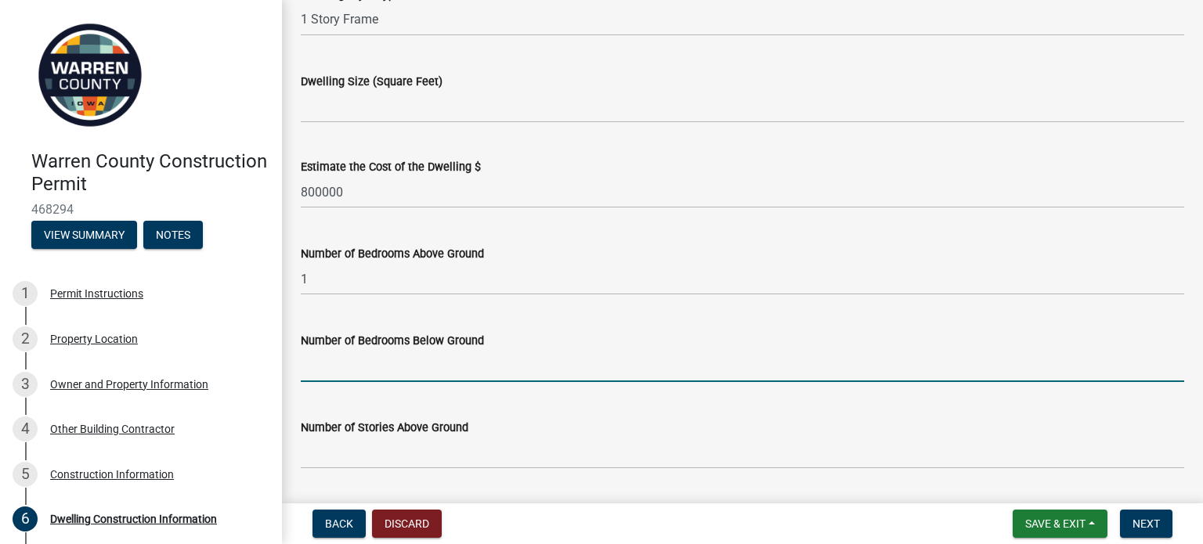
click at [353, 359] on input "text" at bounding box center [742, 366] width 883 height 32
type input "1"
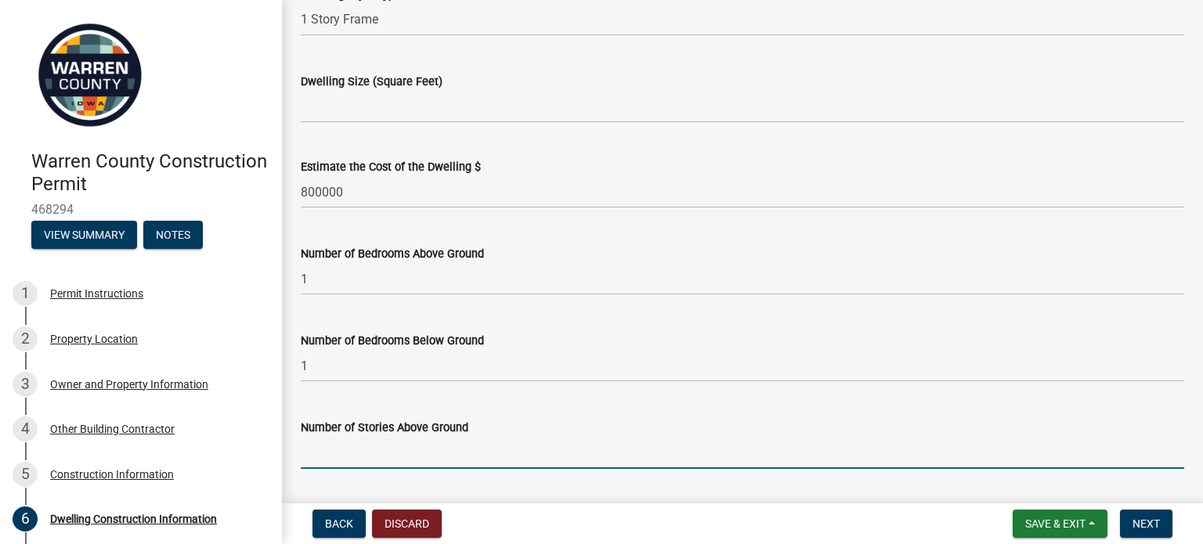
click at [342, 447] on input "Number of Stories Above Ground" at bounding box center [742, 453] width 883 height 32
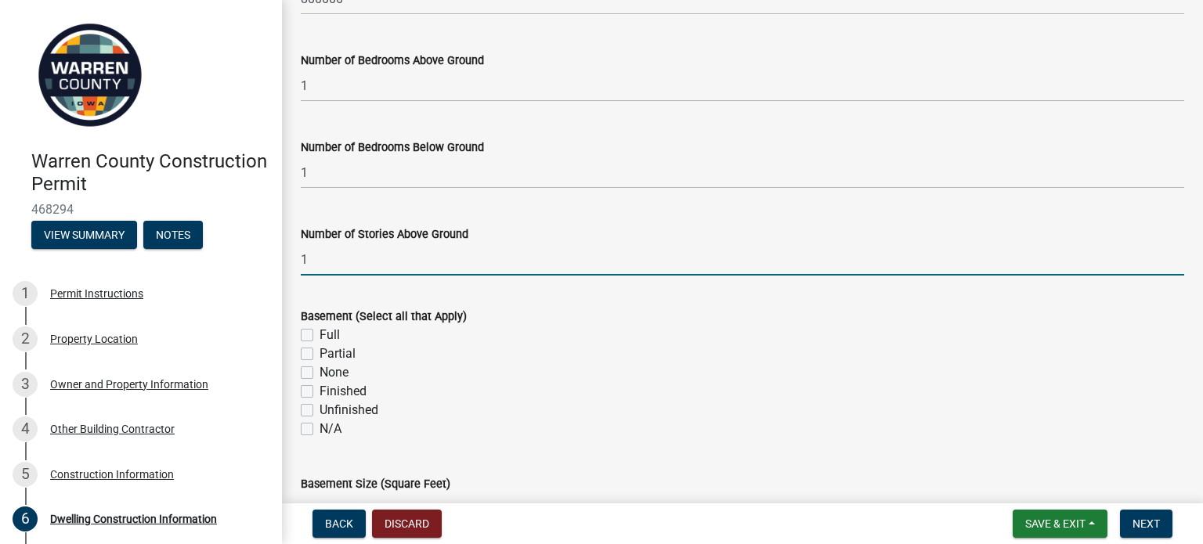
scroll to position [401, 0]
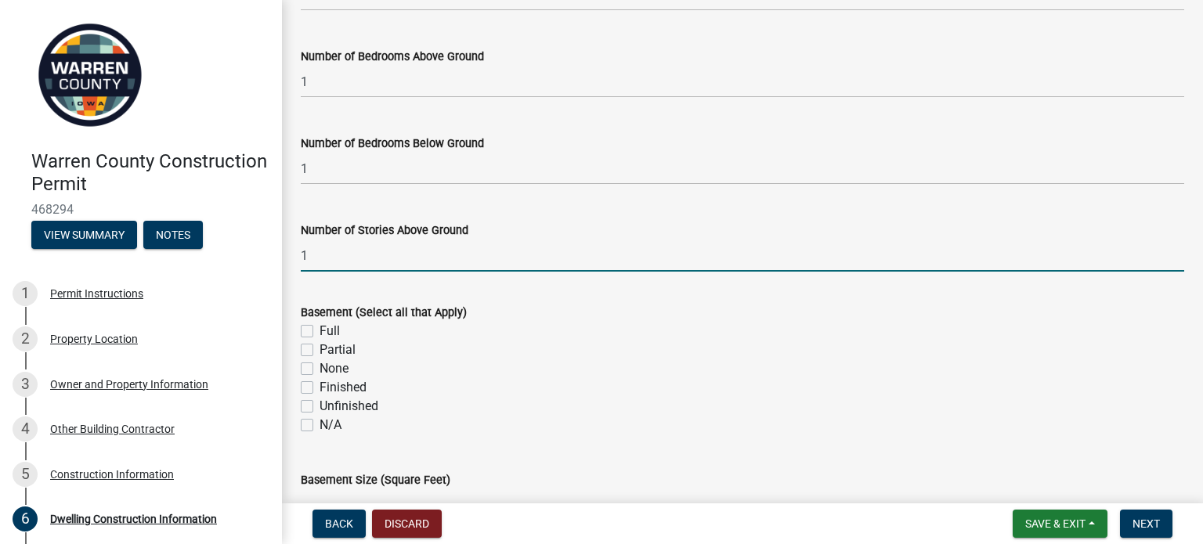
type input "1"
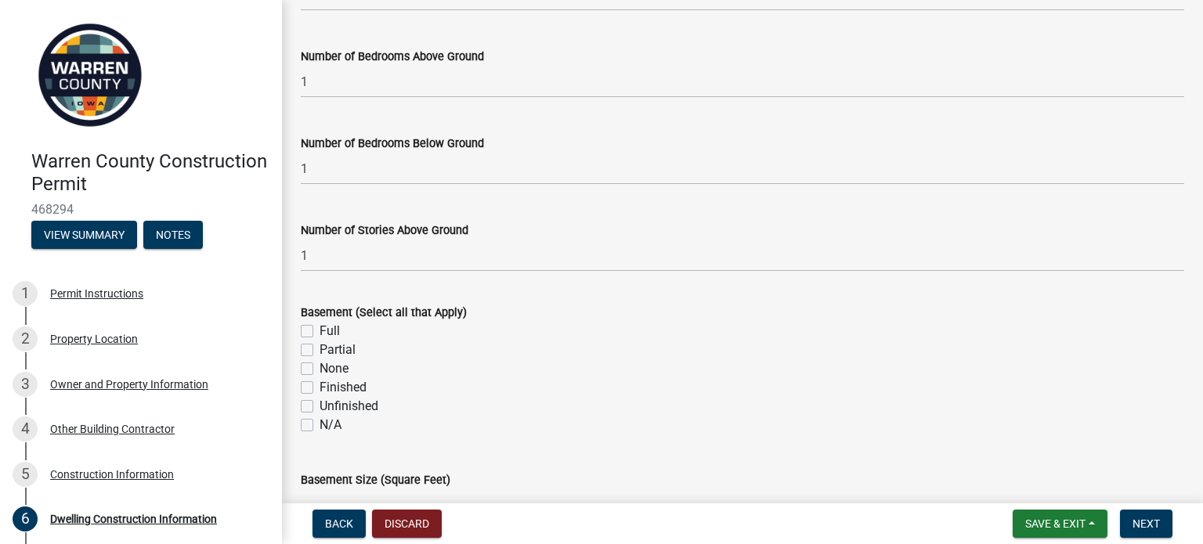
click at [320, 329] on label "Full" at bounding box center [330, 331] width 20 height 19
click at [320, 329] on input "Full" at bounding box center [325, 327] width 10 height 10
checkbox input "true"
checkbox input "false"
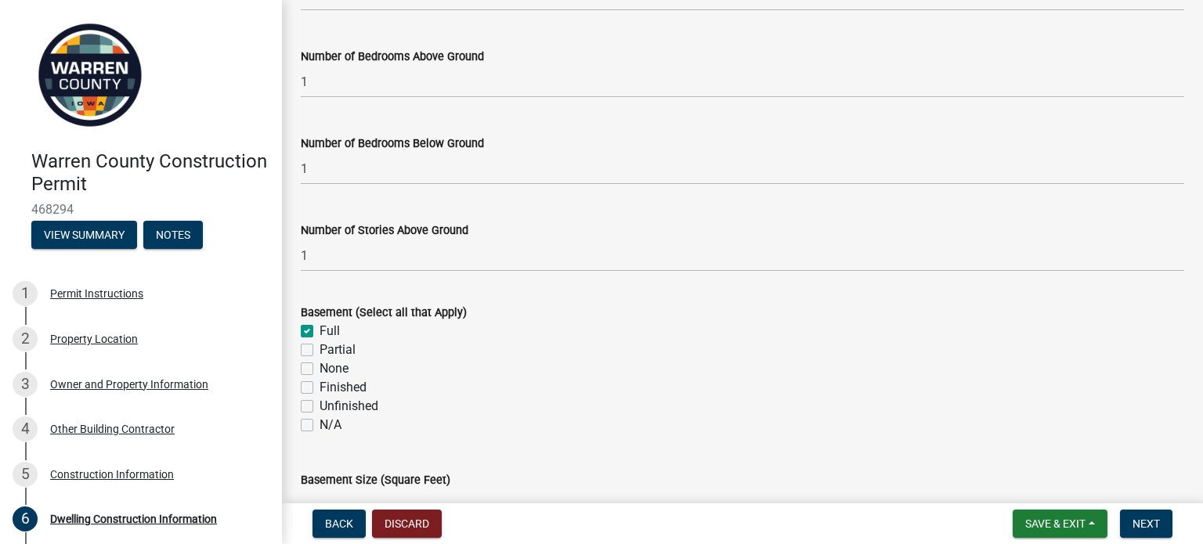
checkbox input "false"
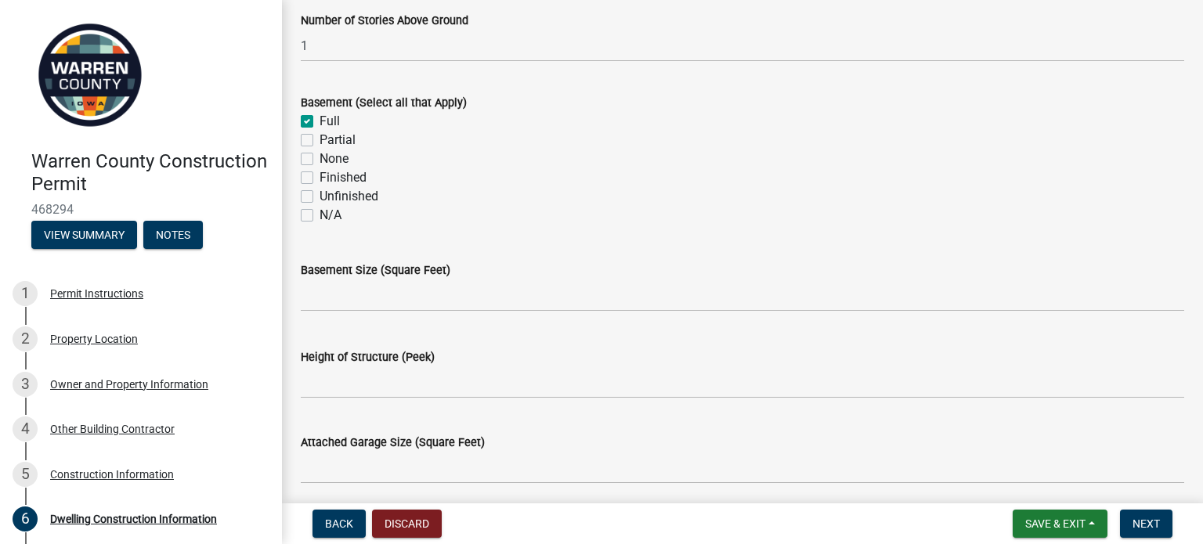
scroll to position [619, 0]
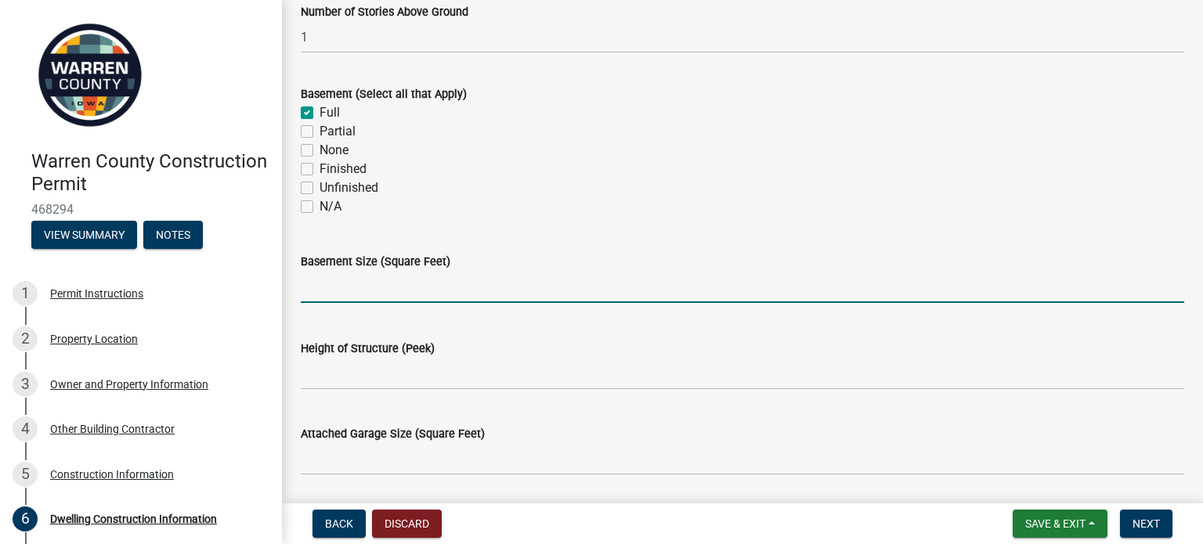
click at [359, 280] on input "text" at bounding box center [742, 287] width 883 height 32
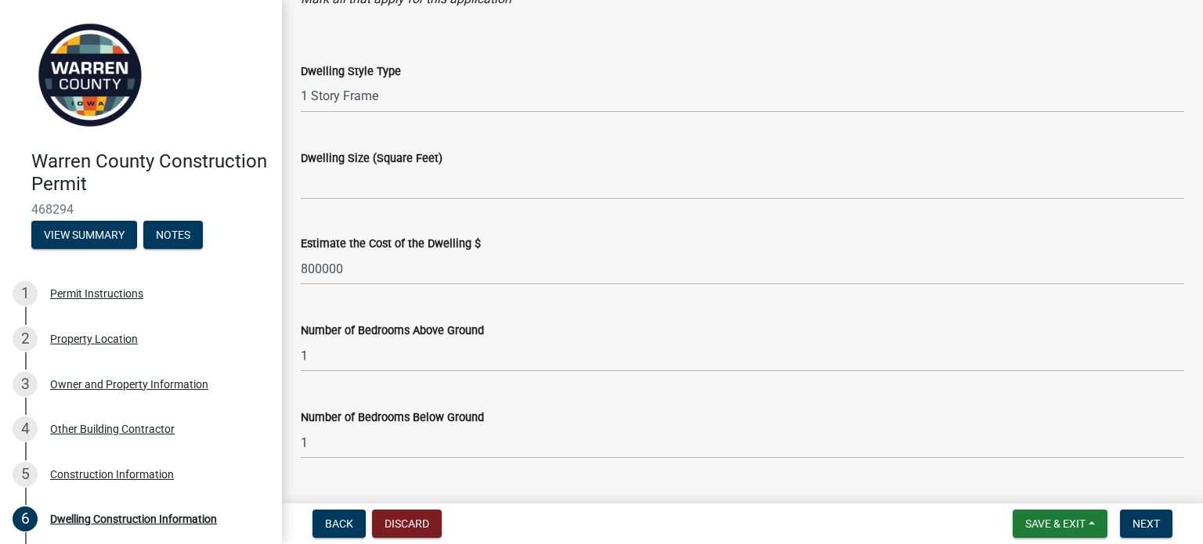
scroll to position [119, 0]
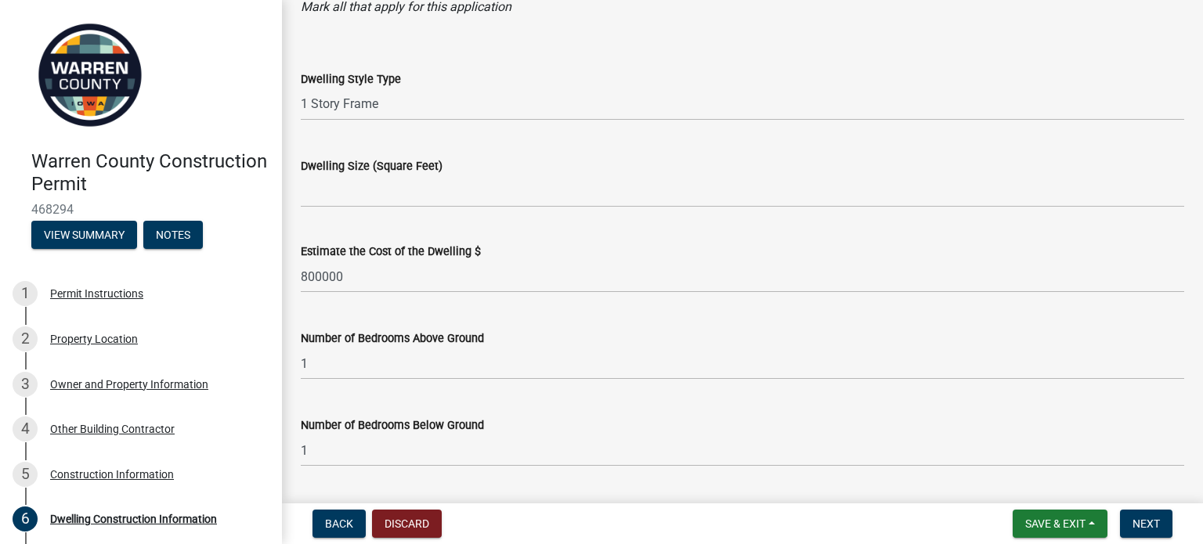
type input "2756"
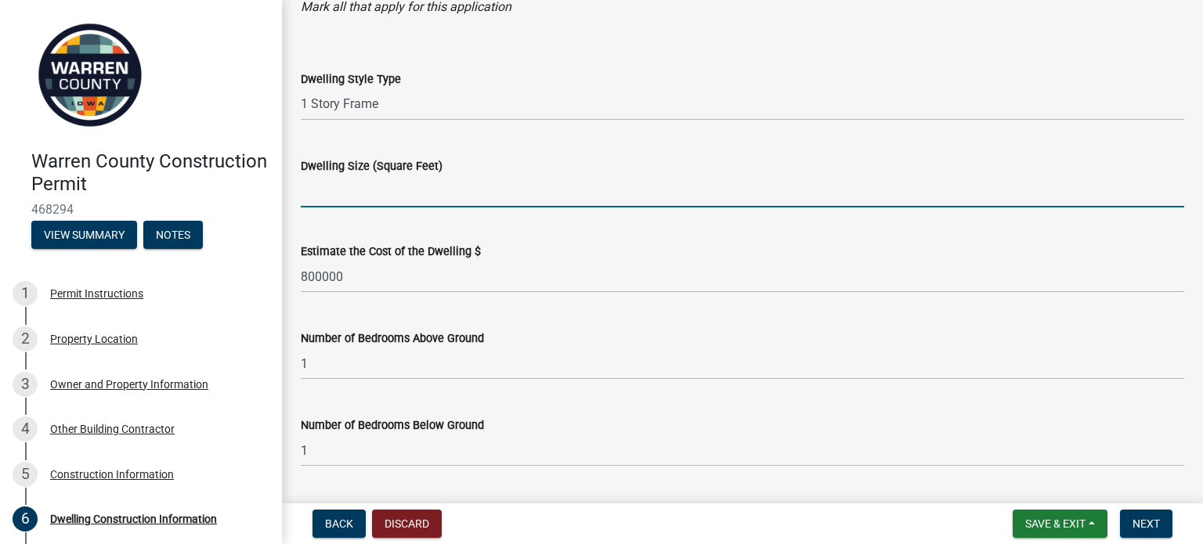
click at [342, 195] on input "Dwelling Size (Square Feet)" at bounding box center [742, 191] width 883 height 32
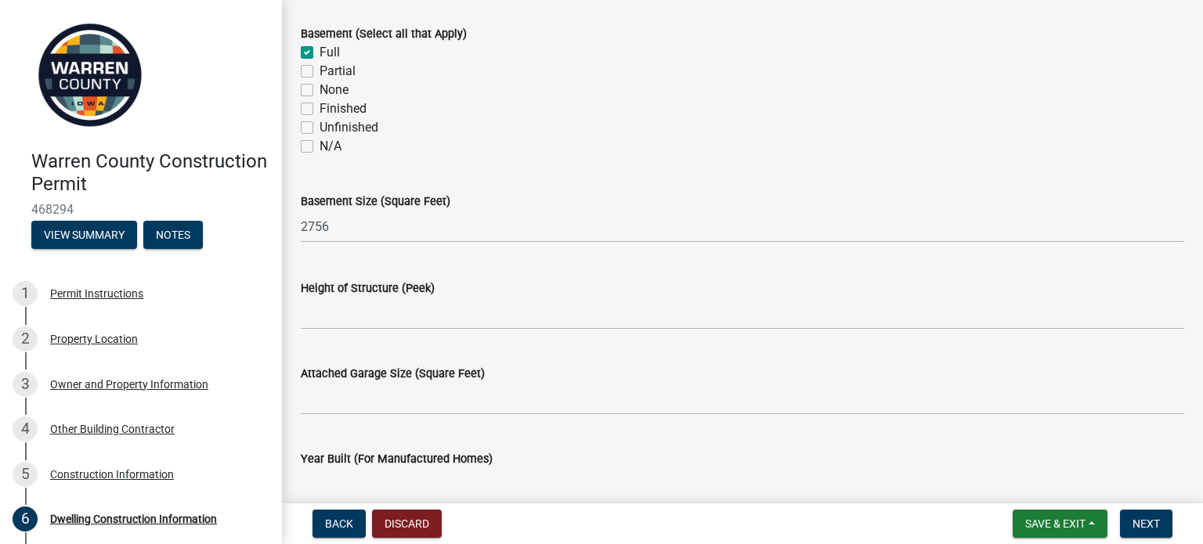
scroll to position [681, 0]
type input "2748"
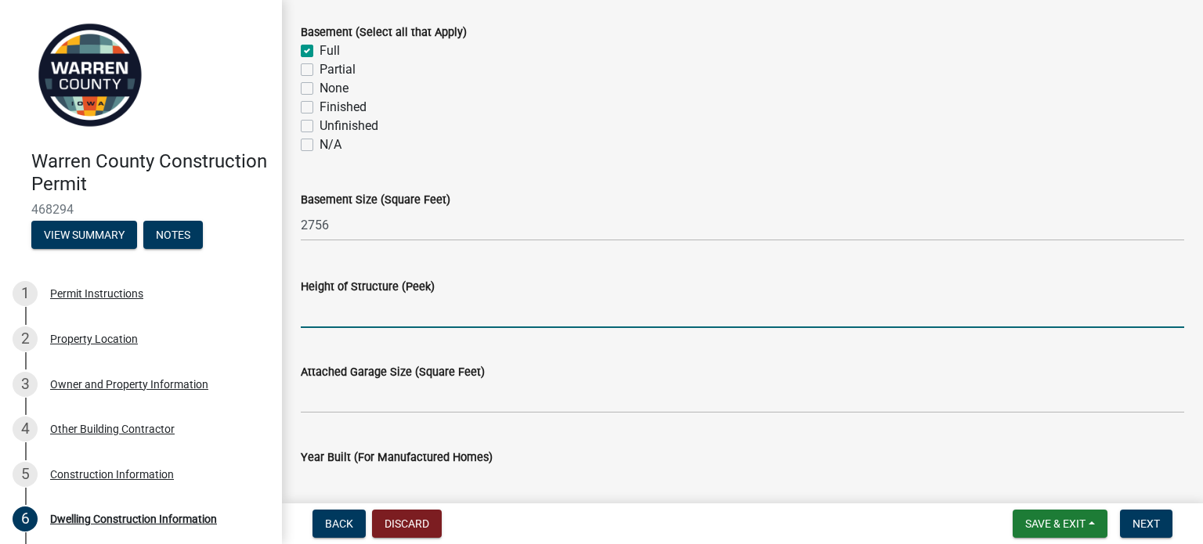
click at [341, 311] on input "Height of Structure (Peek)" at bounding box center [742, 312] width 883 height 32
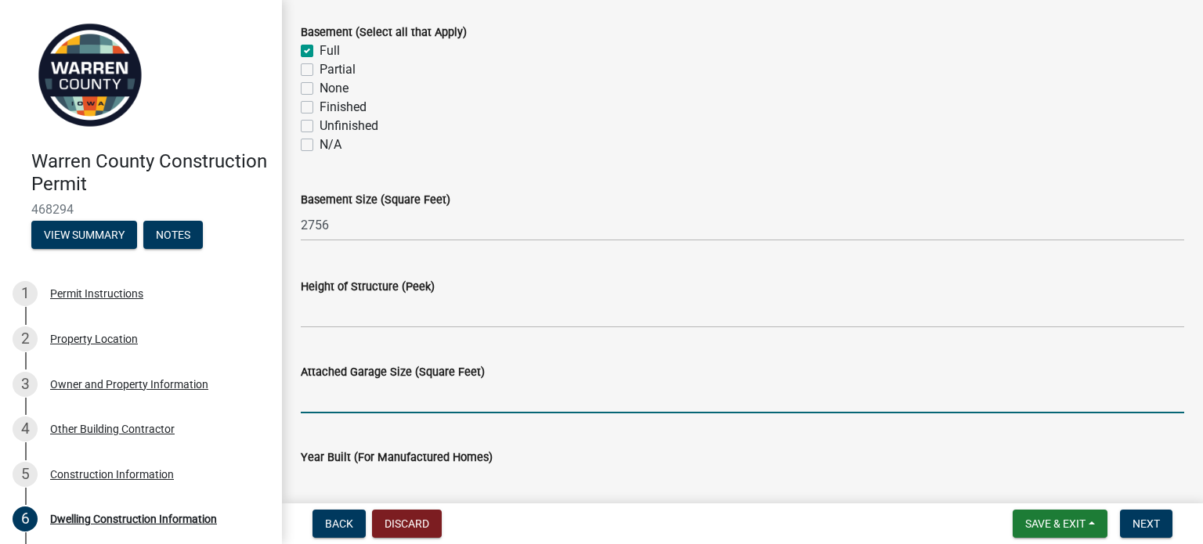
click at [350, 407] on input "Attached Garage Size (Square Feet)" at bounding box center [742, 397] width 883 height 32
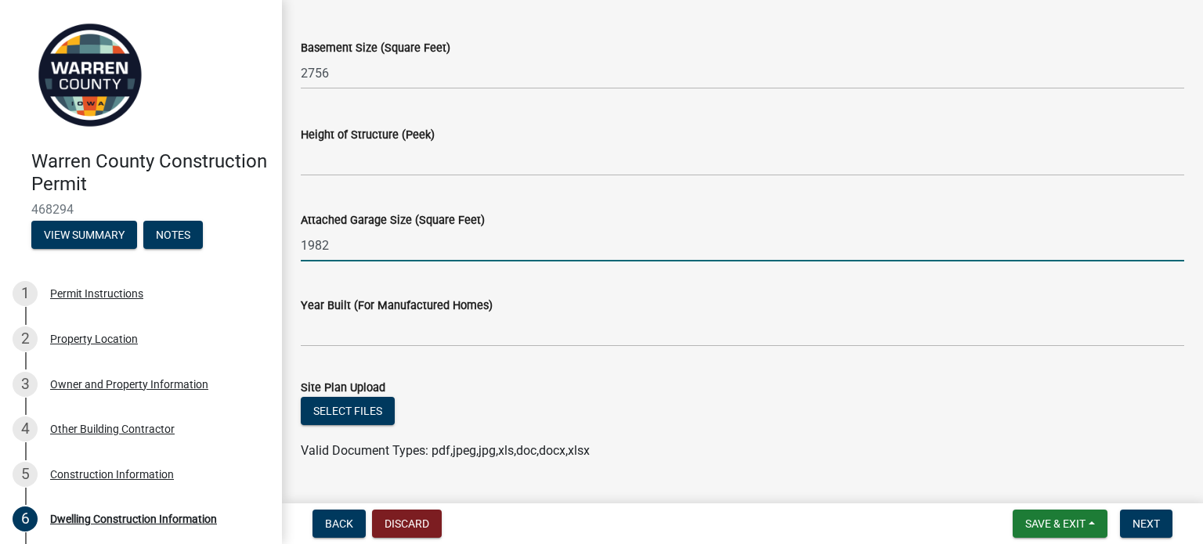
scroll to position [835, 0]
type input "1982"
click at [350, 407] on button "Select files" at bounding box center [348, 410] width 94 height 28
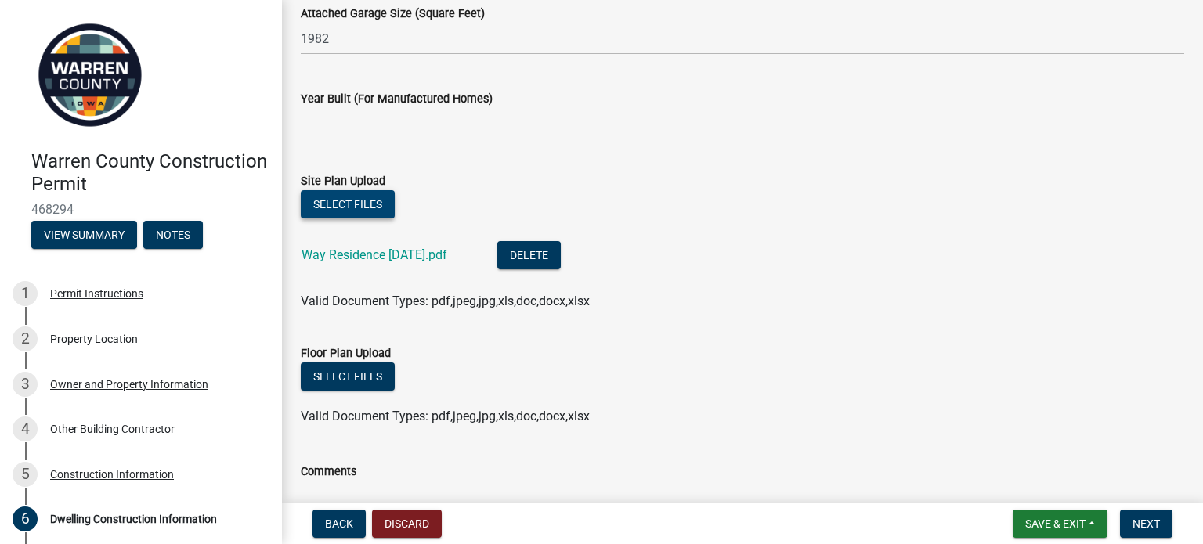
scroll to position [1042, 0]
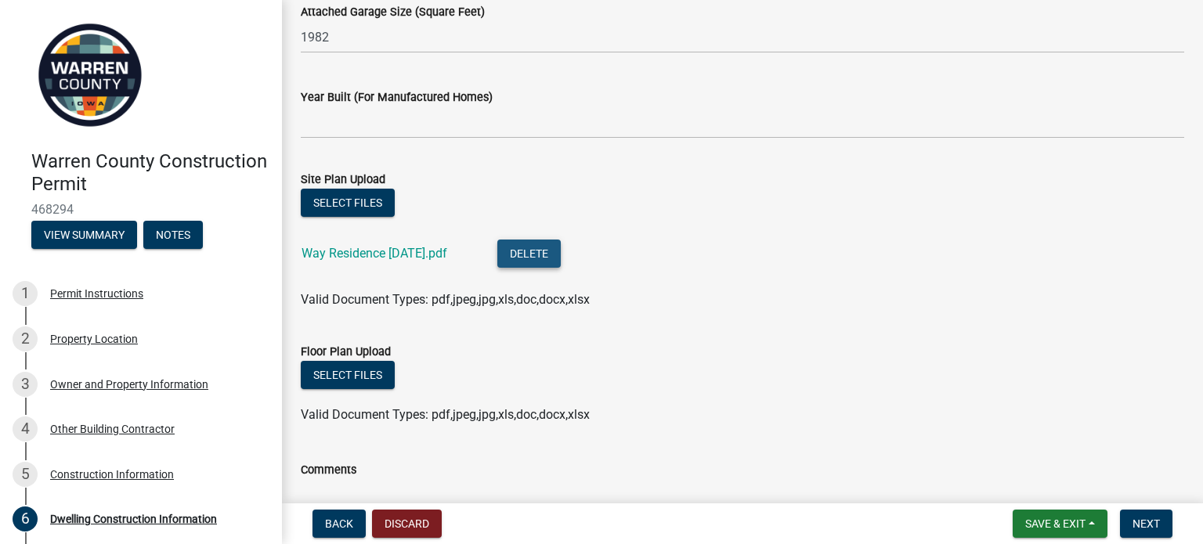
click at [548, 243] on button "Delete" at bounding box center [528, 254] width 63 height 28
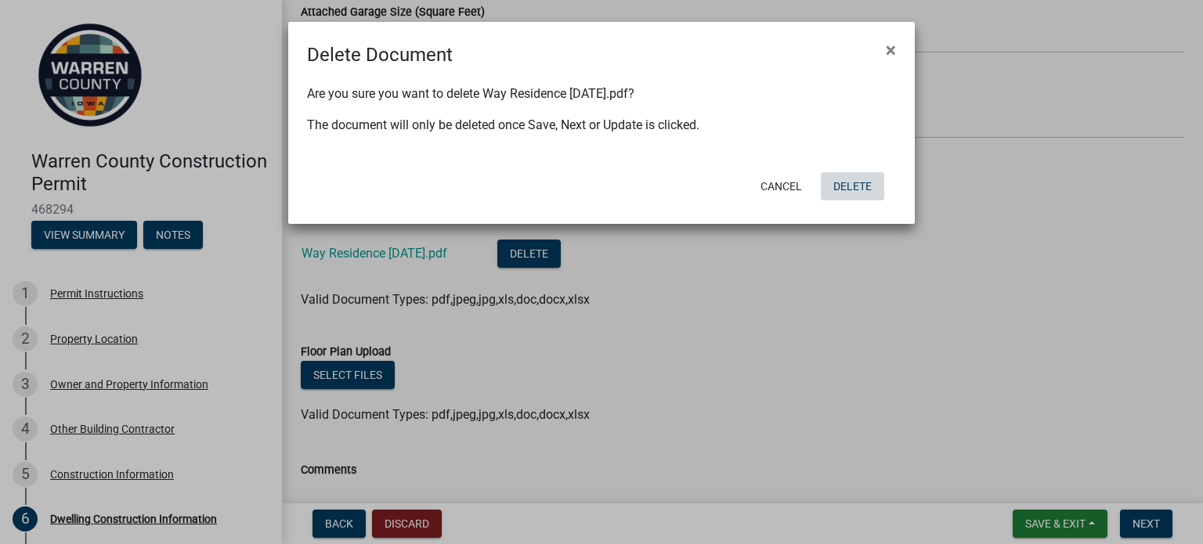
click at [870, 182] on button "Delete" at bounding box center [852, 186] width 63 height 28
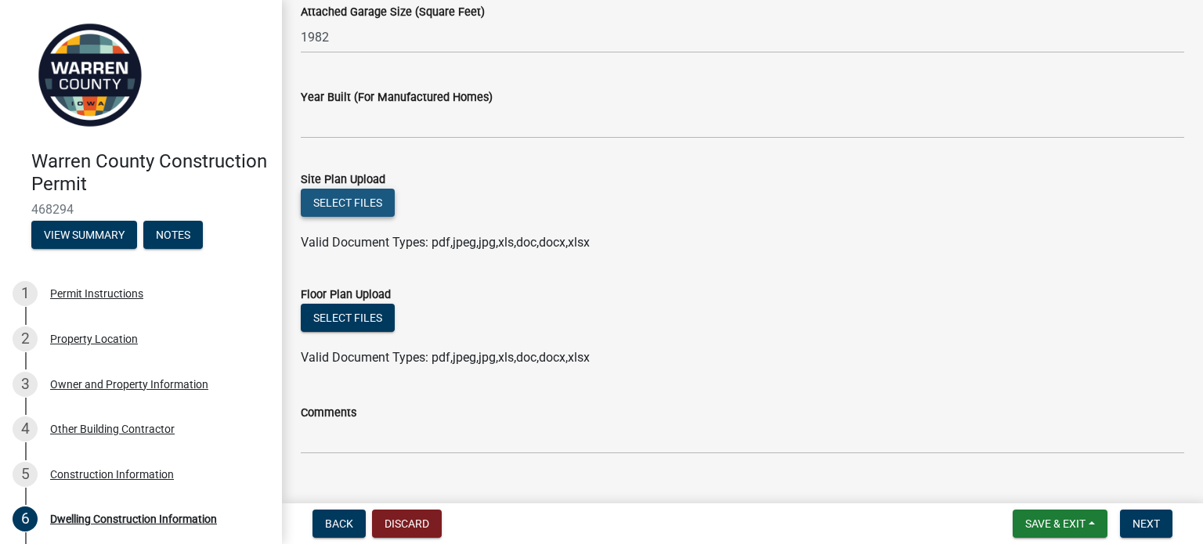
click at [367, 197] on button "Select files" at bounding box center [348, 203] width 94 height 28
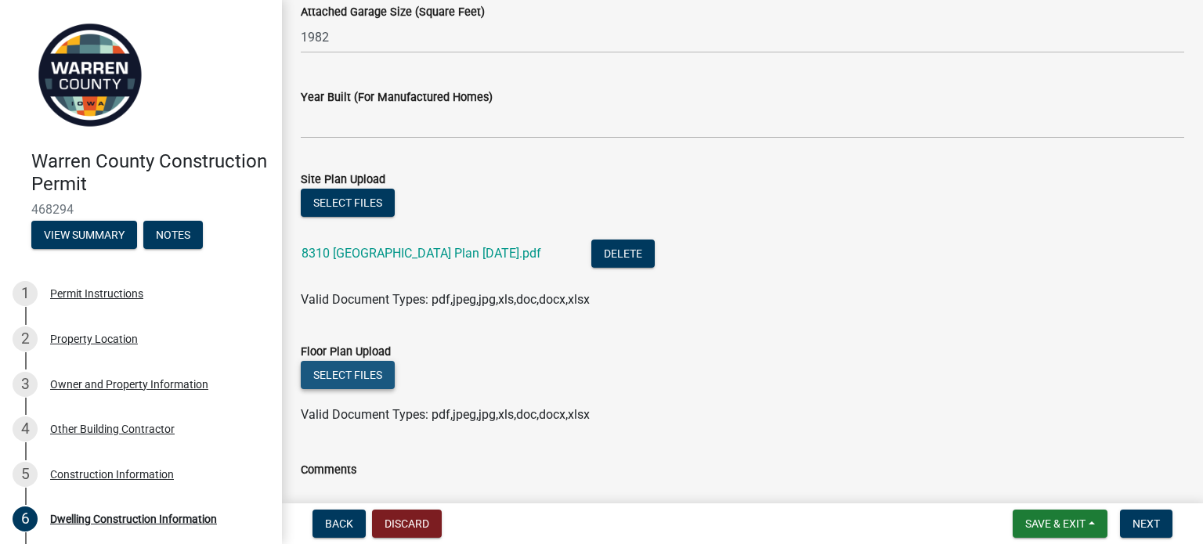
click at [374, 375] on button "Select files" at bounding box center [348, 375] width 94 height 28
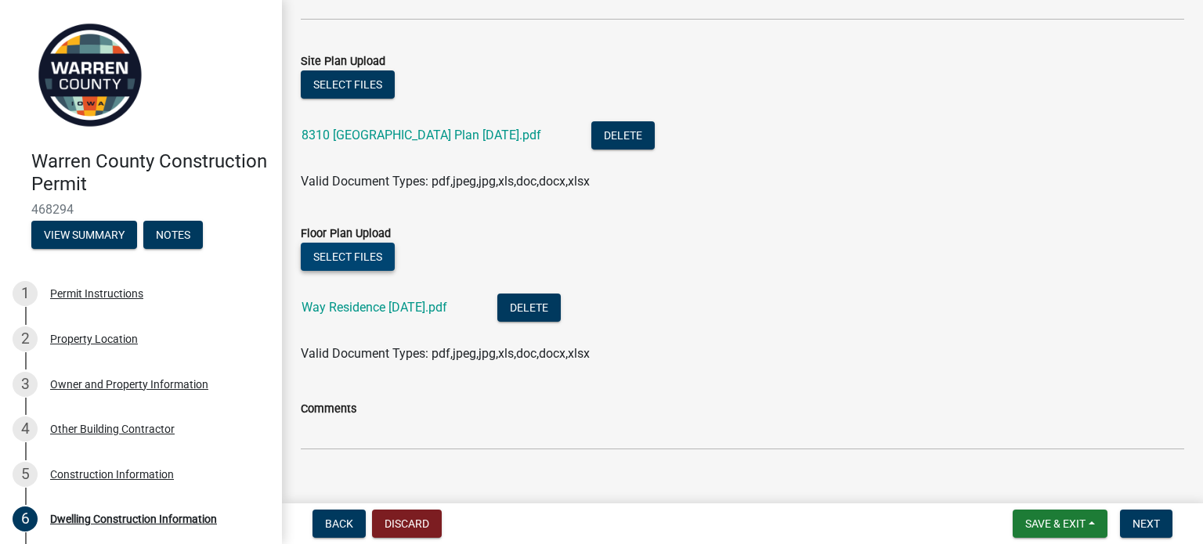
scroll to position [1186, 0]
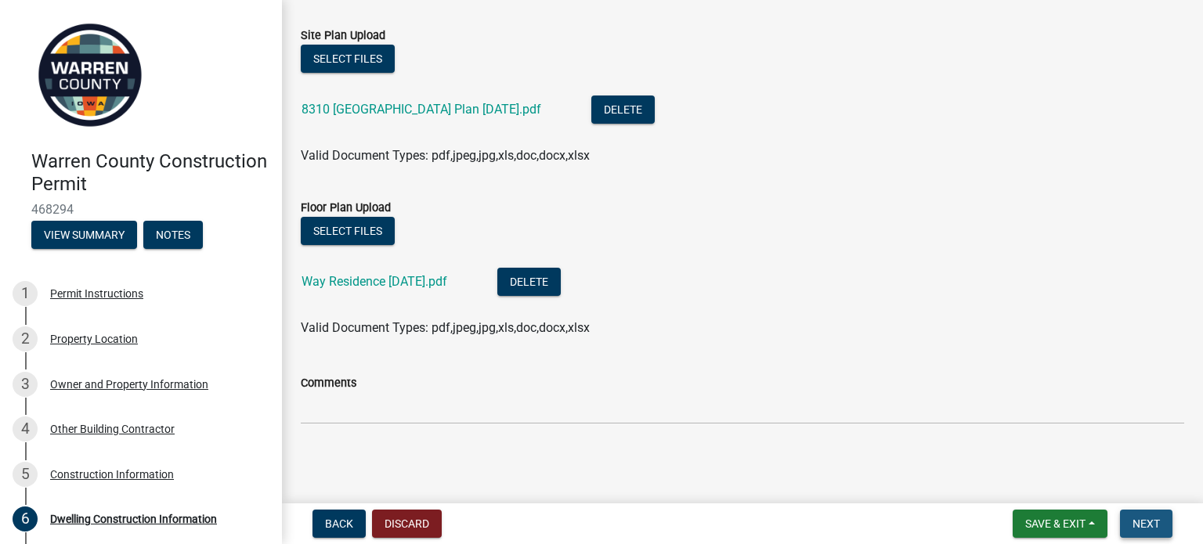
click at [1150, 526] on span "Next" at bounding box center [1145, 524] width 27 height 13
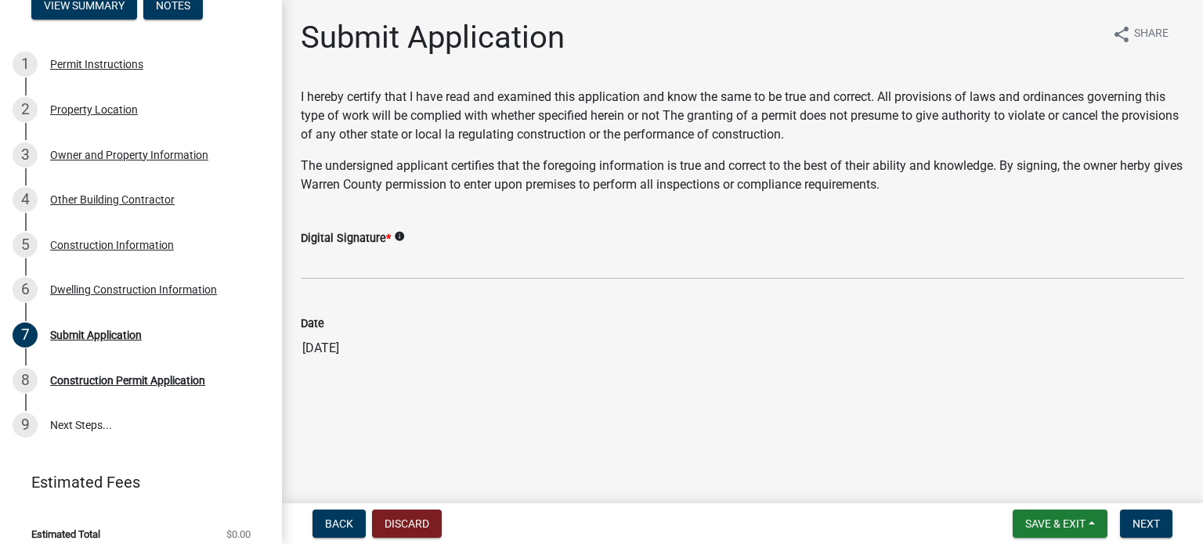
scroll to position [244, 0]
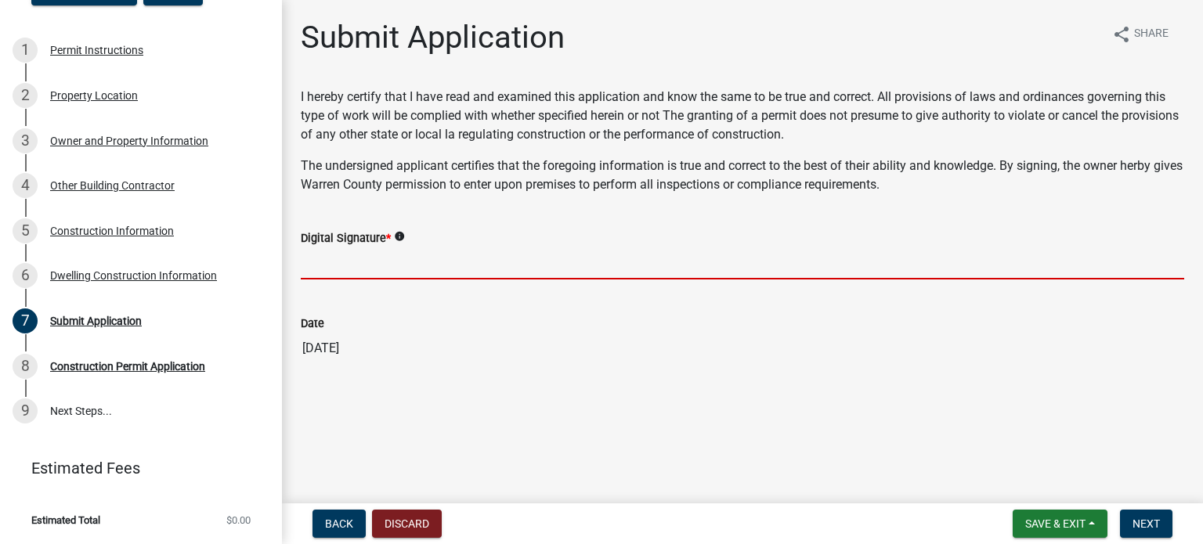
click at [413, 260] on input "Digital Signature *" at bounding box center [742, 263] width 883 height 32
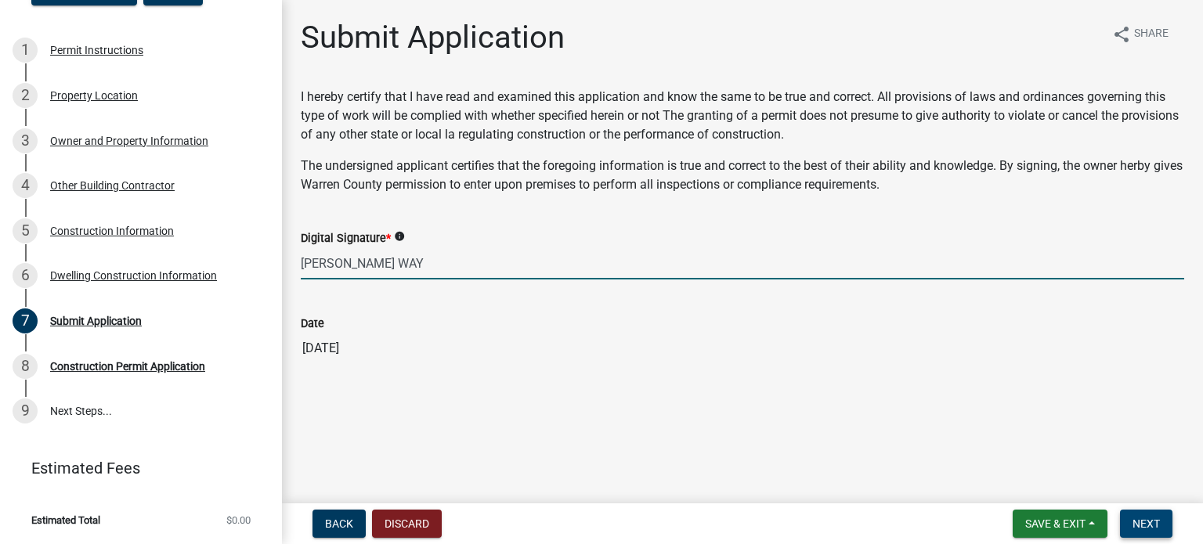
type input "[PERSON_NAME] WAY"
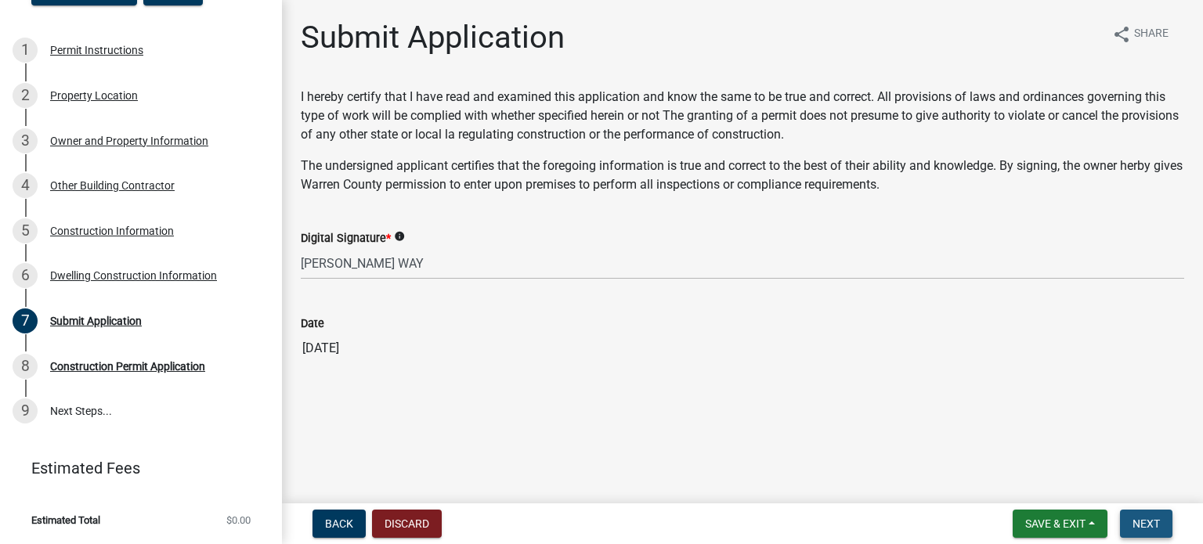
click at [1158, 526] on span "Next" at bounding box center [1145, 524] width 27 height 13
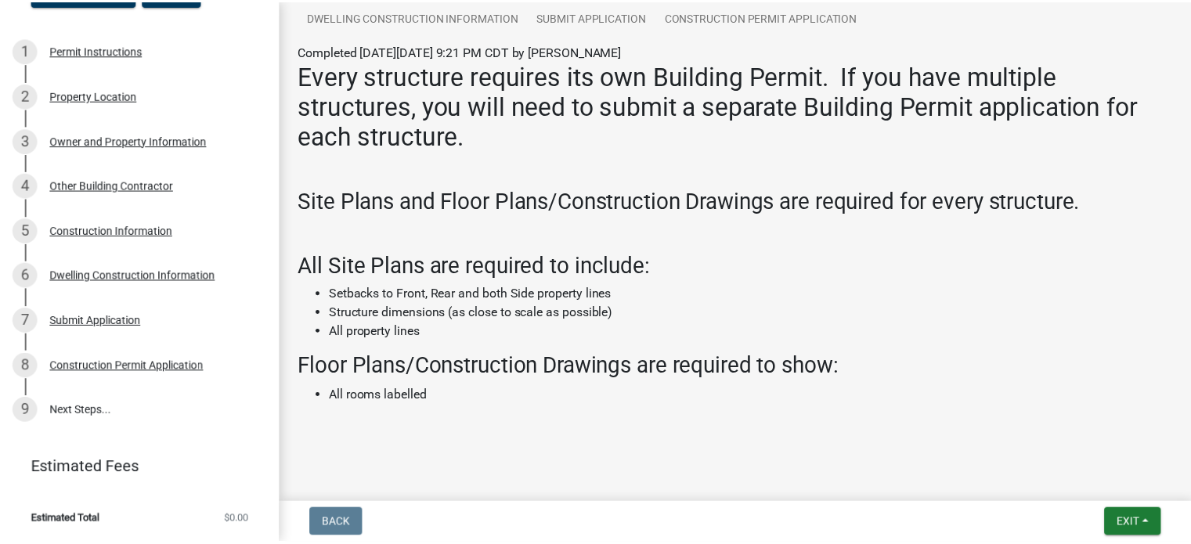
scroll to position [208, 0]
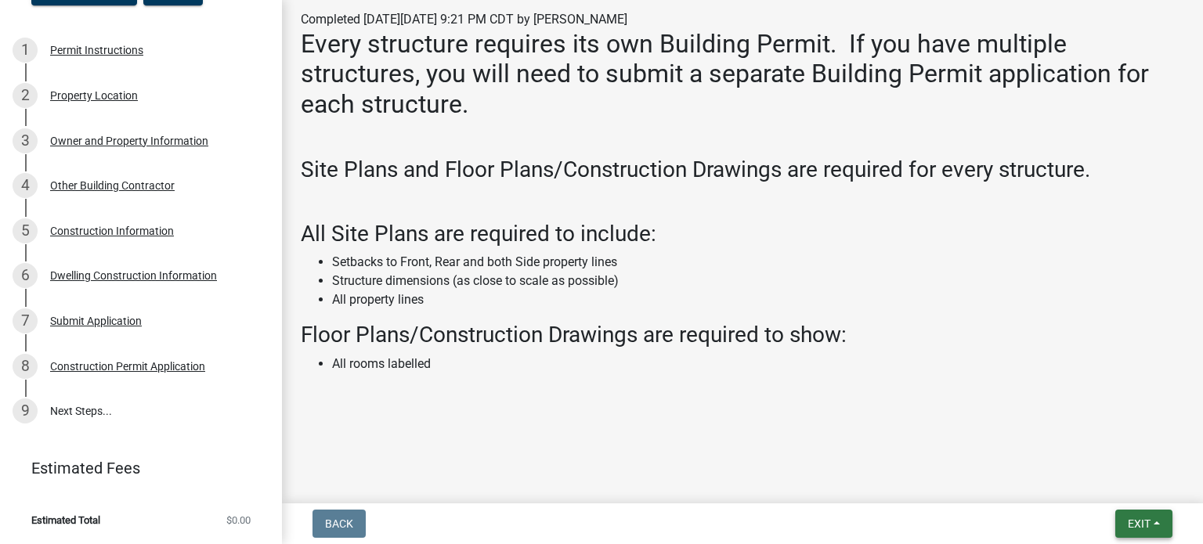
click at [1147, 523] on span "Exit" at bounding box center [1139, 524] width 23 height 13
click at [1098, 489] on button "Save & Exit" at bounding box center [1110, 483] width 125 height 38
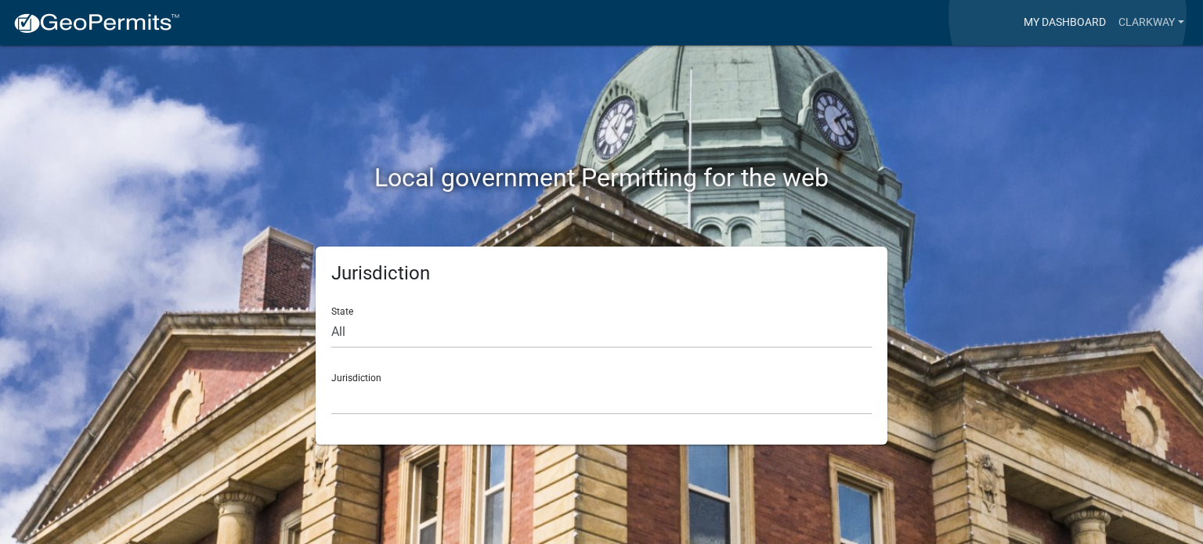
click at [1067, 15] on link "My Dashboard" at bounding box center [1064, 23] width 95 height 30
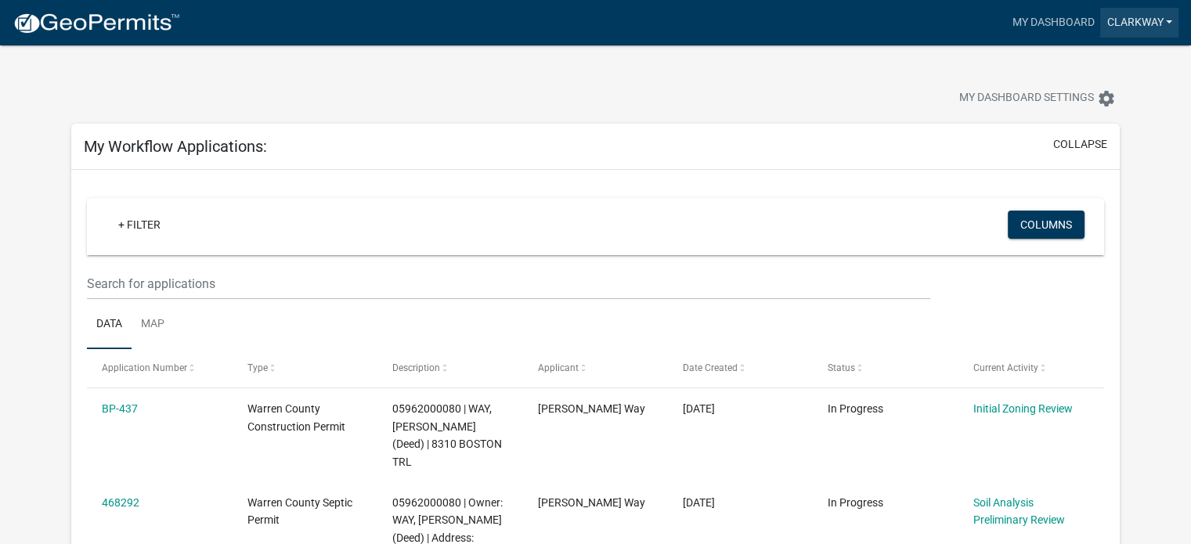
click at [1140, 24] on link "clarkway" at bounding box center [1139, 23] width 78 height 30
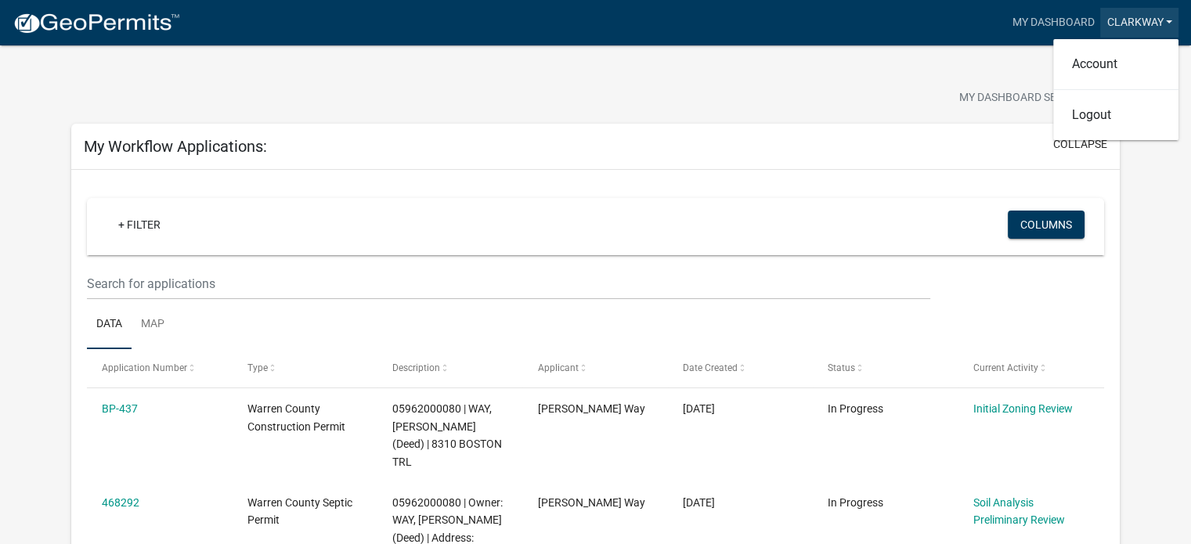
click at [1140, 24] on link "clarkway" at bounding box center [1139, 23] width 78 height 30
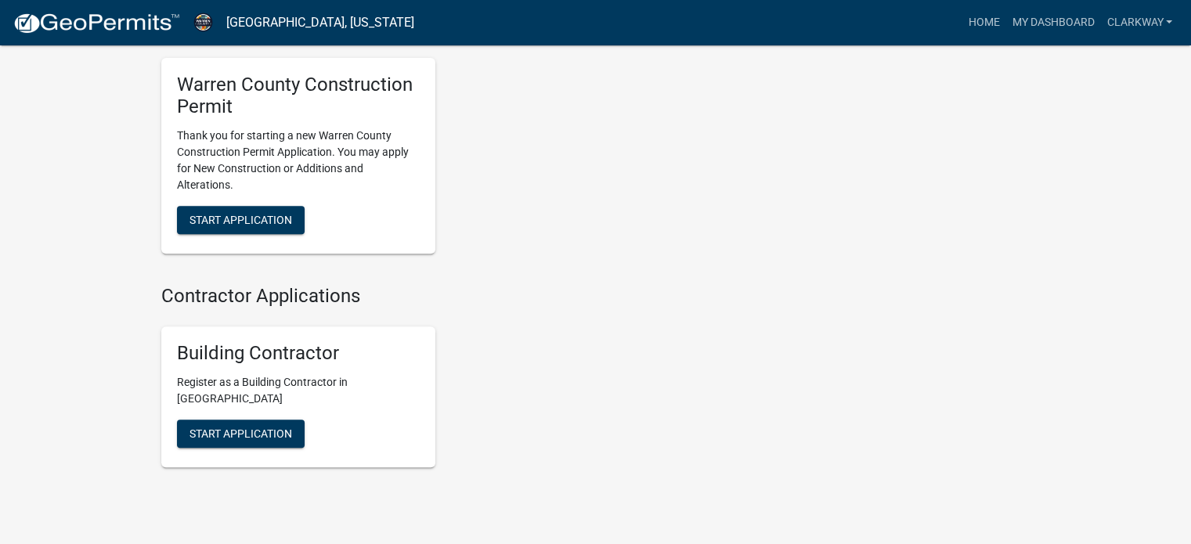
scroll to position [616, 0]
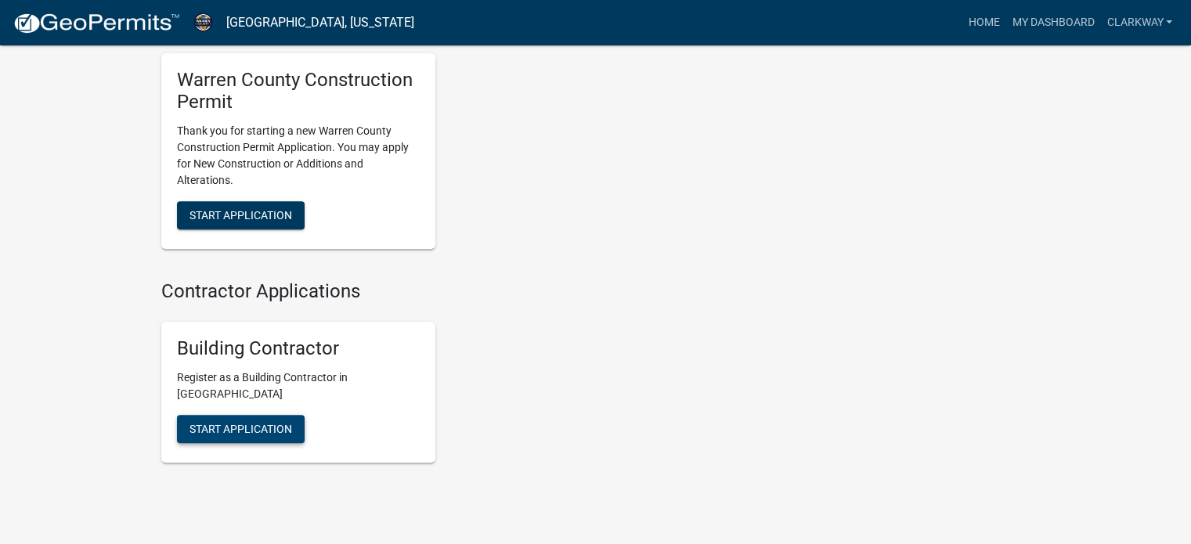
click at [287, 424] on span "Start Application" at bounding box center [241, 428] width 103 height 13
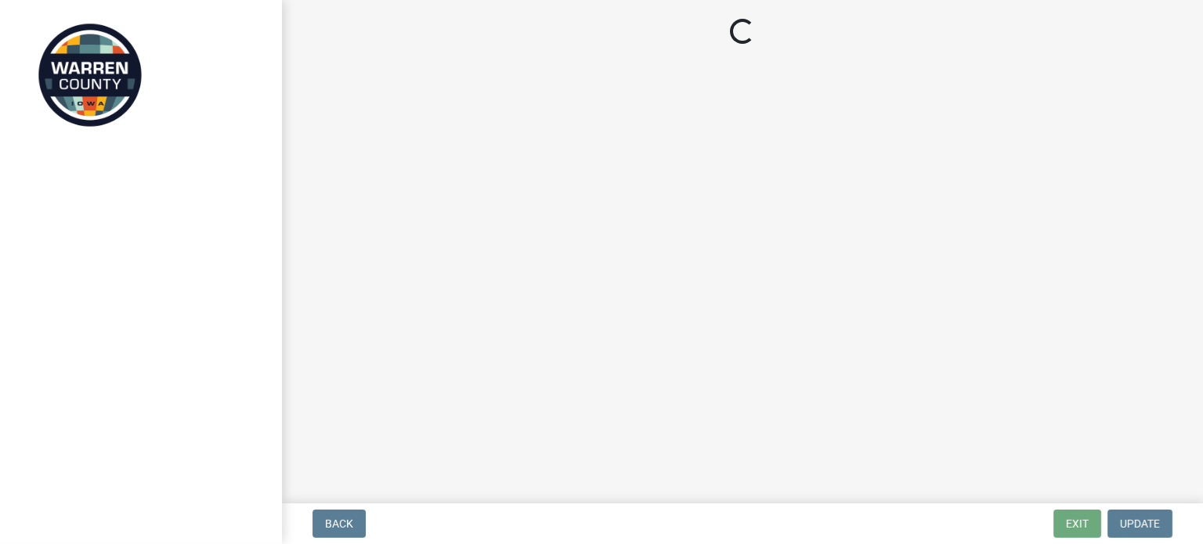
select select "IA"
